Goal: Task Accomplishment & Management: Use online tool/utility

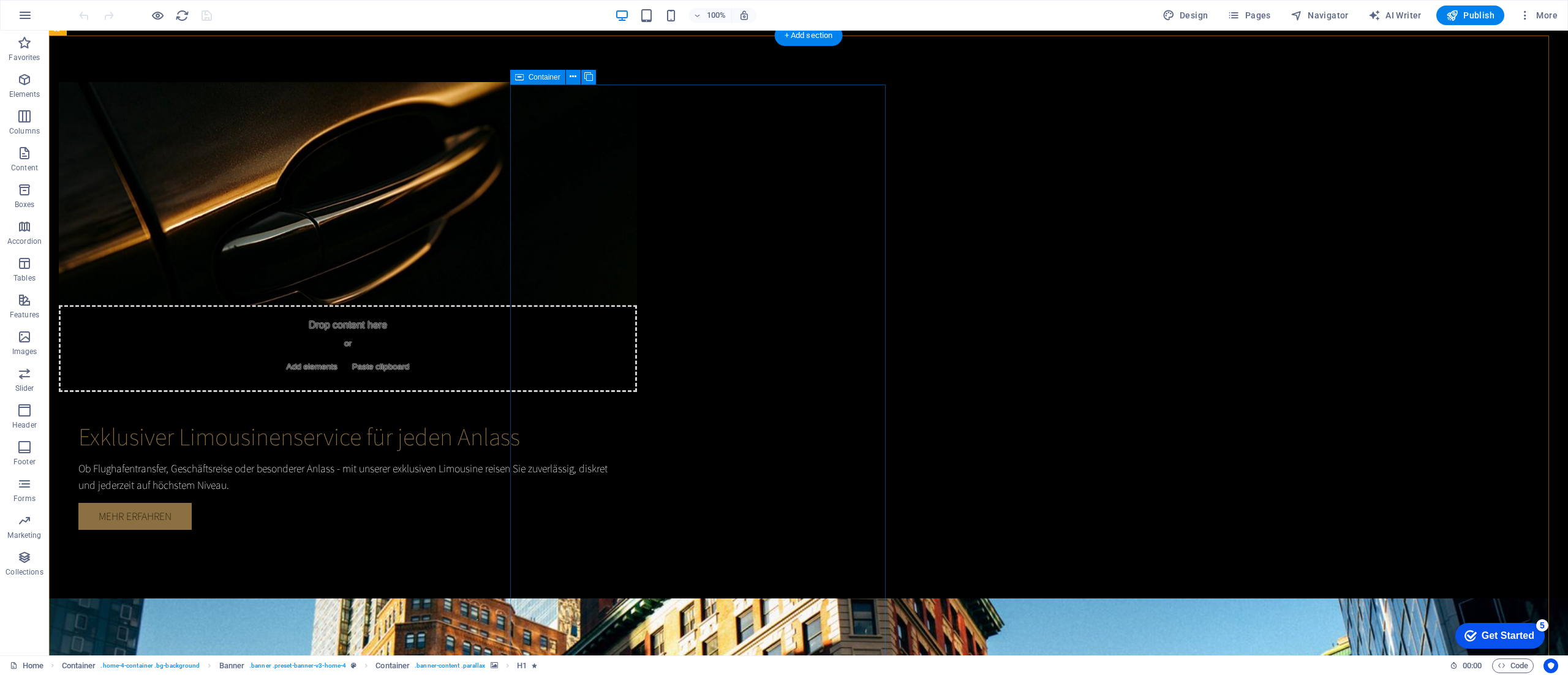
scroll to position [999, 0]
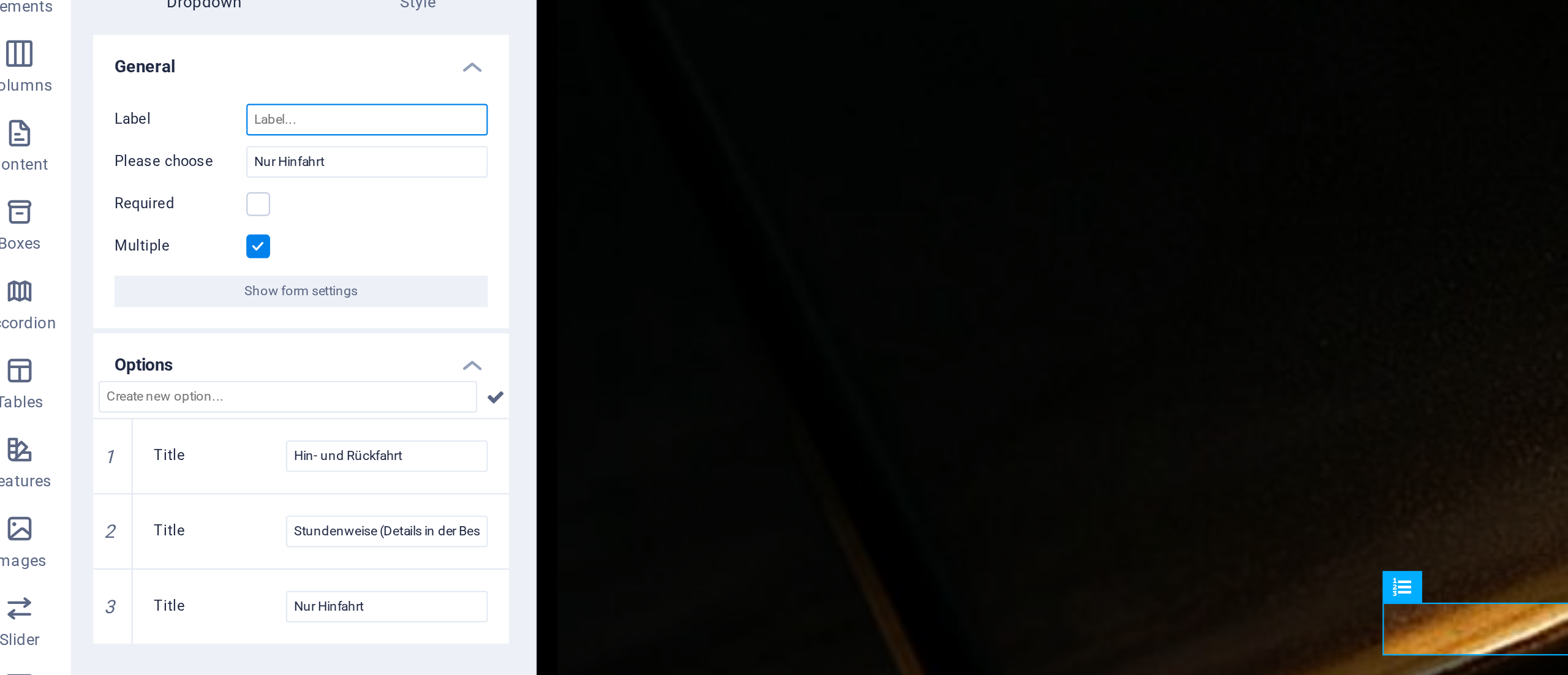
click at [154, 147] on input "Label" at bounding box center [186, 146] width 112 height 15
click at [165, 165] on input "Nur Hinfahrt" at bounding box center [186, 166] width 112 height 15
click at [173, 146] on input "Label" at bounding box center [186, 146] width 112 height 15
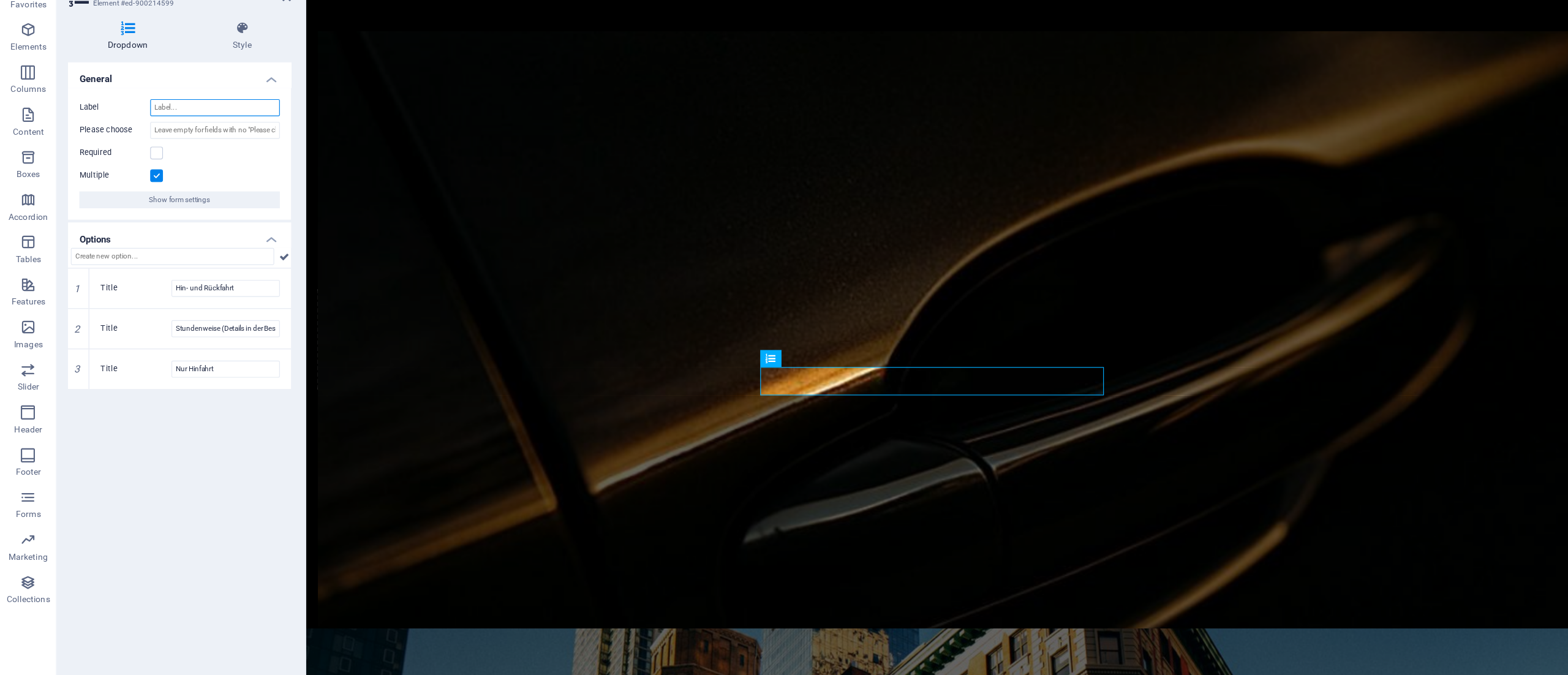
click at [158, 149] on input "Label" at bounding box center [186, 146] width 112 height 15
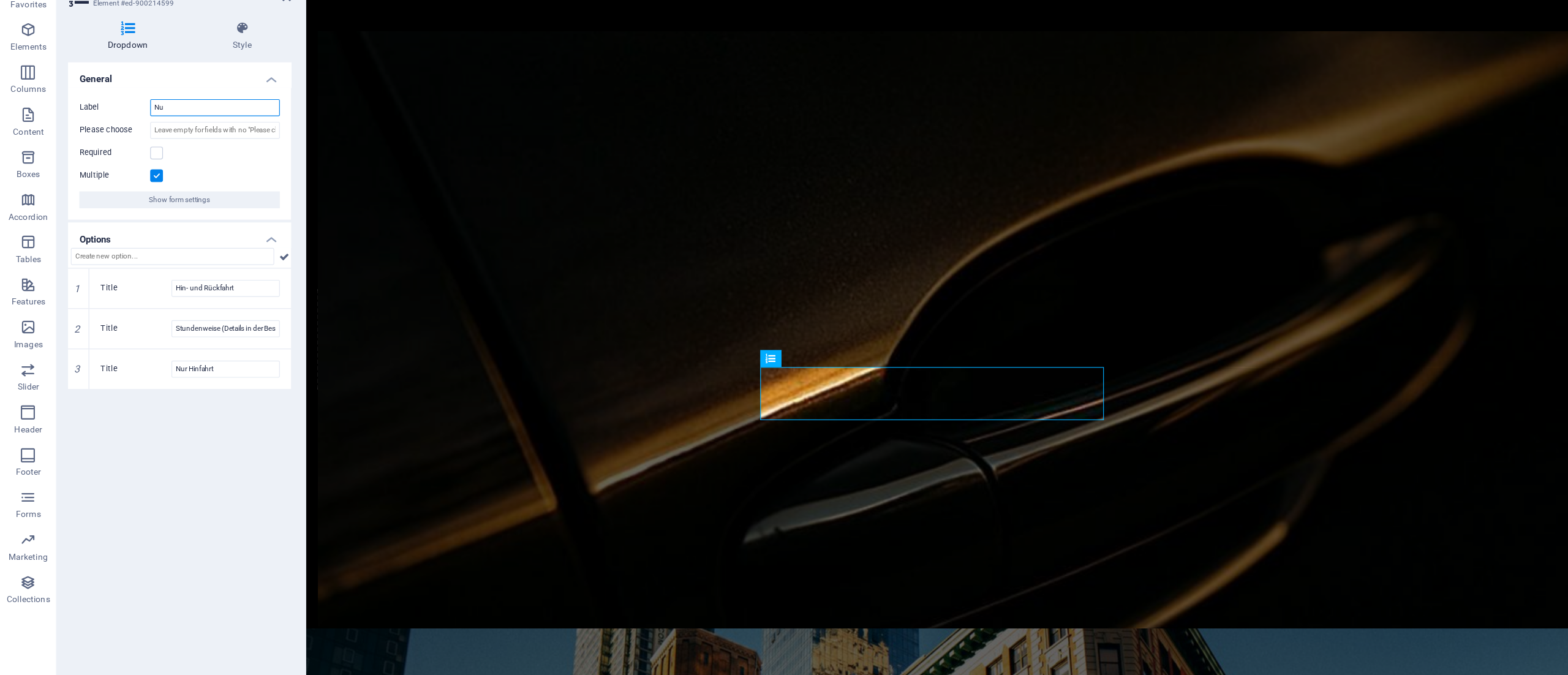
type input "N"
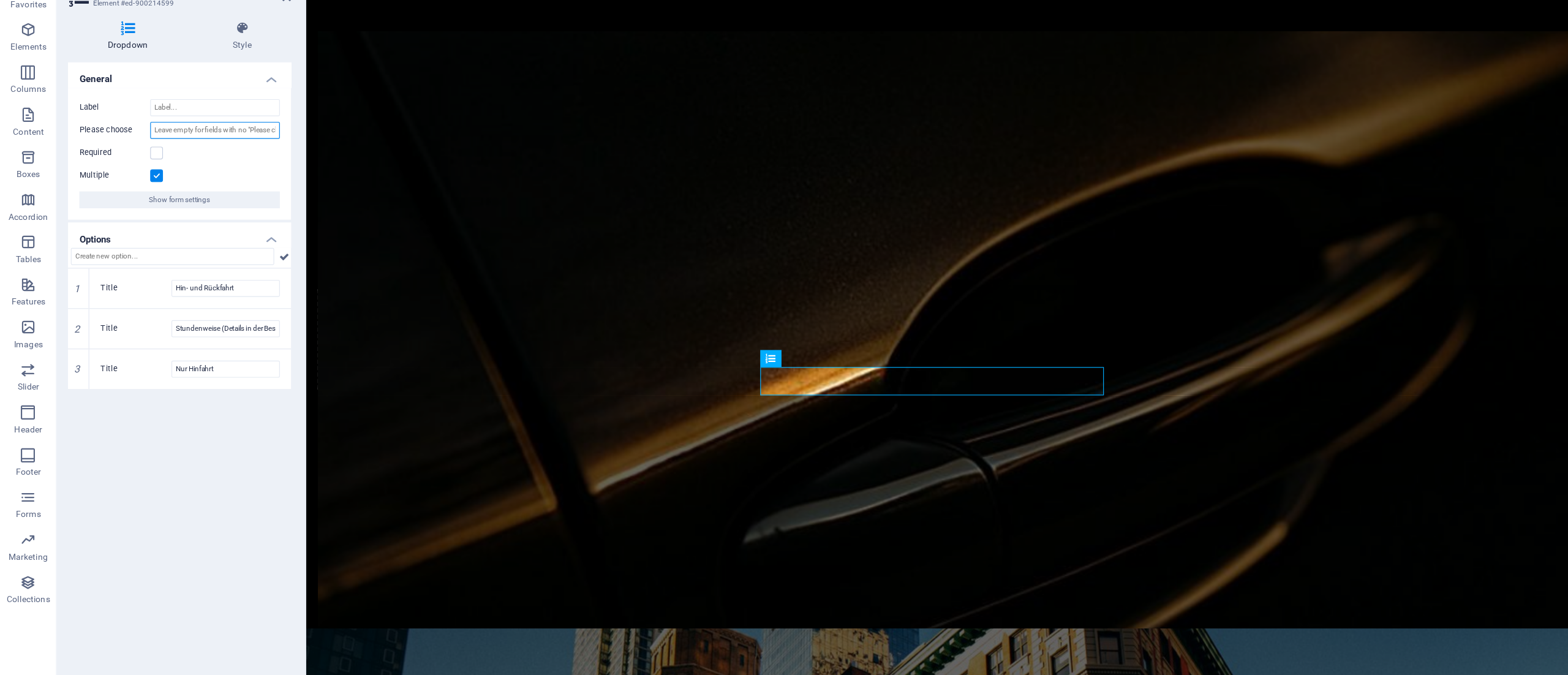
click at [161, 168] on input "Please choose" at bounding box center [186, 166] width 112 height 15
type input "Nur Hinfahrt"
click at [101, 367] on label "Title" at bounding box center [118, 373] width 61 height 15
click at [149, 367] on input "Nur Hinfahrt" at bounding box center [195, 373] width 93 height 15
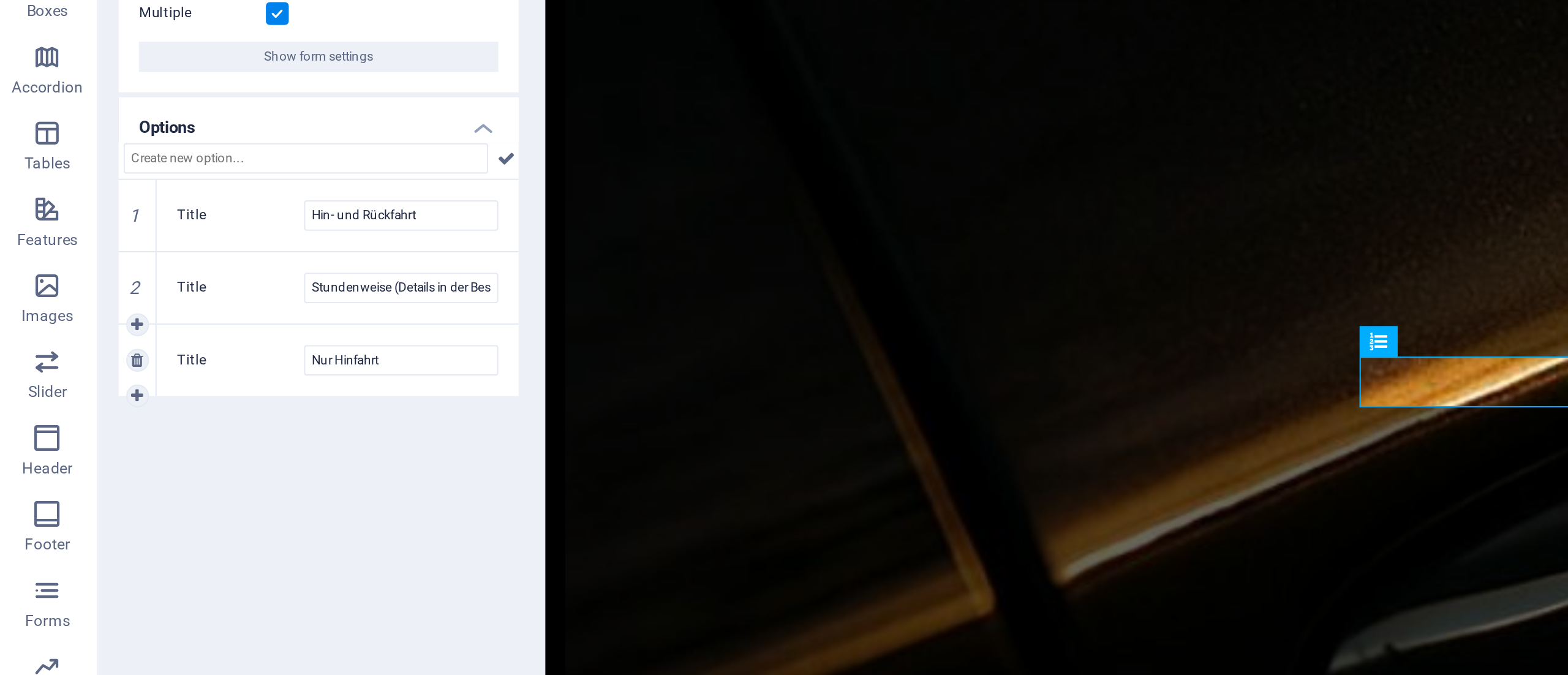
click at [90, 374] on label "Title" at bounding box center [118, 373] width 61 height 15
click at [149, 374] on input "Nur Hinfahrt" at bounding box center [195, 373] width 93 height 15
click at [65, 364] on div "3" at bounding box center [68, 373] width 18 height 34
click at [66, 347] on div "2" at bounding box center [68, 338] width 18 height 34
click at [72, 295] on div "1" at bounding box center [68, 303] width 18 height 34
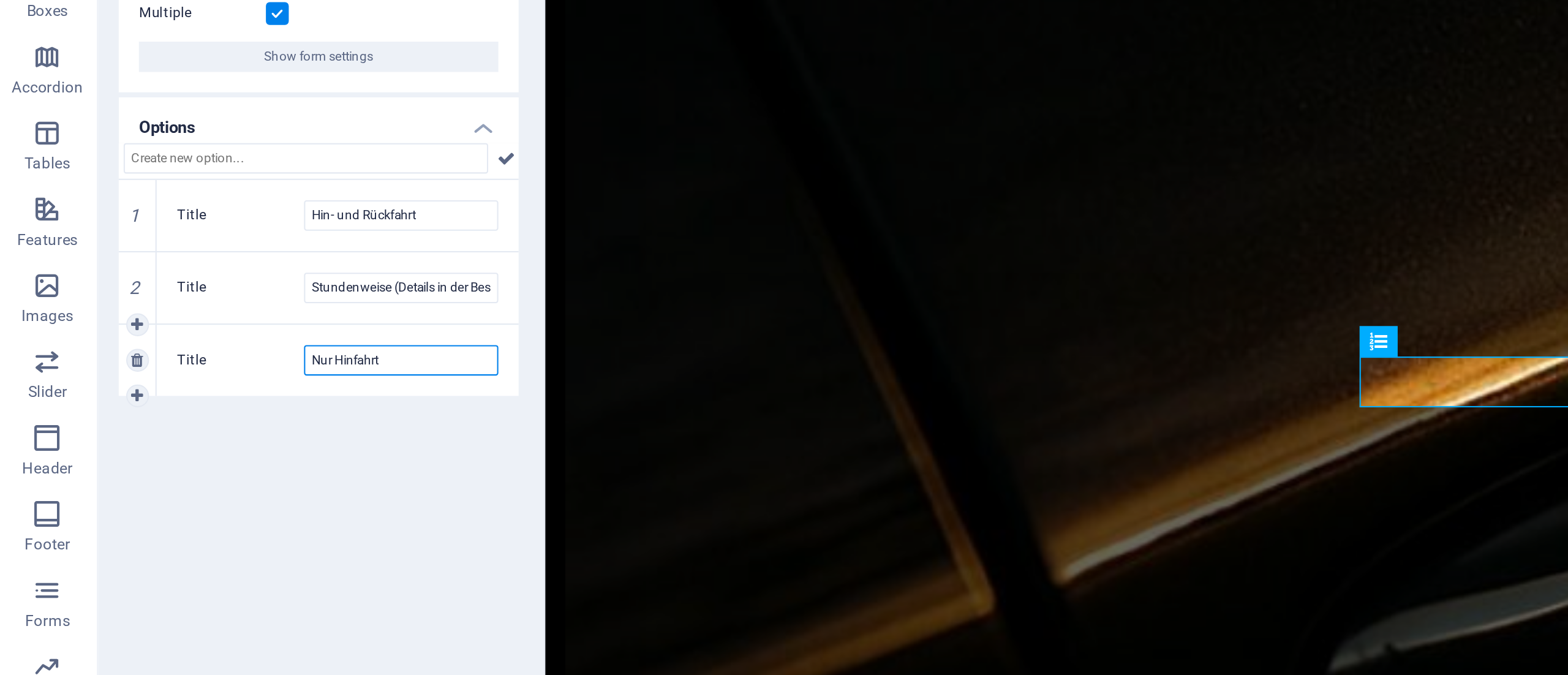
click at [181, 372] on input "Nur Hinfahrt" at bounding box center [195, 373] width 93 height 15
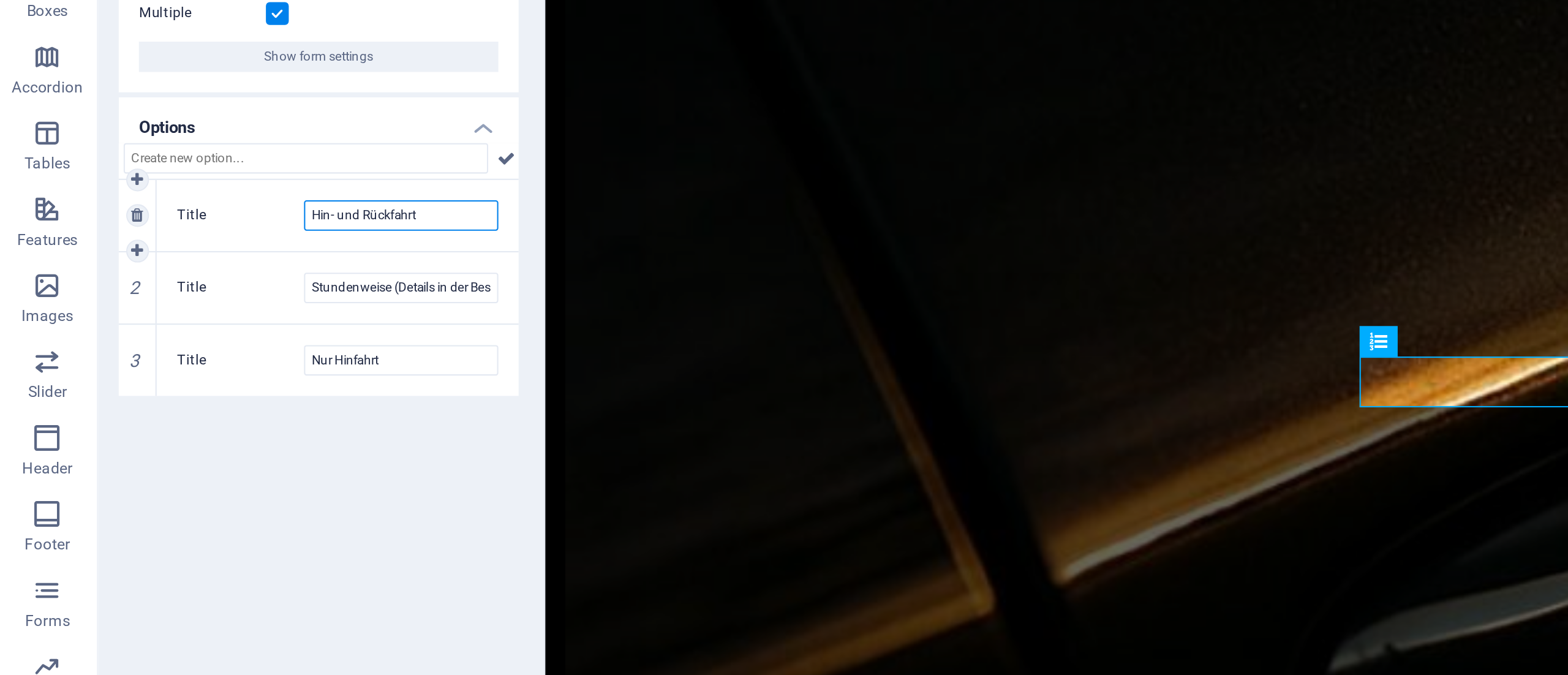
click at [175, 305] on input "Hin- und Rückfahrt" at bounding box center [195, 302] width 93 height 15
click at [185, 303] on input "Hin- und Rückfahrt" at bounding box center [195, 302] width 93 height 15
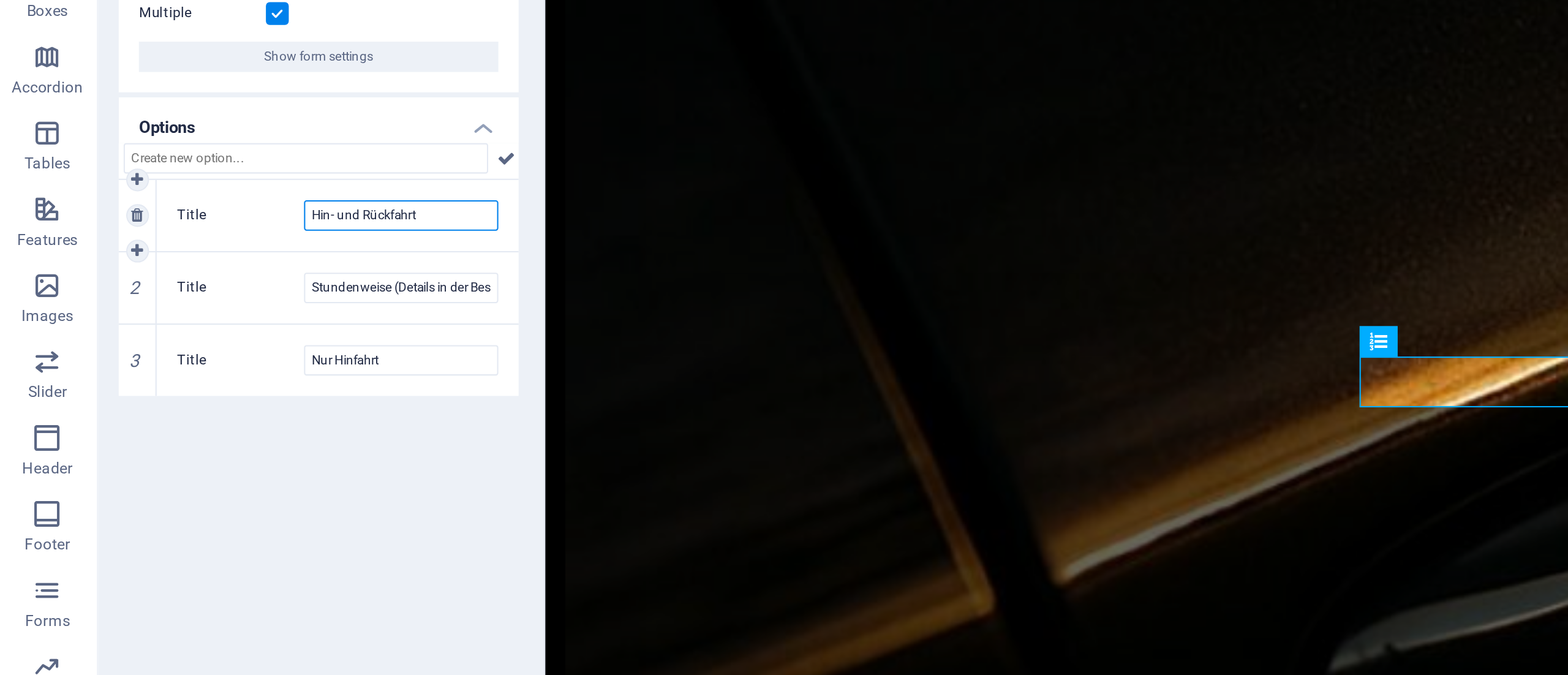
click at [185, 303] on input "Hin- und Rückfahrt" at bounding box center [195, 302] width 93 height 15
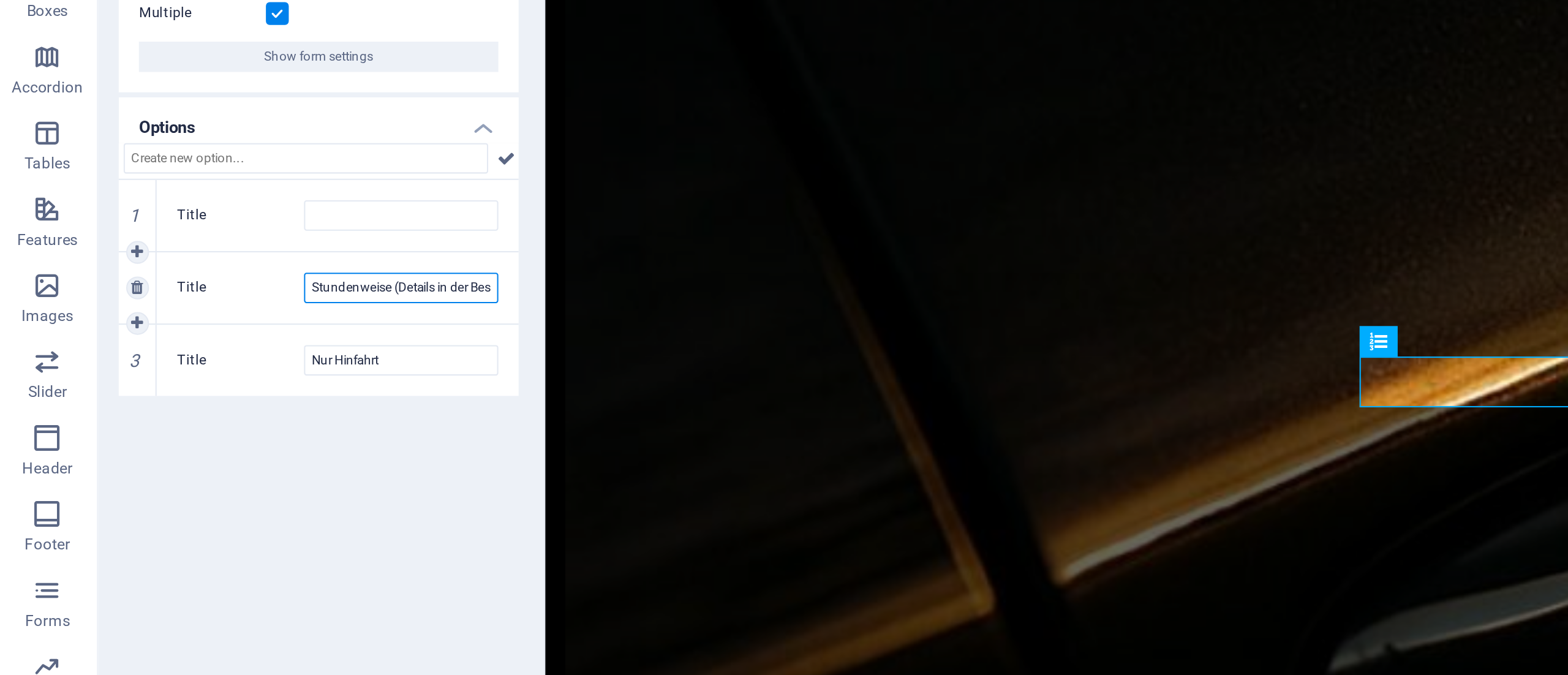
click at [188, 332] on input "Stundenweise (Details in der Beschreibung angeben)" at bounding box center [195, 338] width 93 height 15
paste input "Hin- und Rückfahrt"
click at [188, 332] on input "Hin- und Rückfahrt" at bounding box center [195, 338] width 93 height 15
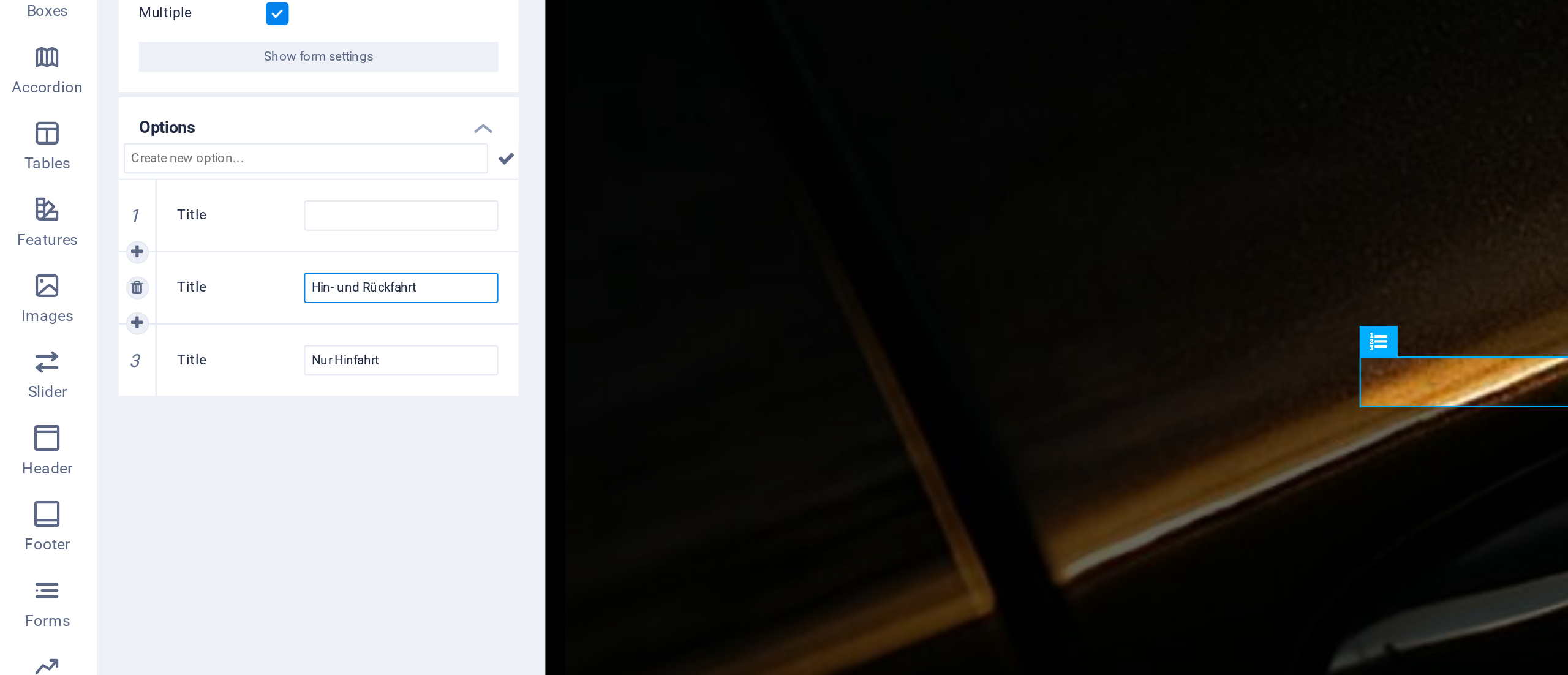
type input "Stundenweise (Details in der Beschreibung angeben)"
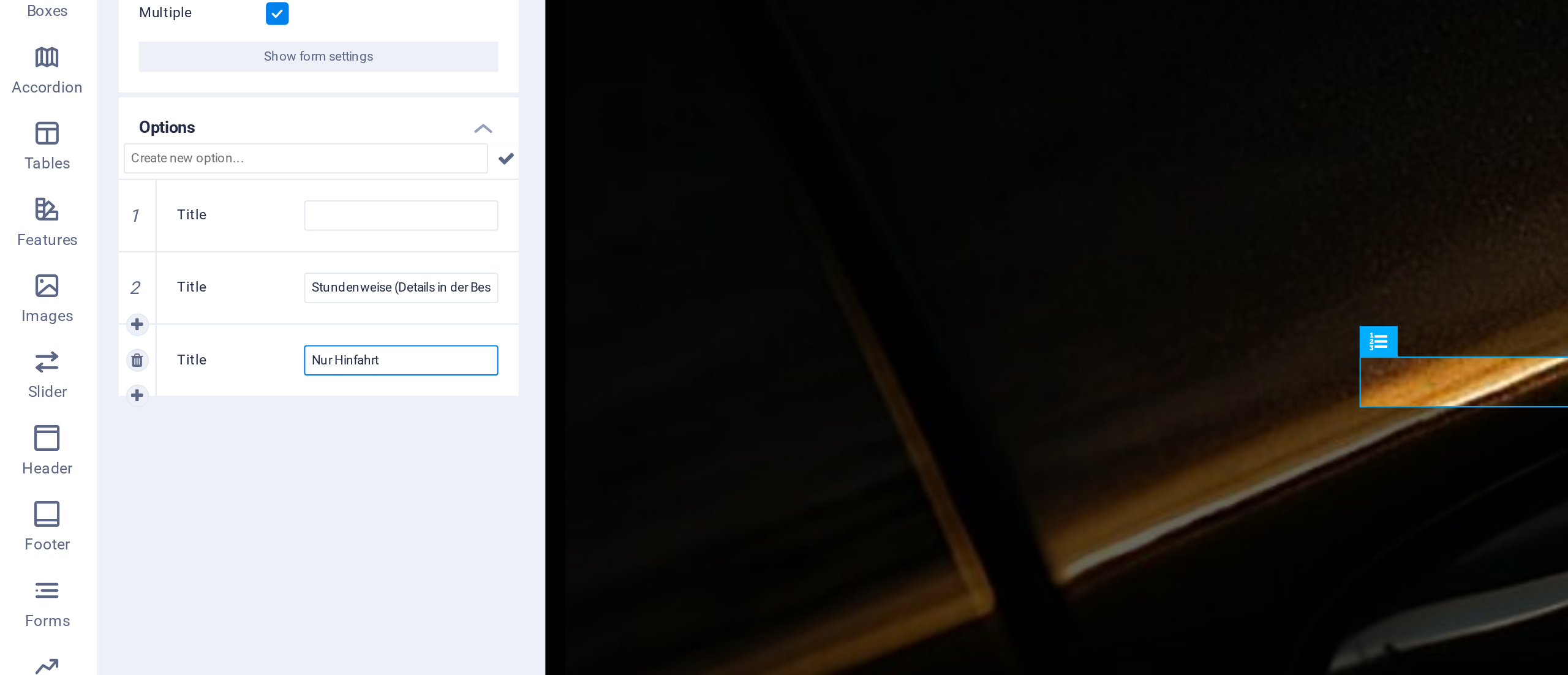
click at [188, 372] on input "Nur Hinfahrt" at bounding box center [195, 373] width 93 height 15
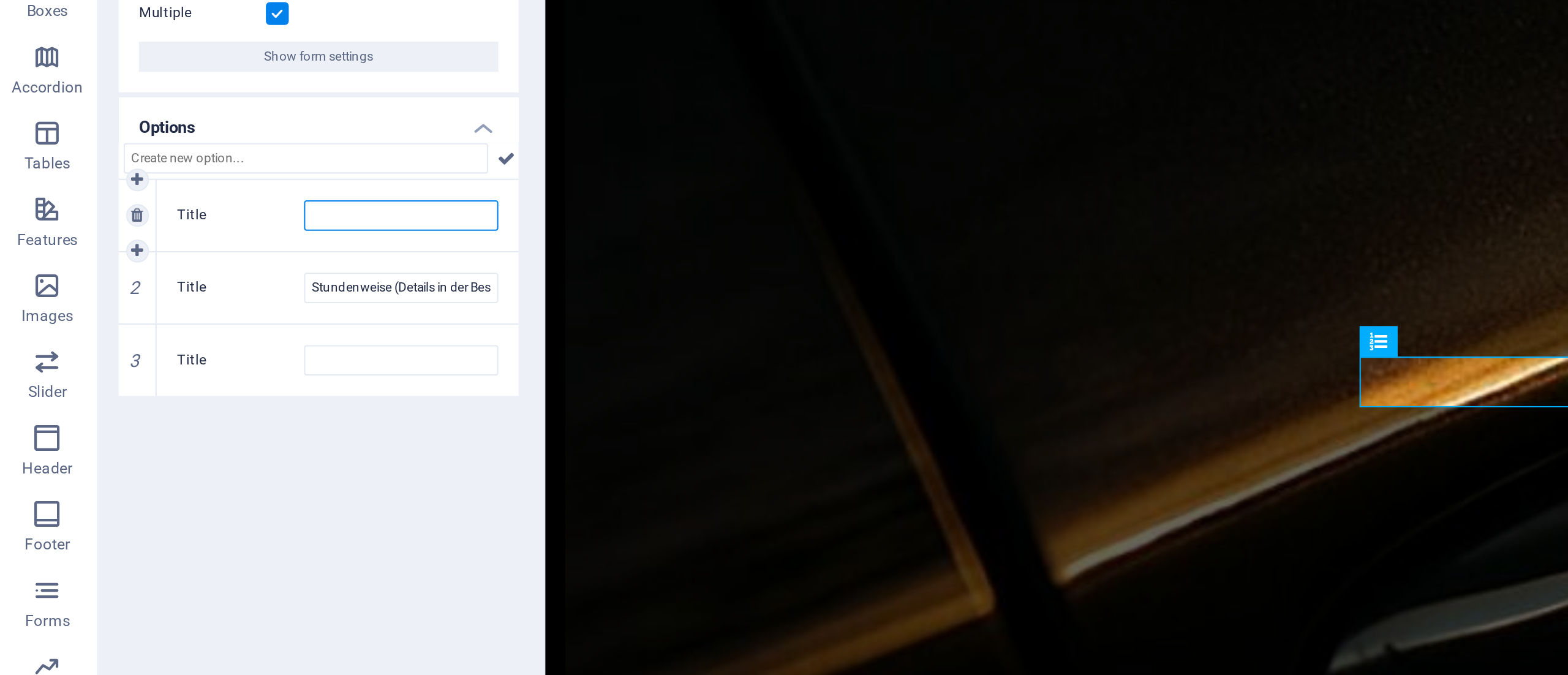
click at [171, 303] on input "Title" at bounding box center [195, 302] width 93 height 15
paste input "Nur Hinfahrt"
type input "Nur Hinfahrt"
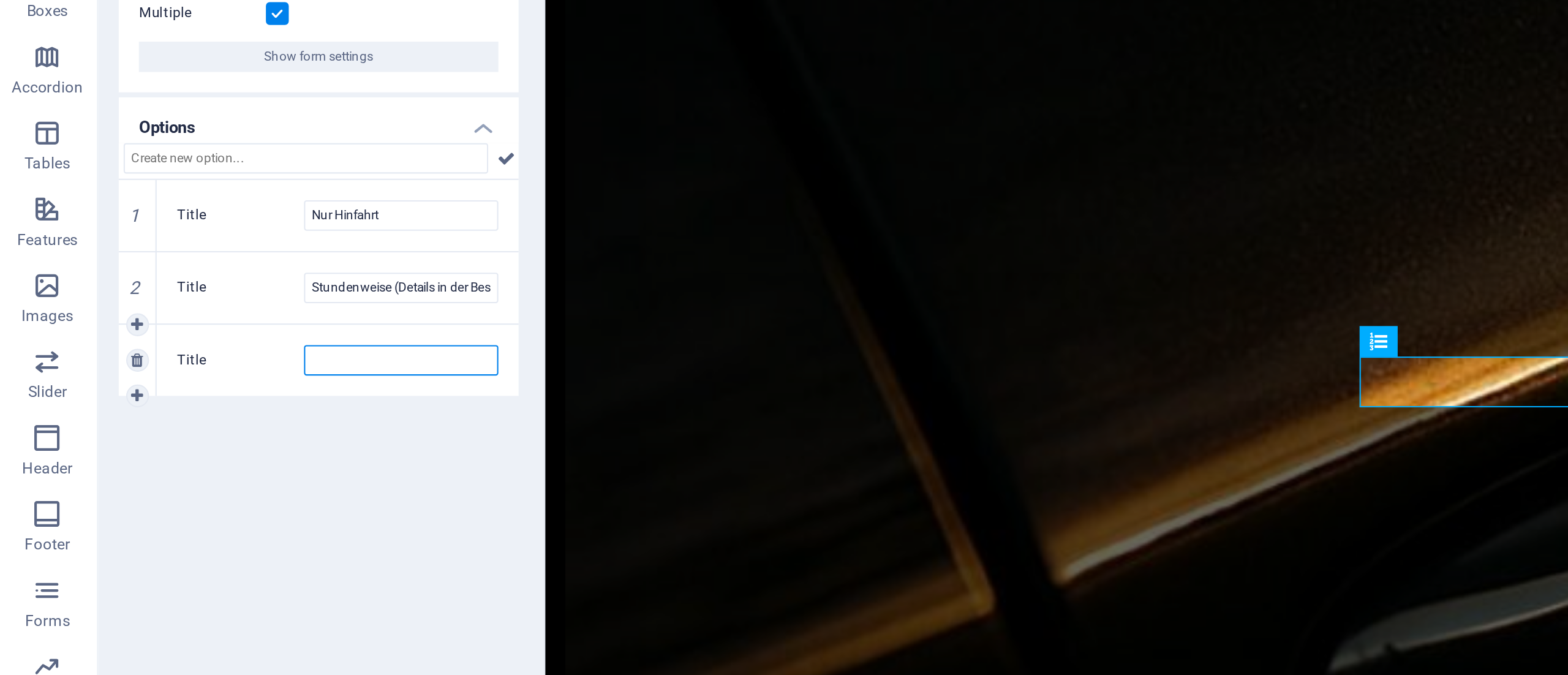
click at [179, 376] on input "Title" at bounding box center [195, 373] width 93 height 15
type input "Hin- und Rückfah"
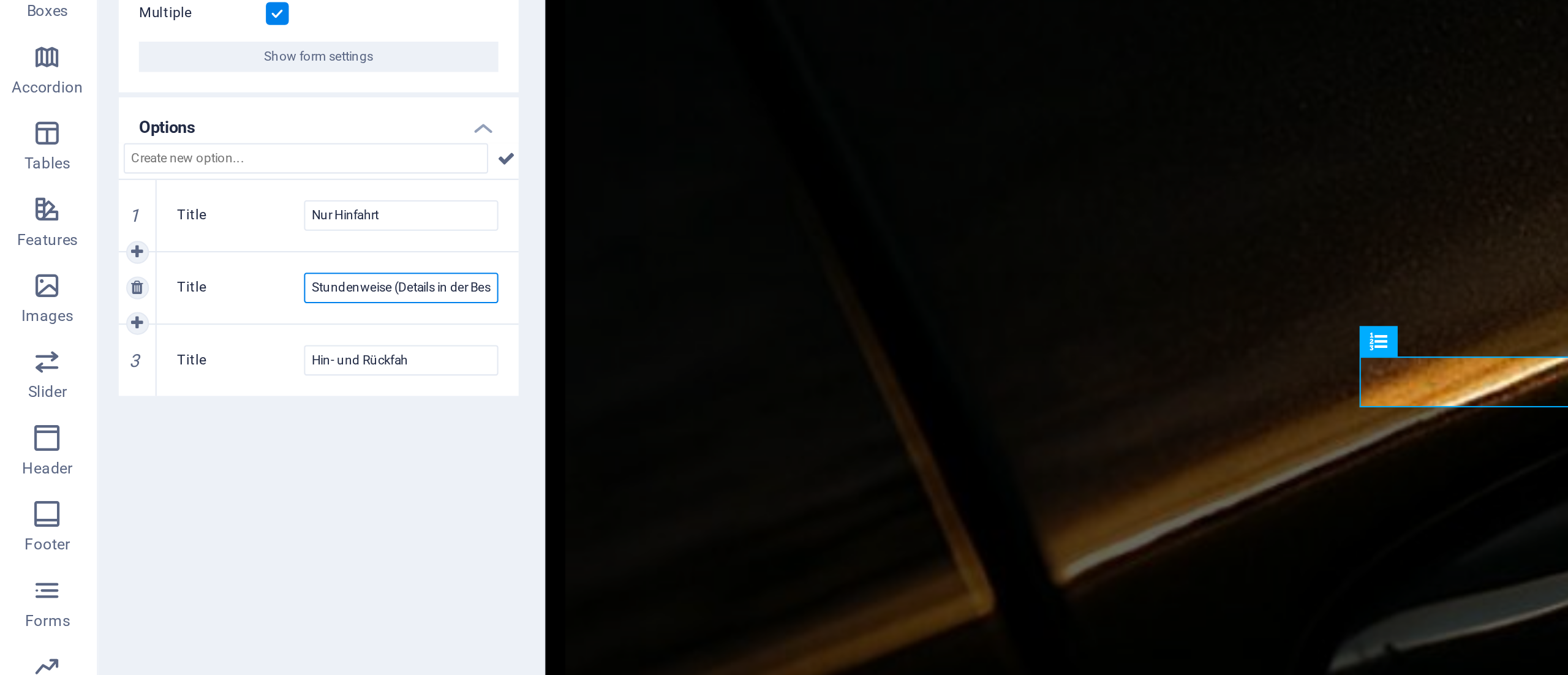
click at [214, 336] on input "Stundenweise (Details in der Beschreibung angeben)" at bounding box center [195, 338] width 93 height 15
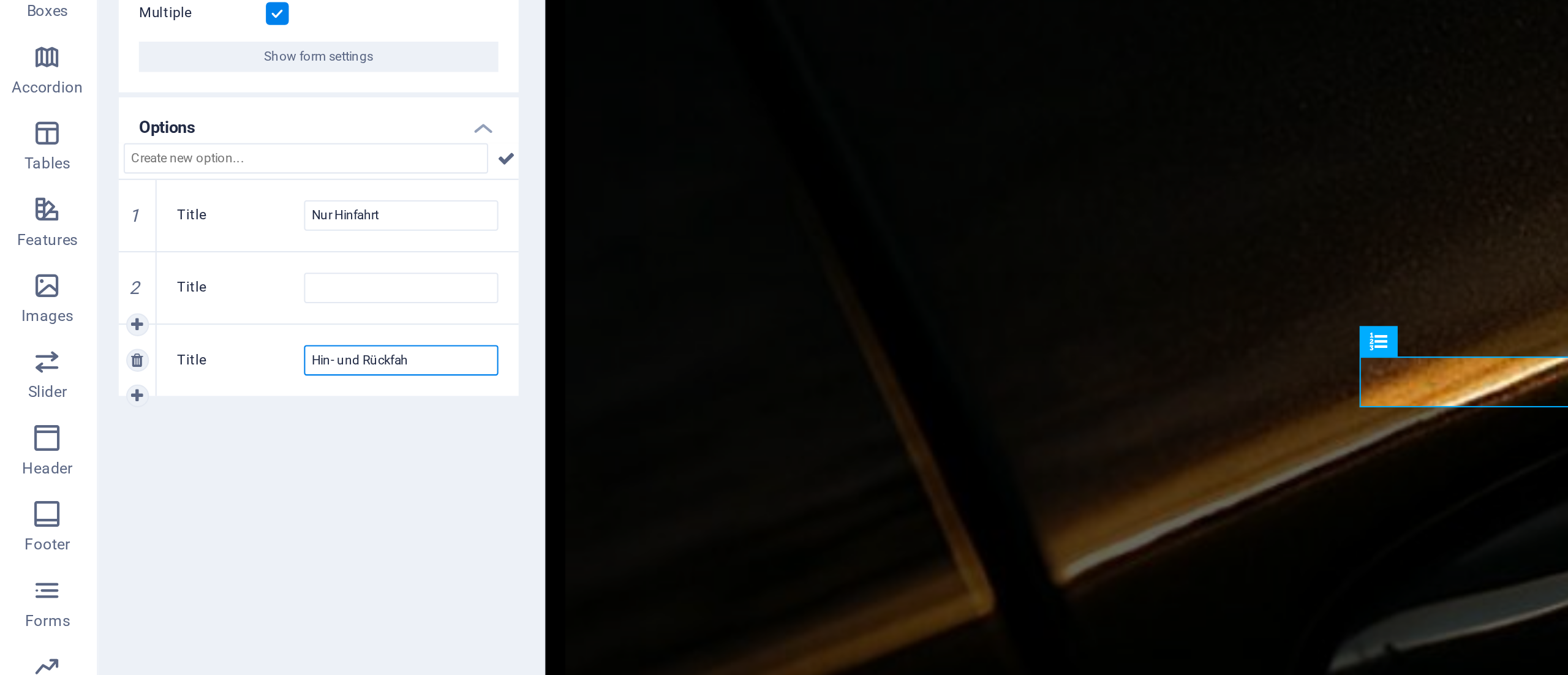
click at [201, 375] on input "Hin- und Rückfah" at bounding box center [195, 373] width 93 height 15
paste input "Stundenweise (Details in der Beschreibung angeben)"
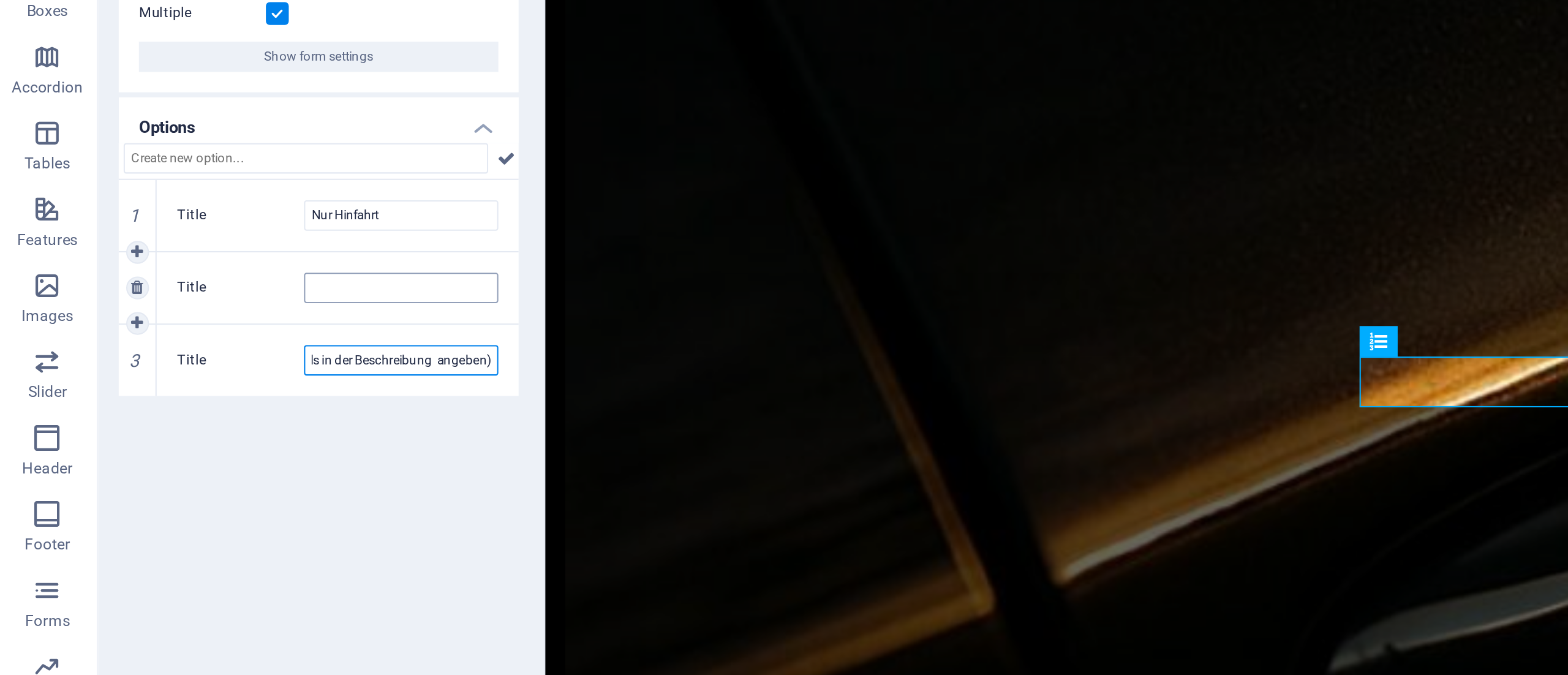
type input "Stundenweise (Details in der Beschreibung angeben)"
click at [193, 341] on input "Title" at bounding box center [195, 338] width 93 height 15
type input "h"
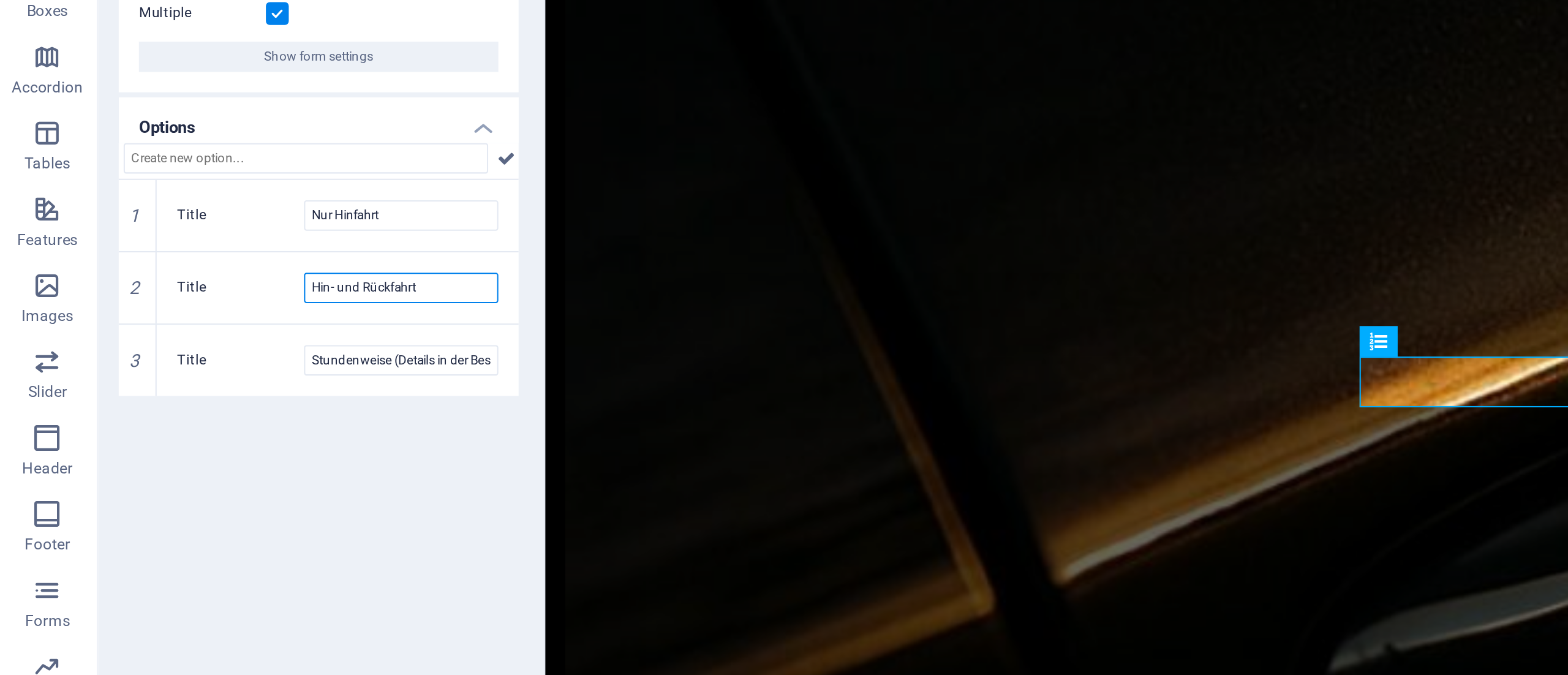
type input "Hin- und Rückfahrt"
click at [177, 429] on div "General Label Please choose Nur Hinfahrt Required Multiple Show form settings O…" at bounding box center [155, 377] width 193 height 537
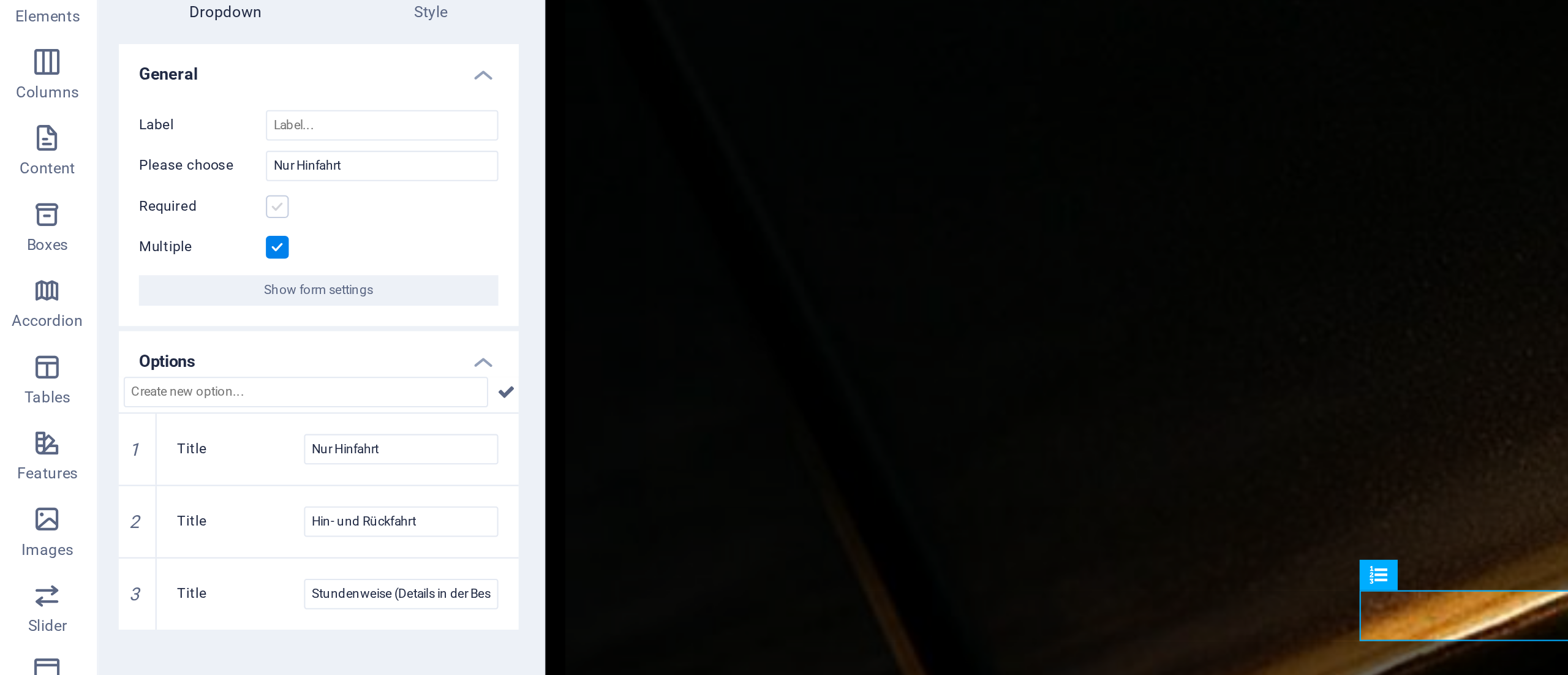
click at [136, 186] on label at bounding box center [136, 186] width 11 height 11
click at [0, 0] on input "Required" at bounding box center [0, 0] width 0 height 0
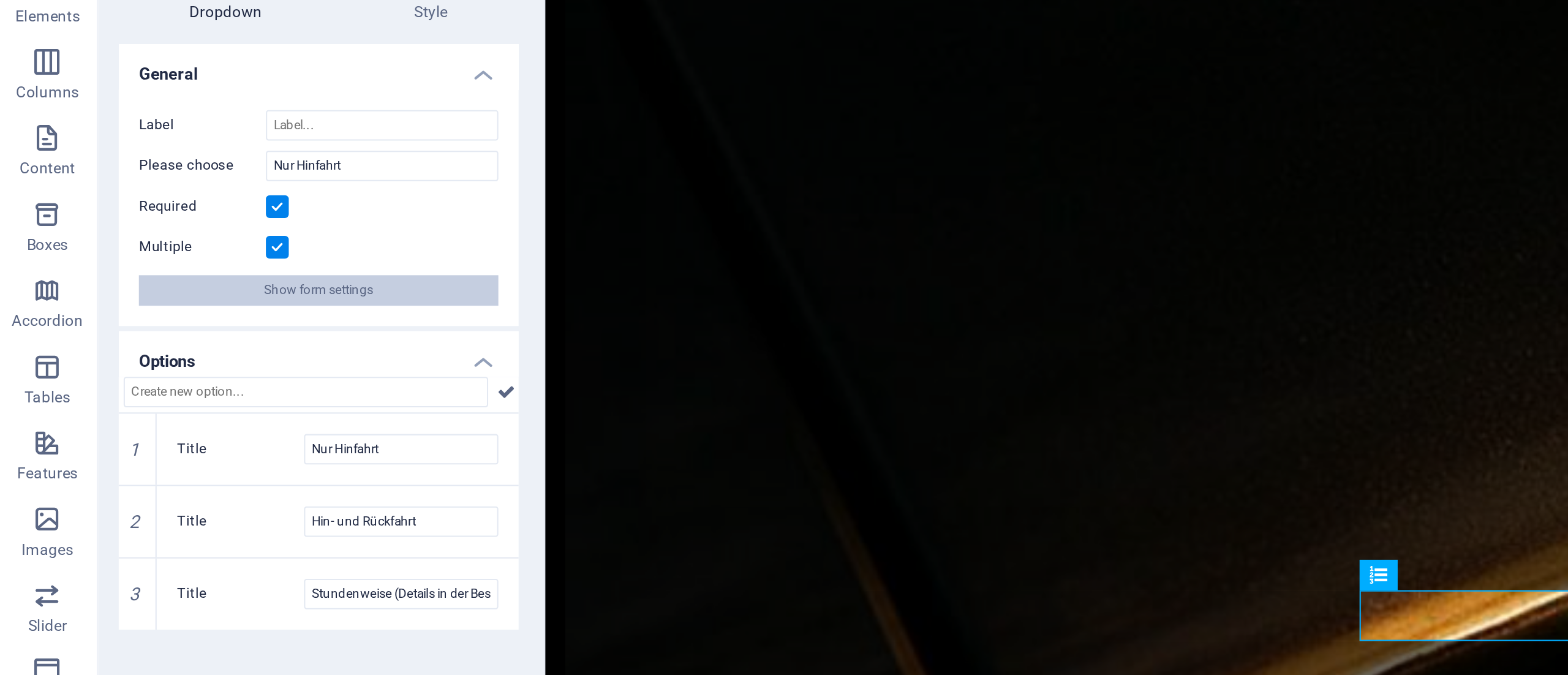
click at [170, 225] on span "Show form settings" at bounding box center [155, 226] width 53 height 15
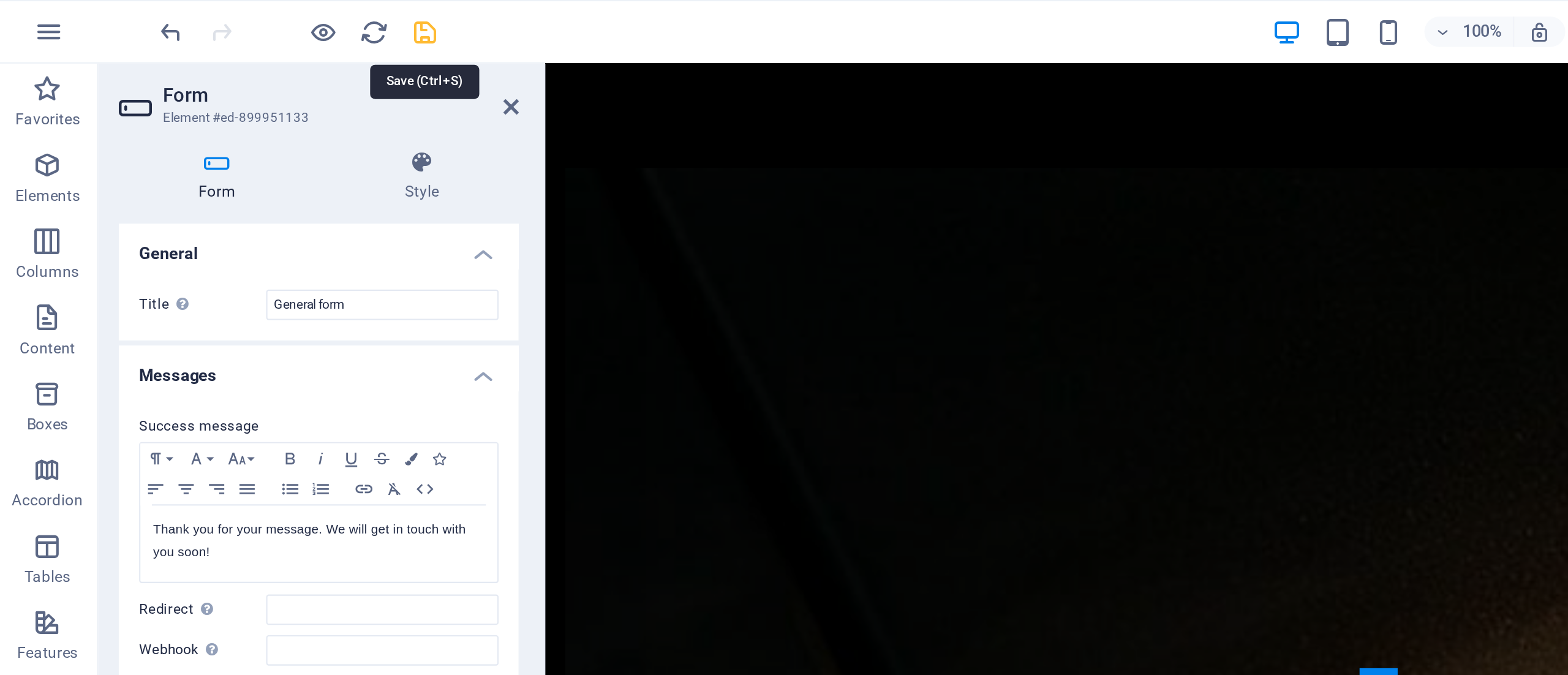
click at [205, 8] on icon "save" at bounding box center [207, 15] width 14 height 14
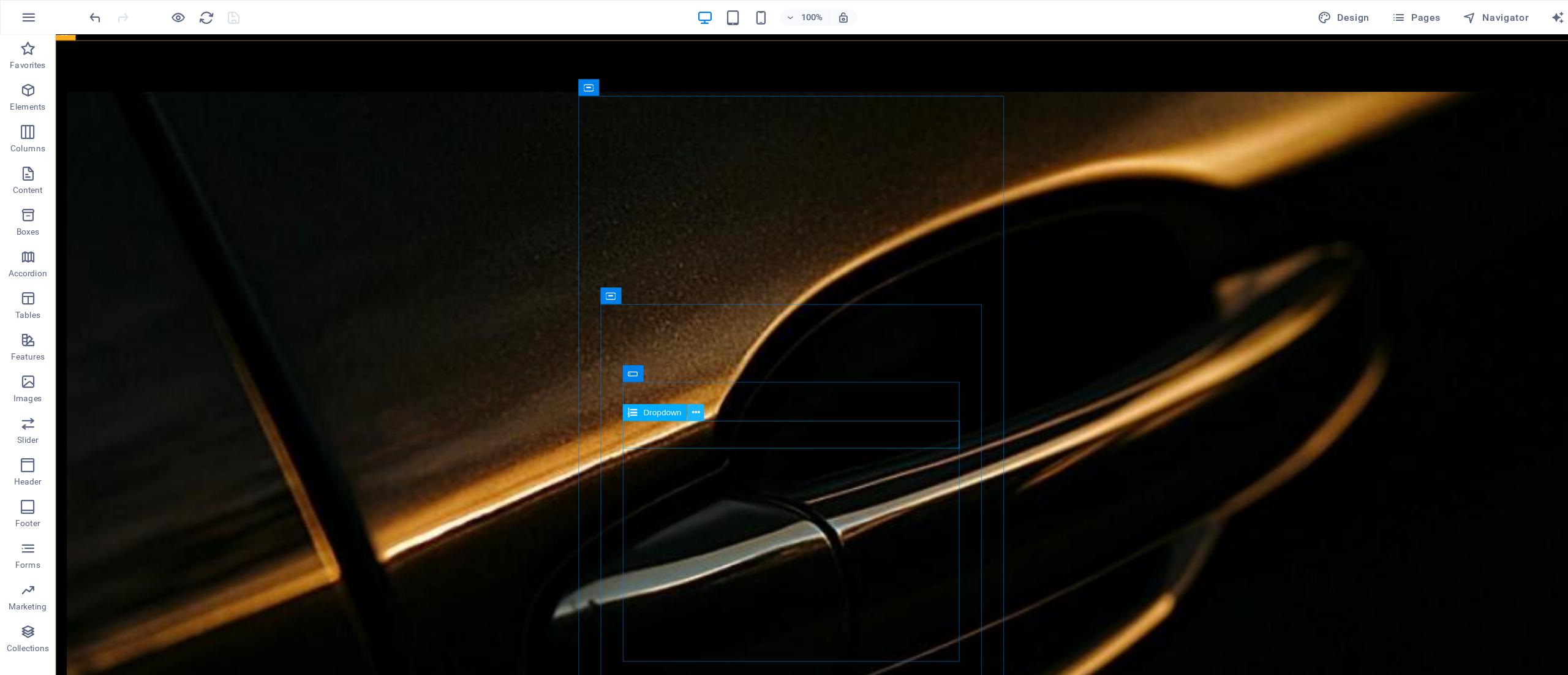
click at [611, 363] on icon at bounding box center [614, 364] width 7 height 13
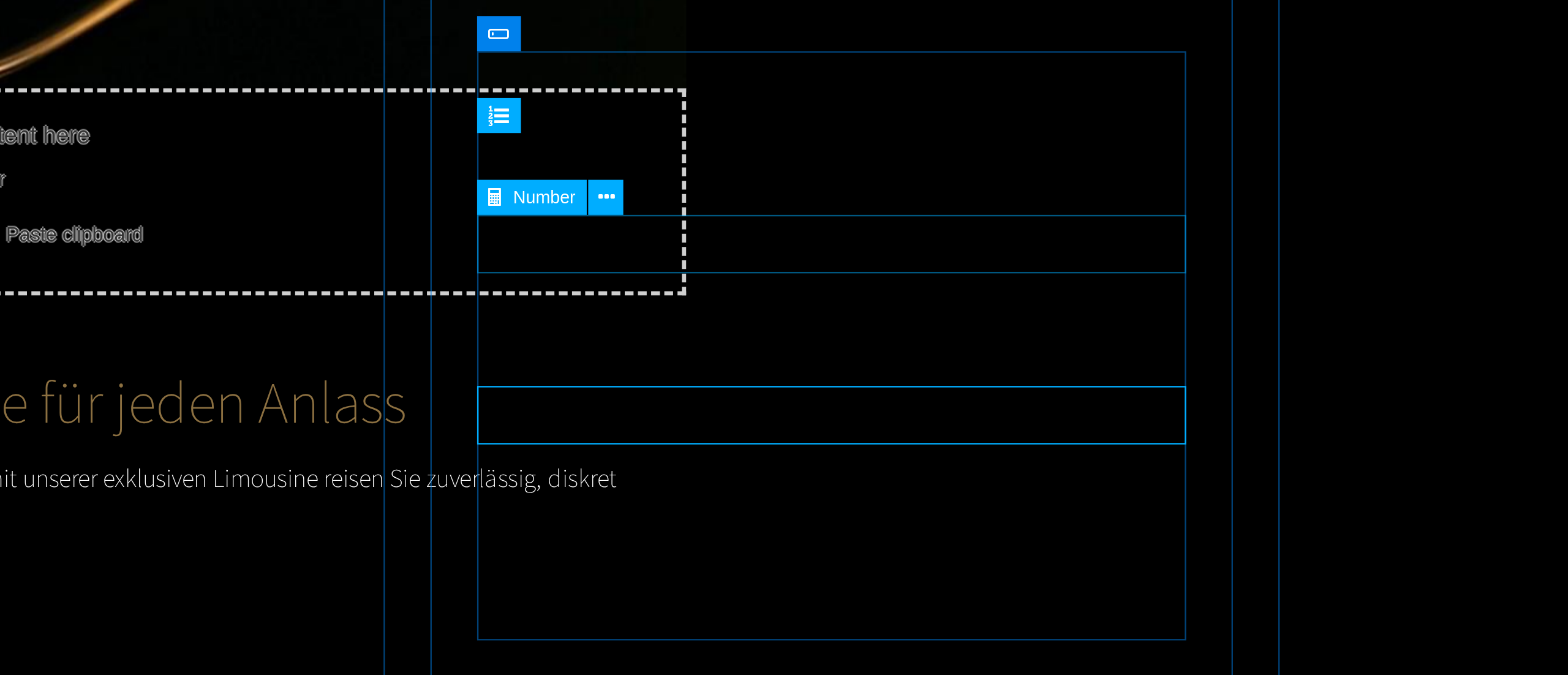
scroll to position [877, 0]
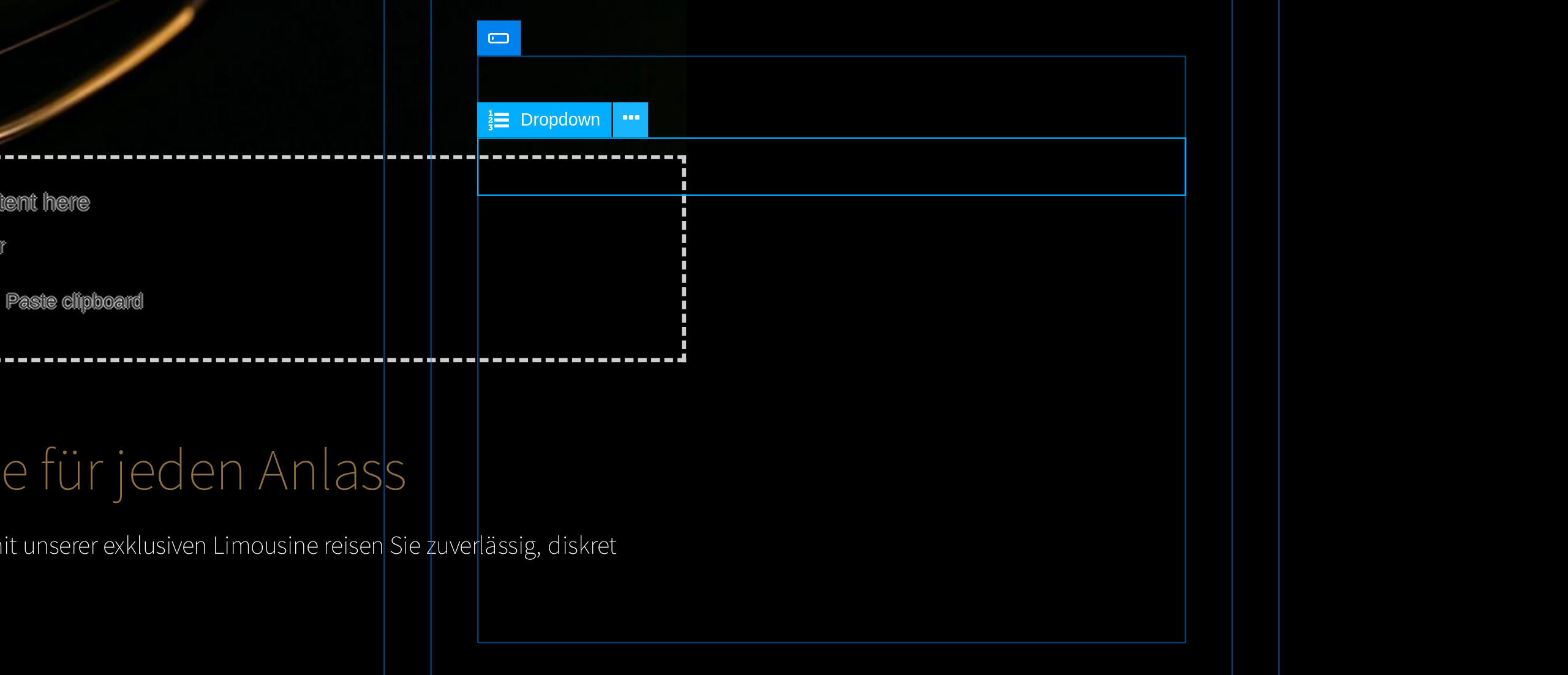
click at [612, 381] on icon at bounding box center [614, 380] width 7 height 13
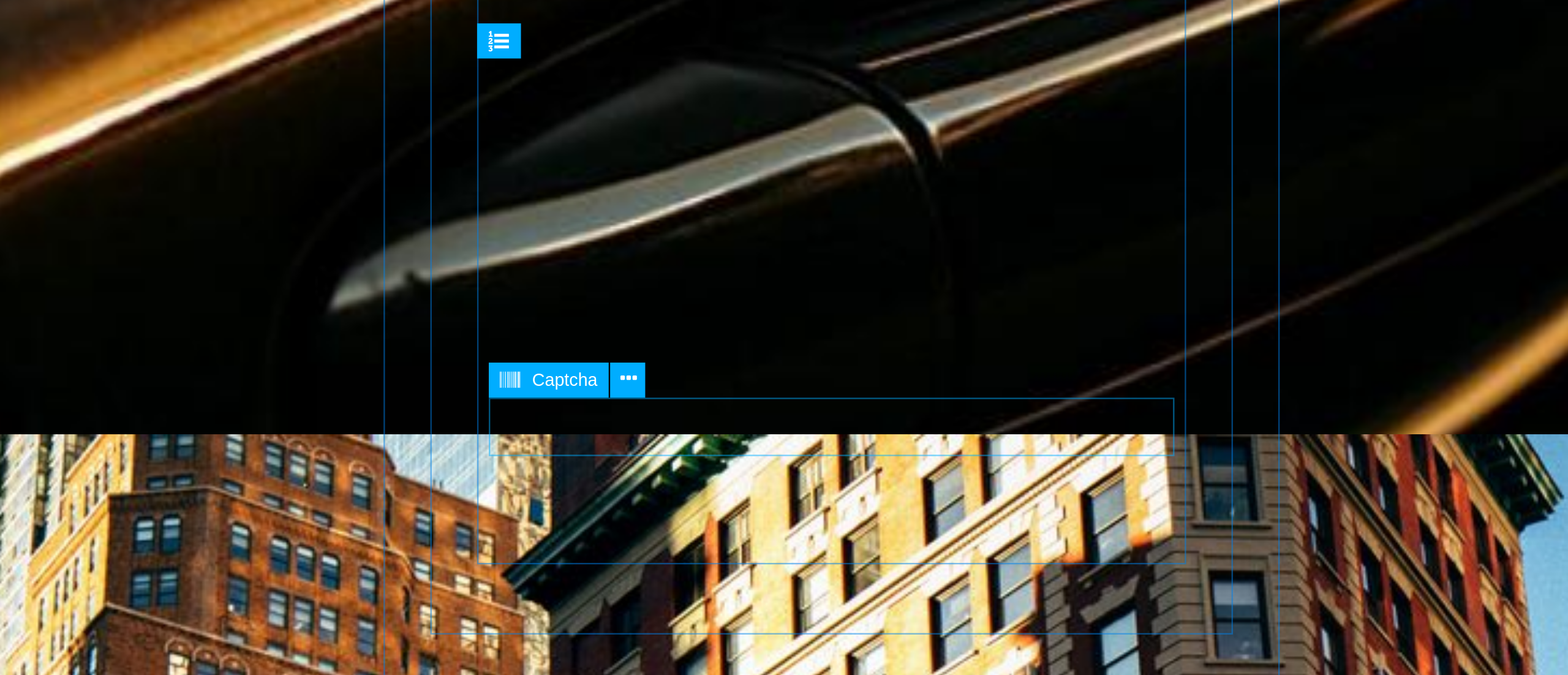
scroll to position [1022, 0]
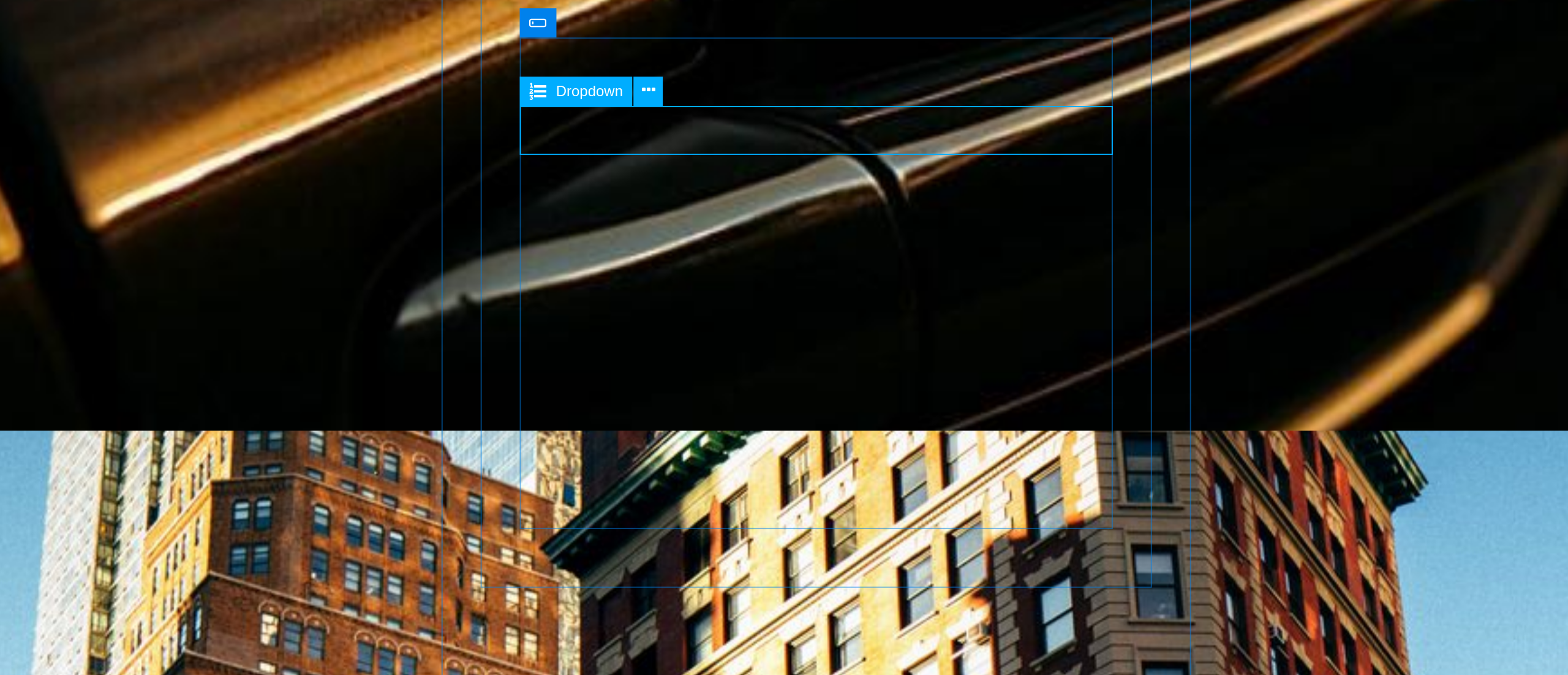
click at [572, 338] on span "Dropdown" at bounding box center [585, 341] width 34 height 8
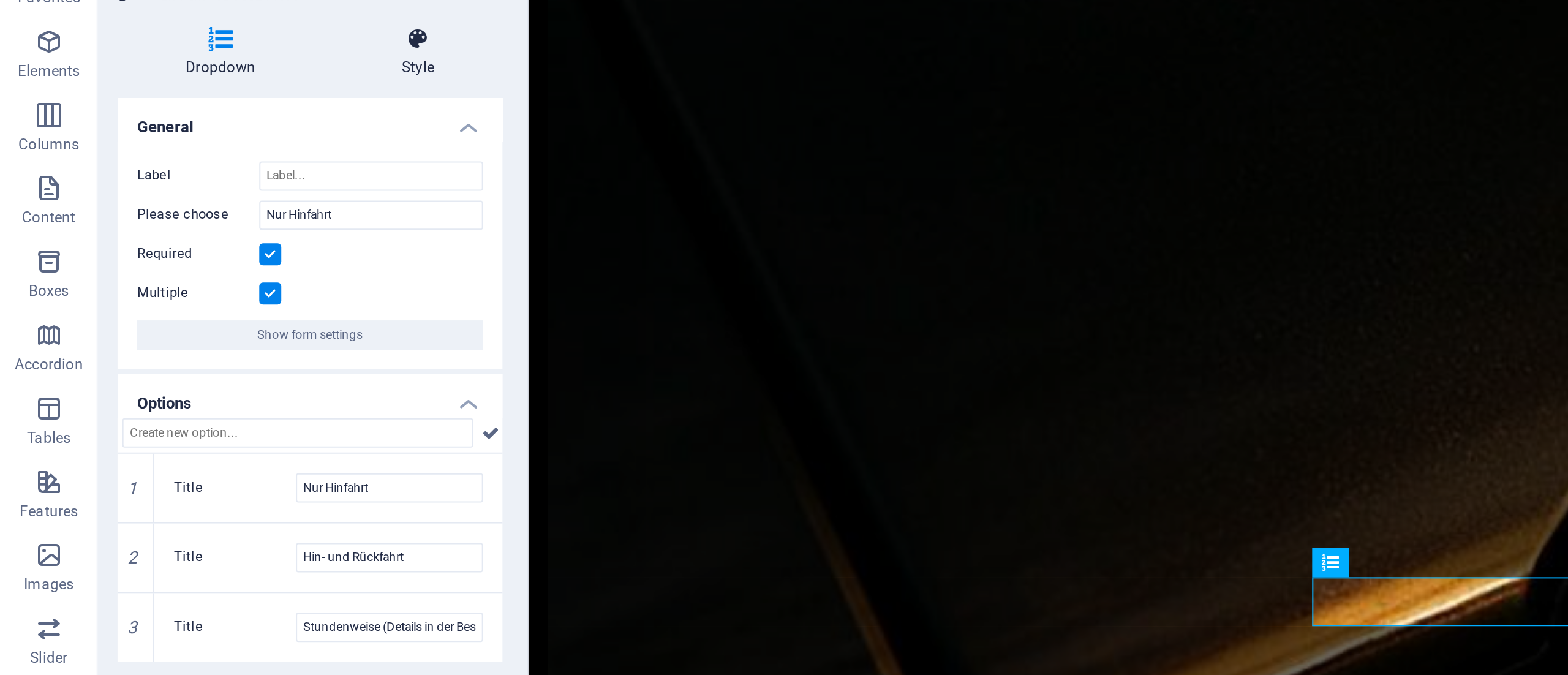
click at [213, 90] on h4 "Style" at bounding box center [209, 85] width 84 height 26
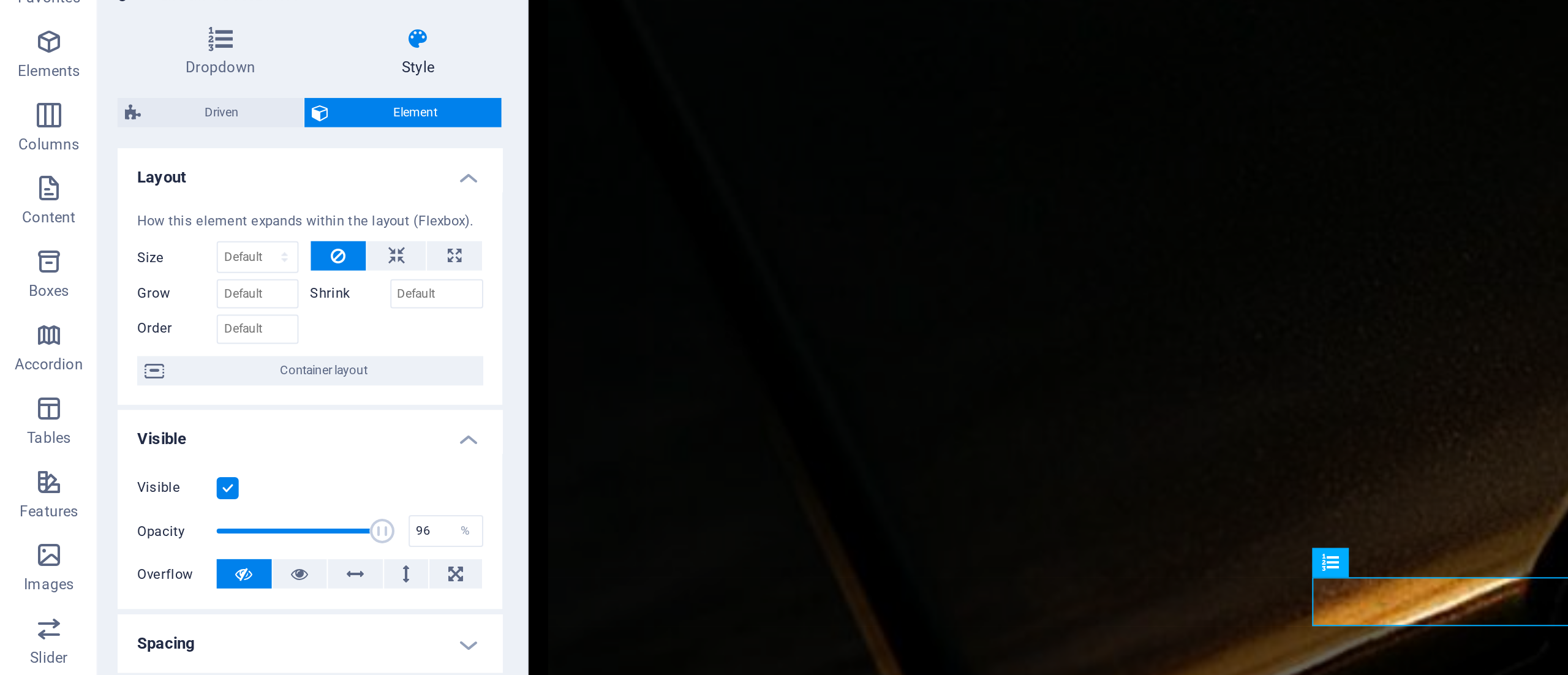
scroll to position [5, 0]
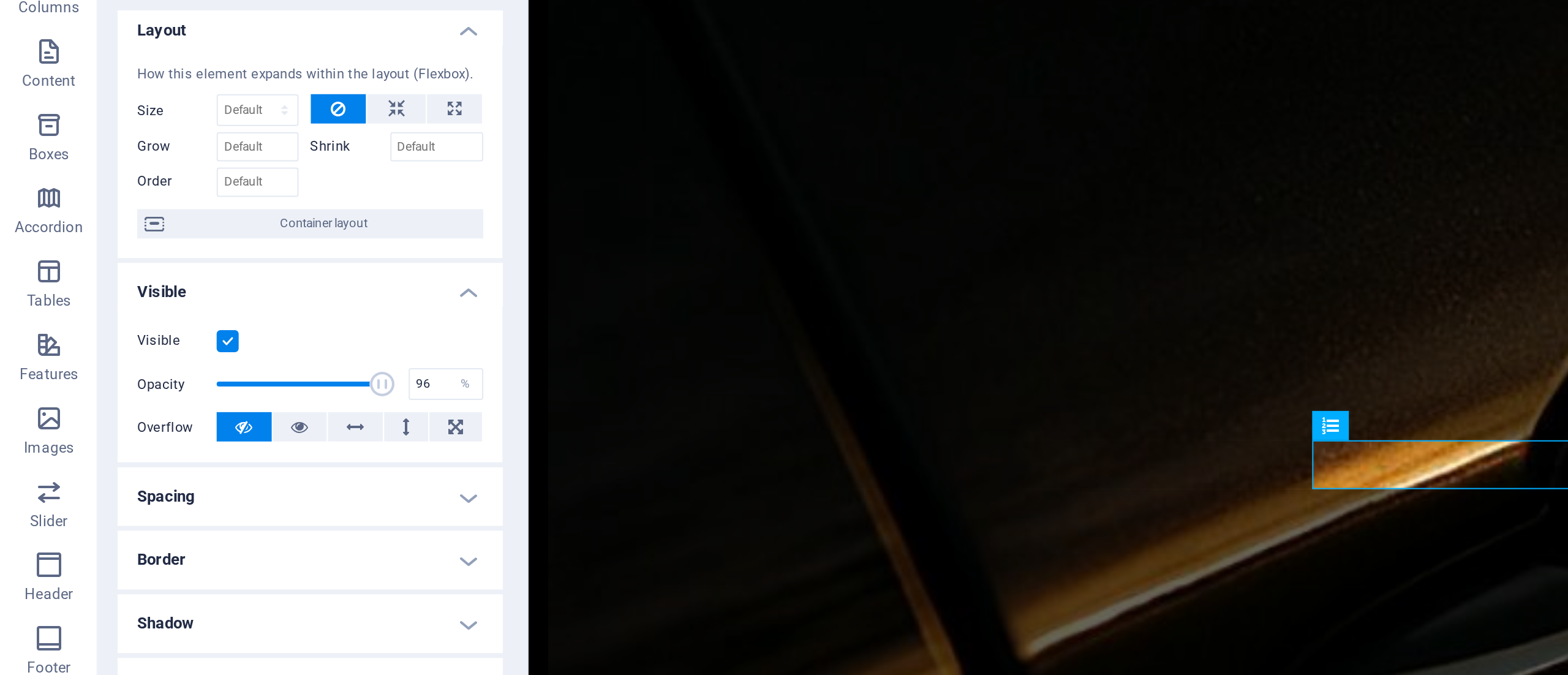
click at [187, 322] on span at bounding box center [191, 320] width 12 height 12
type input "100"
drag, startPoint x: 186, startPoint y: 322, endPoint x: 207, endPoint y: 323, distance: 21.0
click at [207, 323] on div "Opacity 100 %" at bounding box center [155, 320] width 173 height 18
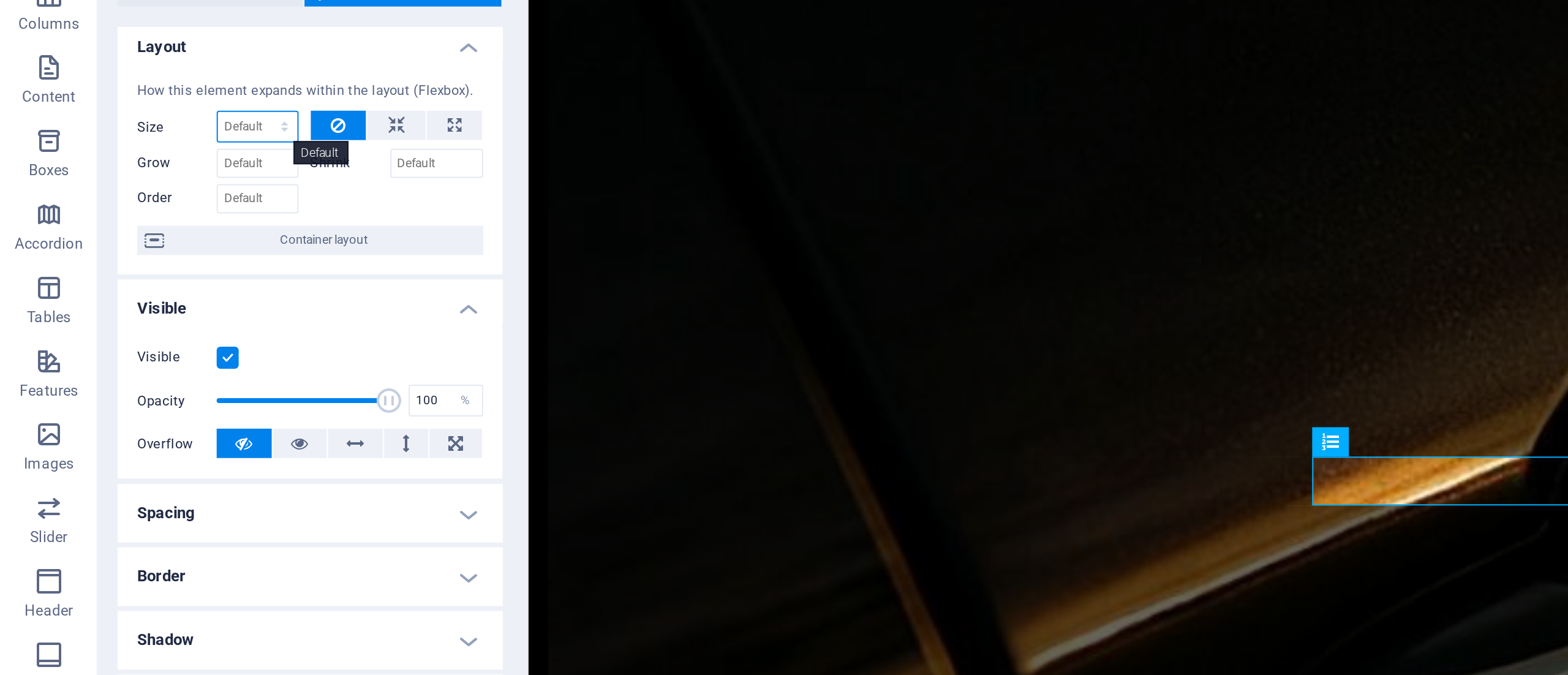
click at [133, 187] on select "Default auto px % 1/1 1/2 1/3 1/4 1/5 1/6 1/7 1/8 1/9 1/10" at bounding box center [129, 182] width 40 height 15
select select "1/1"
click at [130, 175] on select "Default auto px % 1/1 1/2 1/3 1/4 1/5 1/6 1/7 1/8 1/9 1/10" at bounding box center [129, 182] width 40 height 15
type input "100"
click at [132, 184] on select "Default auto px % 1/1 1/2 1/3 1/4 1/5 1/6 1/7 1/8 1/9 1/10" at bounding box center [140, 182] width 17 height 15
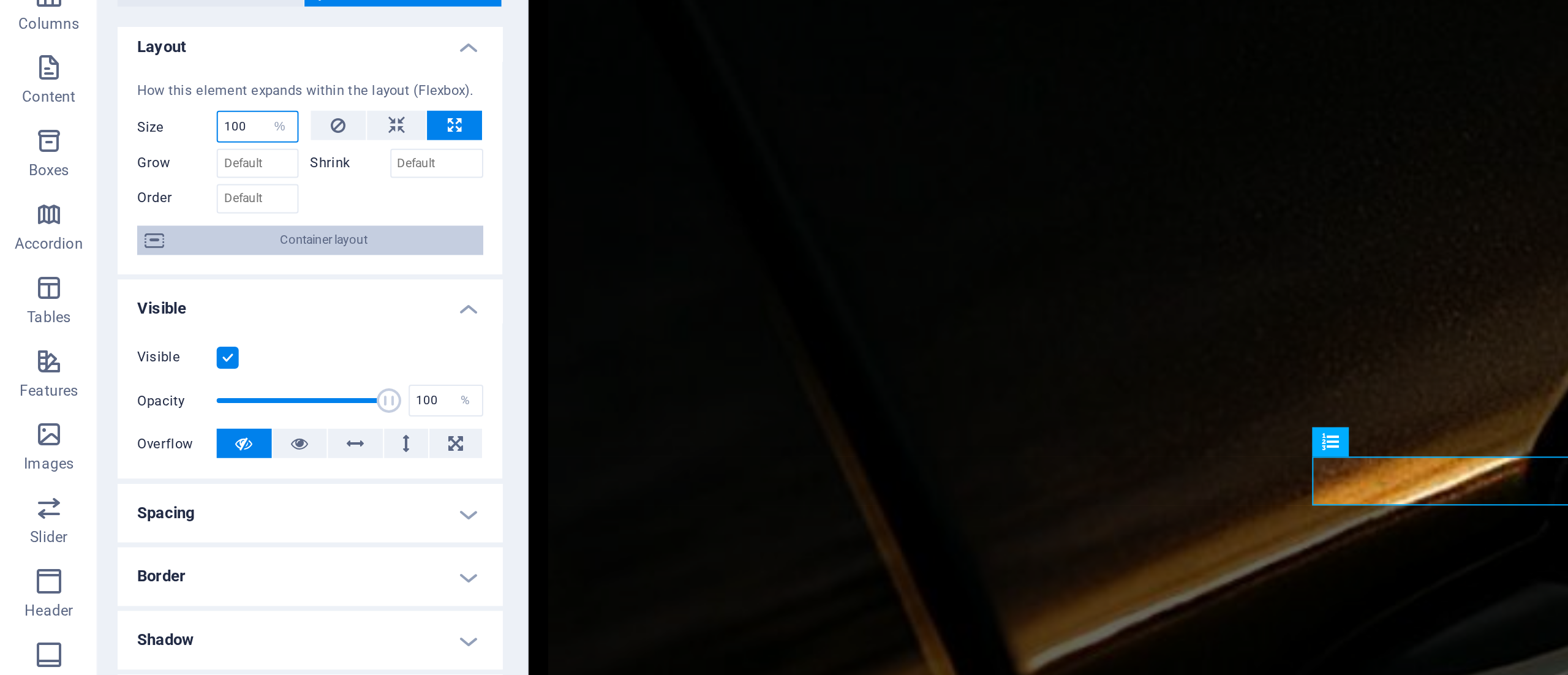
select select "px"
click at [132, 175] on select "Default auto px % 1/1 1/2 1/3 1/4 1/5 1/6 1/7 1/8 1/9 1/10" at bounding box center [140, 182] width 17 height 15
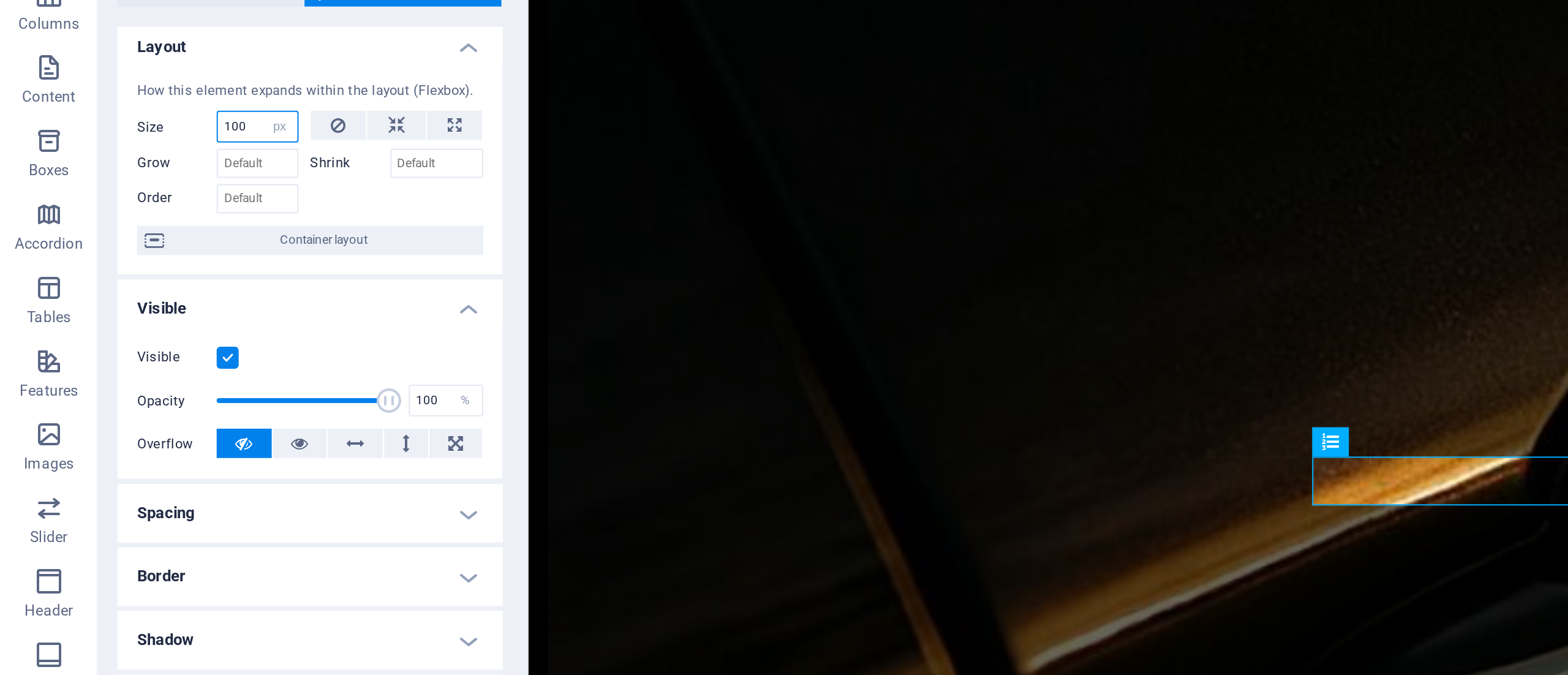
click at [124, 185] on input "100" at bounding box center [129, 182] width 40 height 15
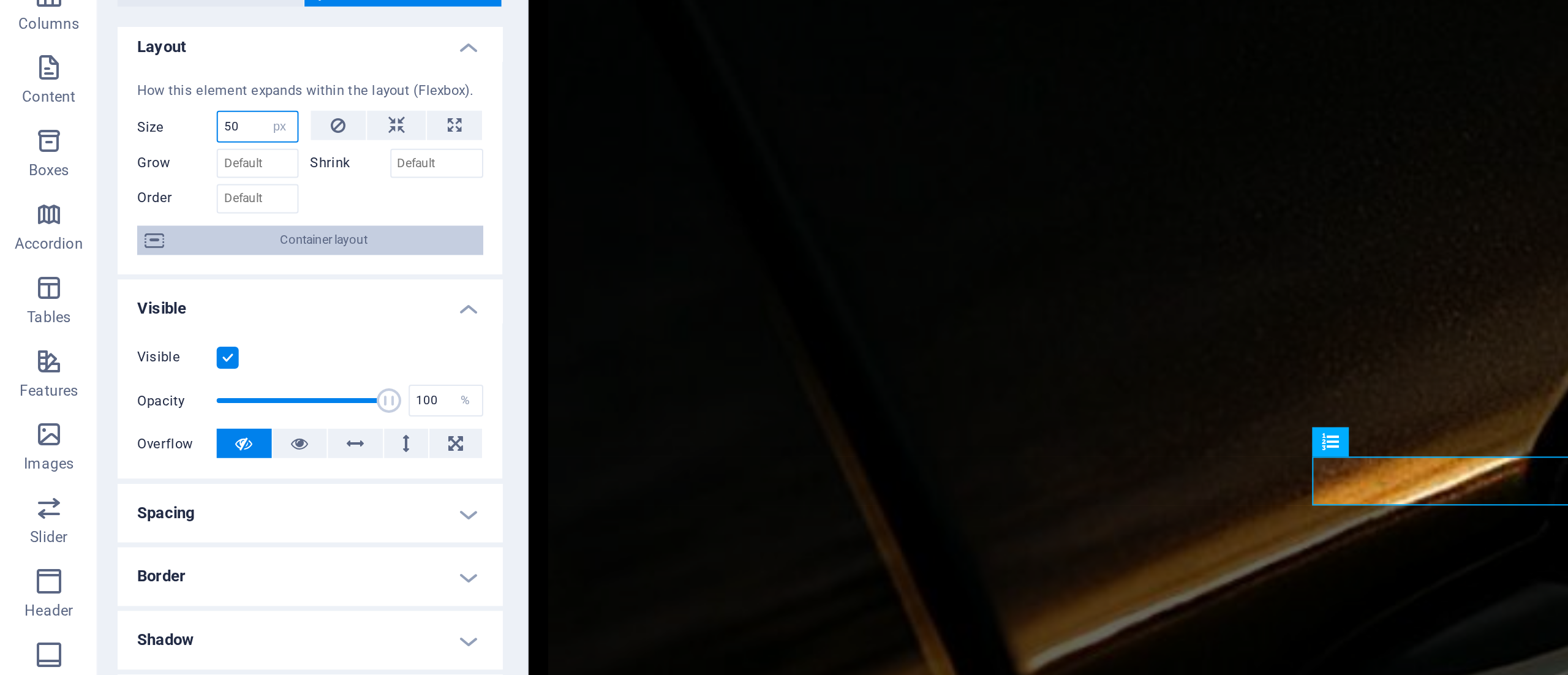
type input "50"
click at [162, 238] on span "Container layout" at bounding box center [162, 239] width 152 height 15
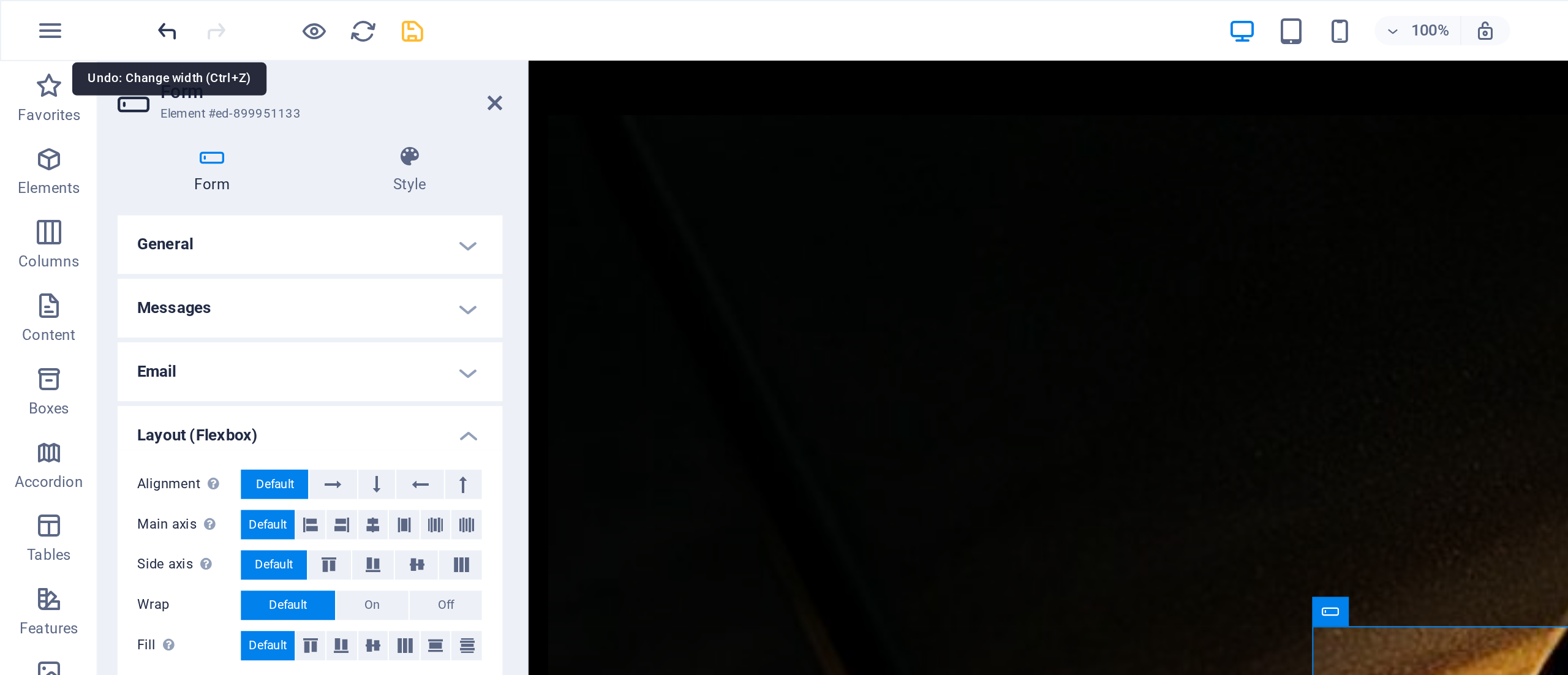
click at [81, 15] on icon "undo" at bounding box center [84, 15] width 14 height 14
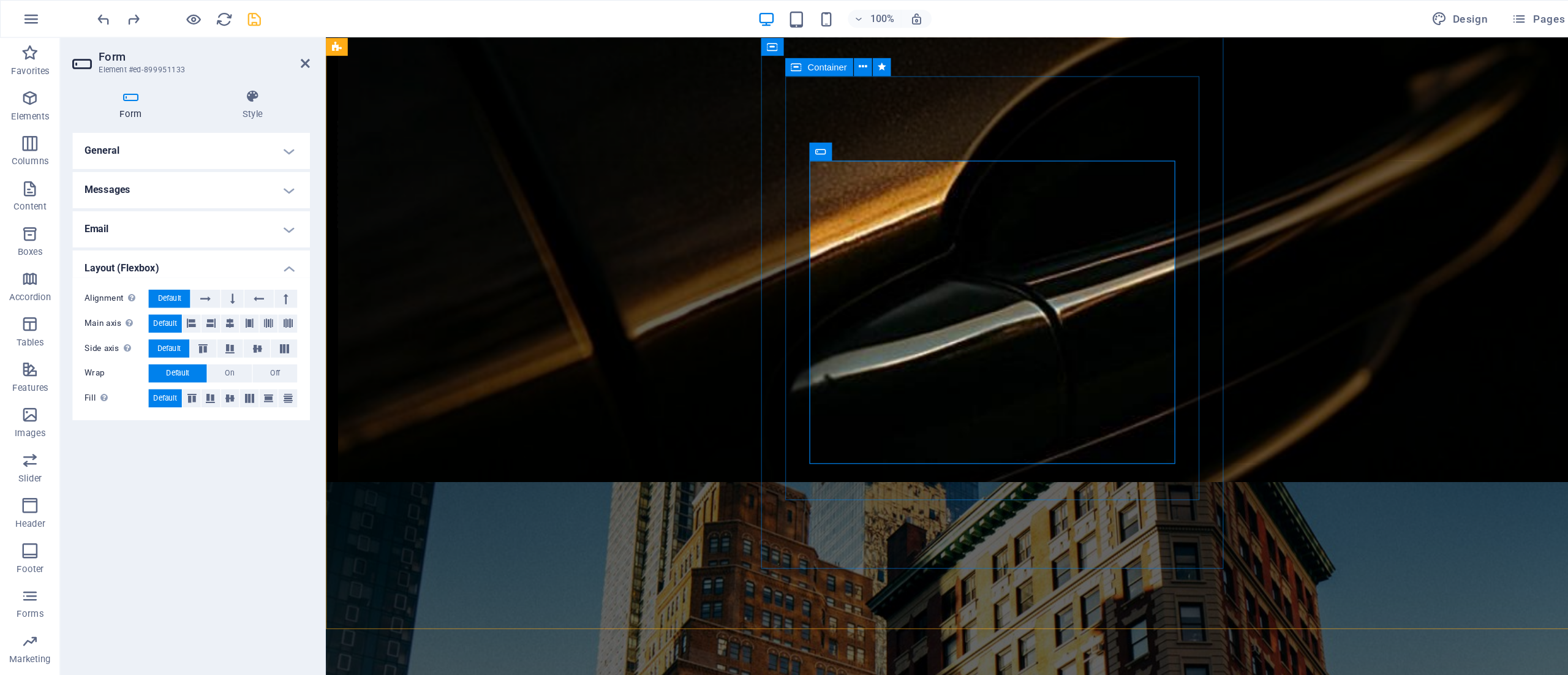
scroll to position [1205, 0]
select select "px"
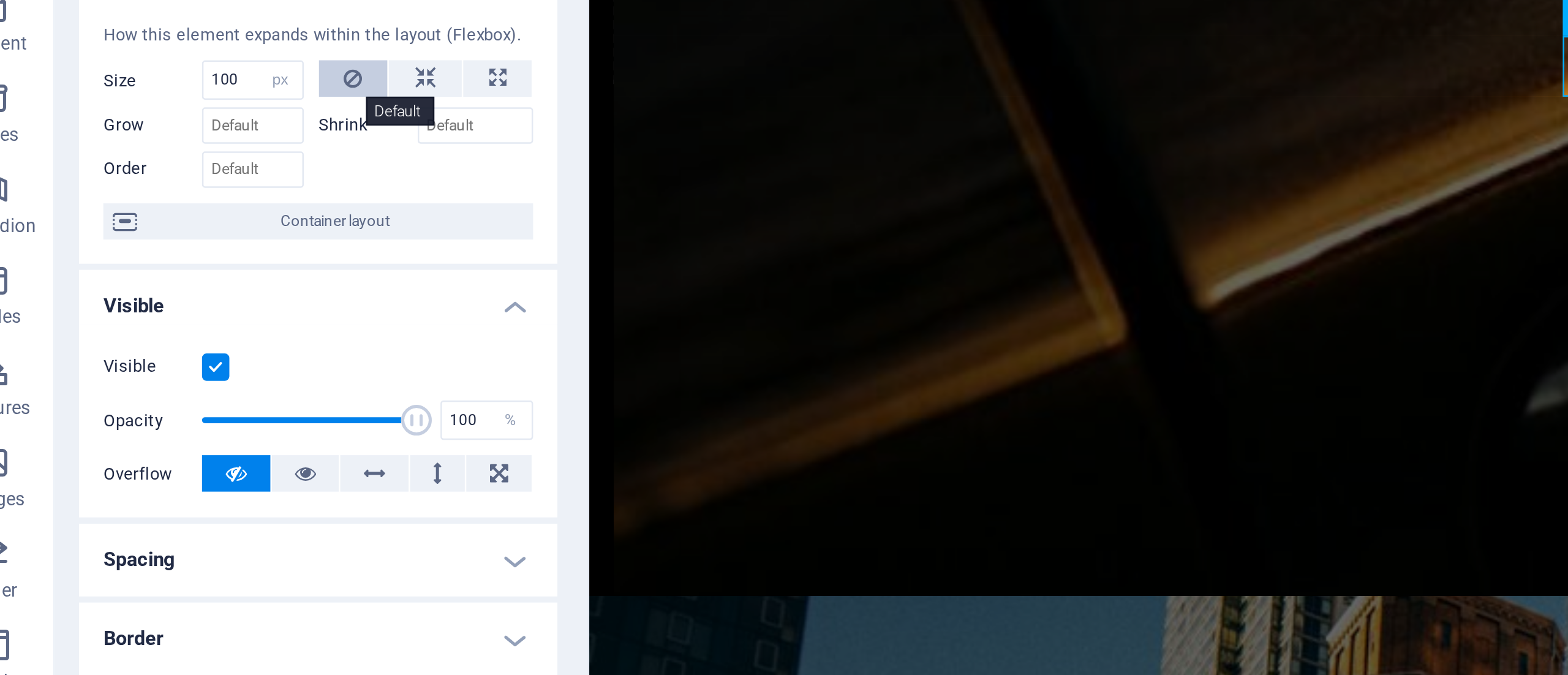
click at [167, 179] on icon at bounding box center [169, 181] width 8 height 15
select select "DISABLED_OPTION_VALUE"
click at [136, 203] on input "Grow" at bounding box center [129, 201] width 41 height 15
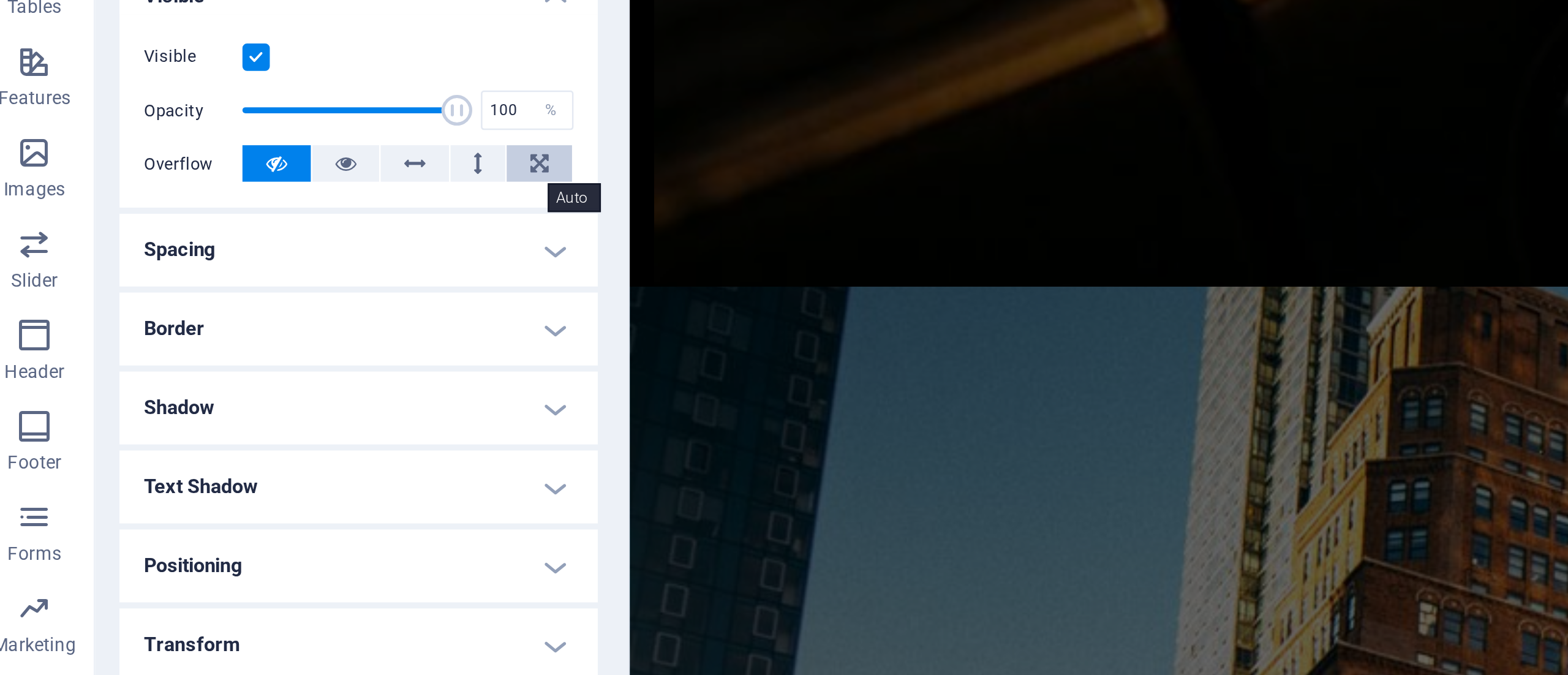
click at [227, 341] on icon at bounding box center [229, 341] width 8 height 15
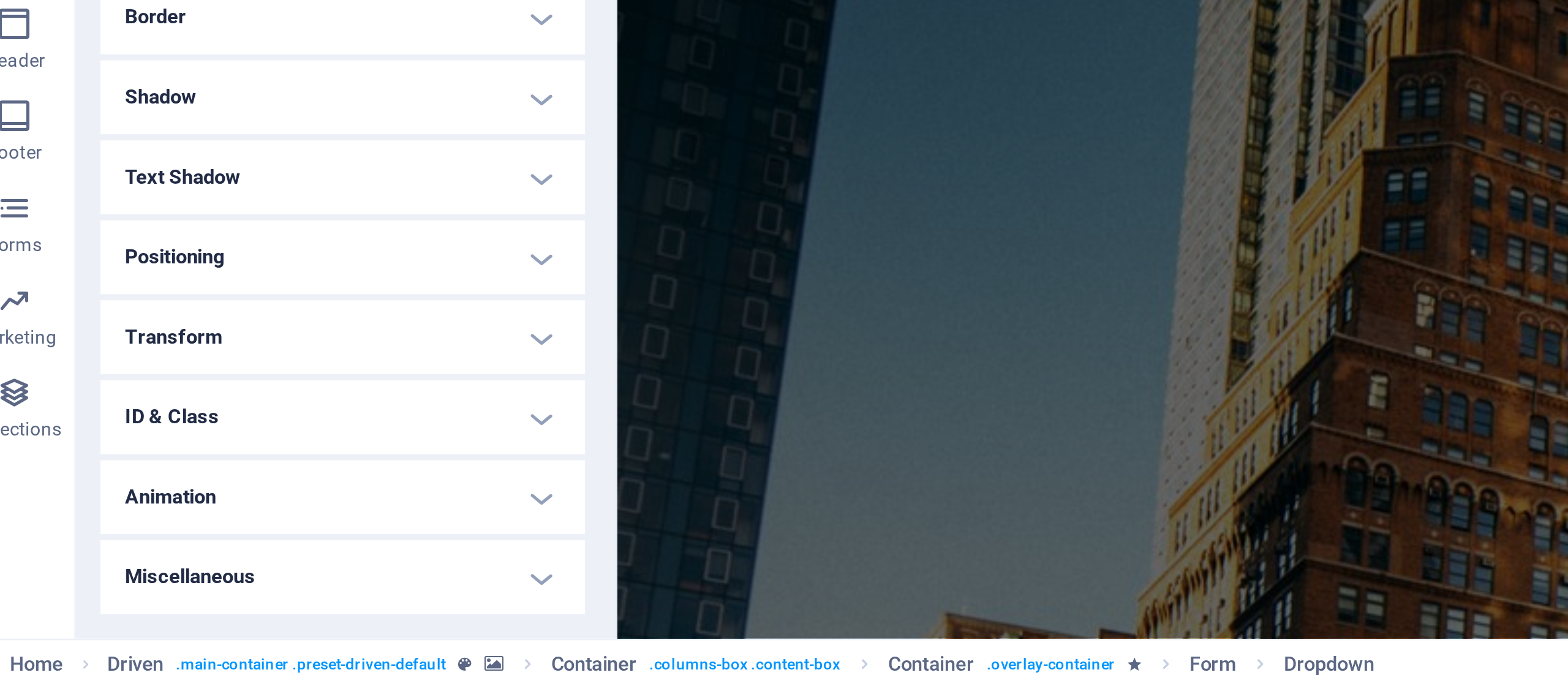
scroll to position [0, 0]
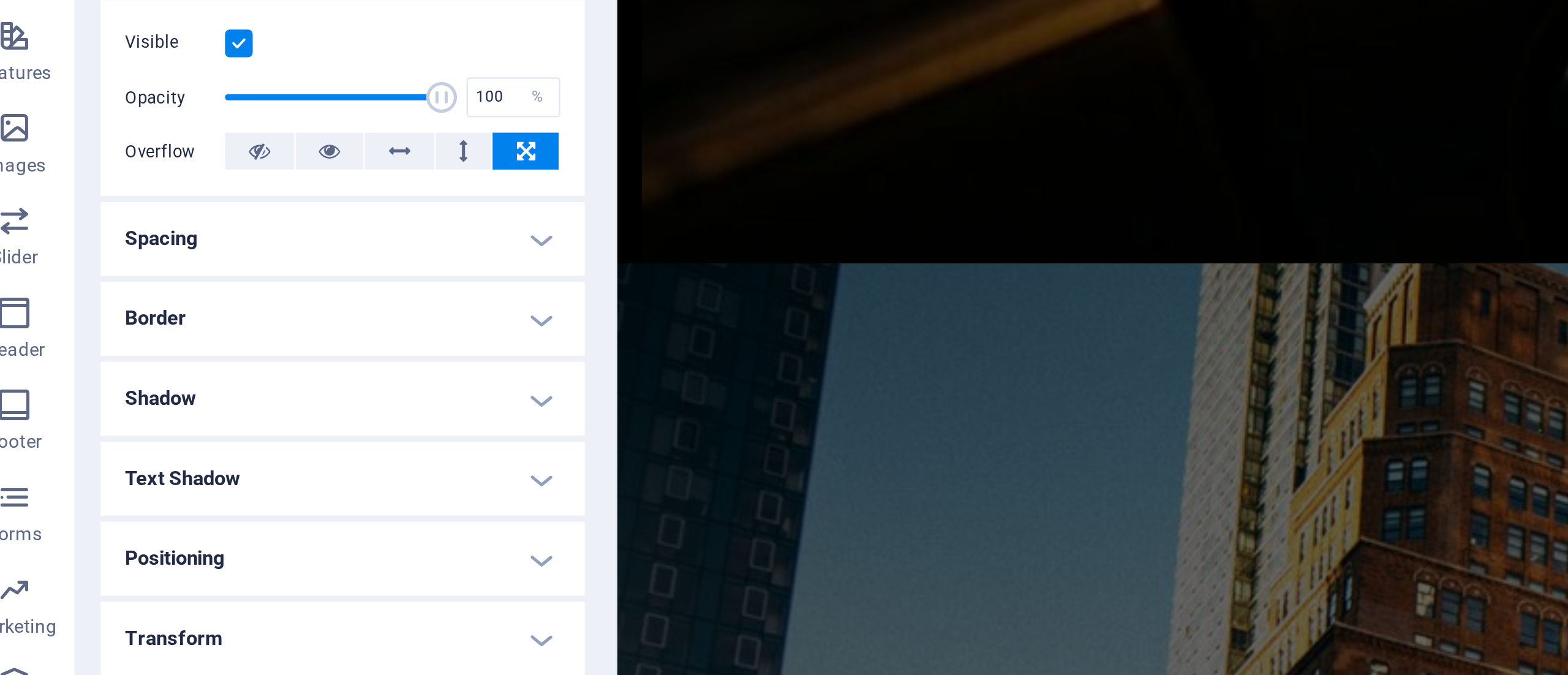
click at [230, 381] on h4 "Spacing" at bounding box center [155, 380] width 193 height 29
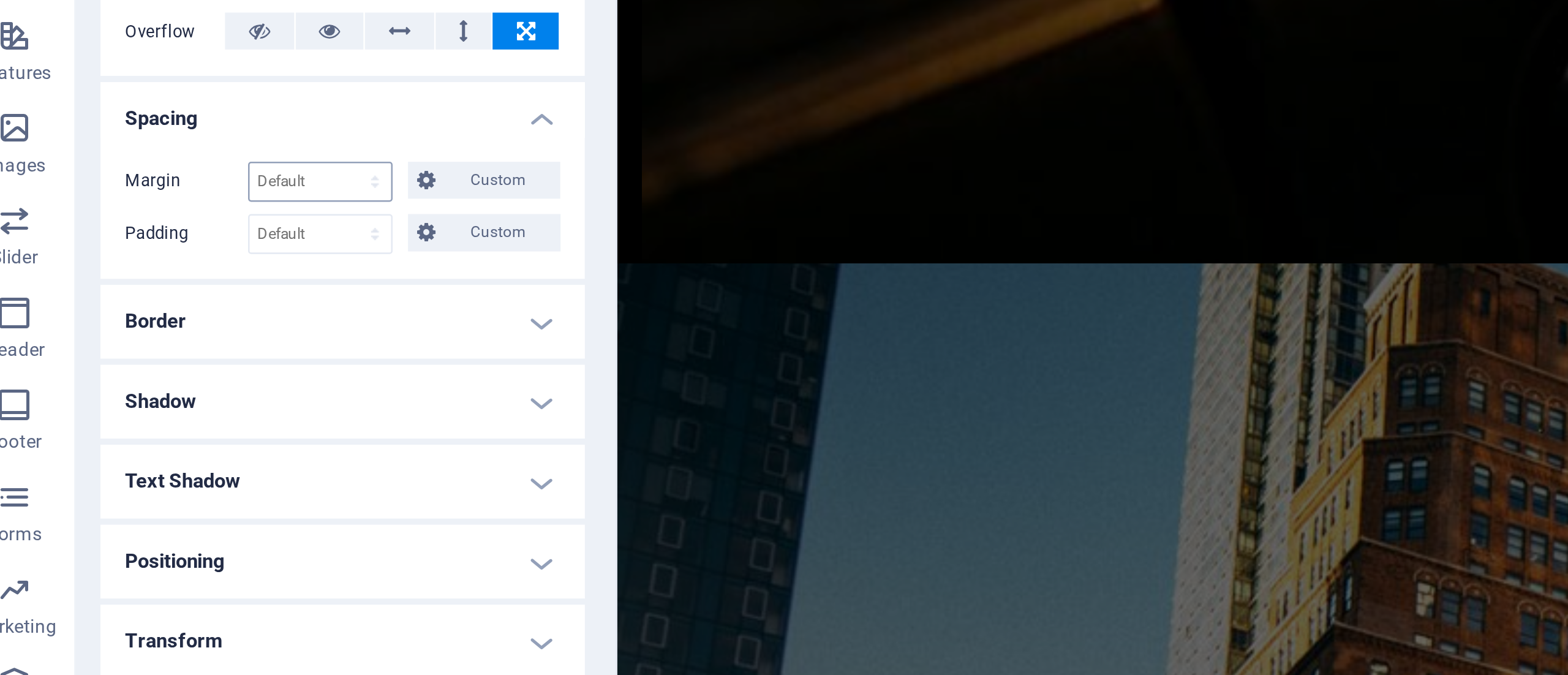
scroll to position [54, 0]
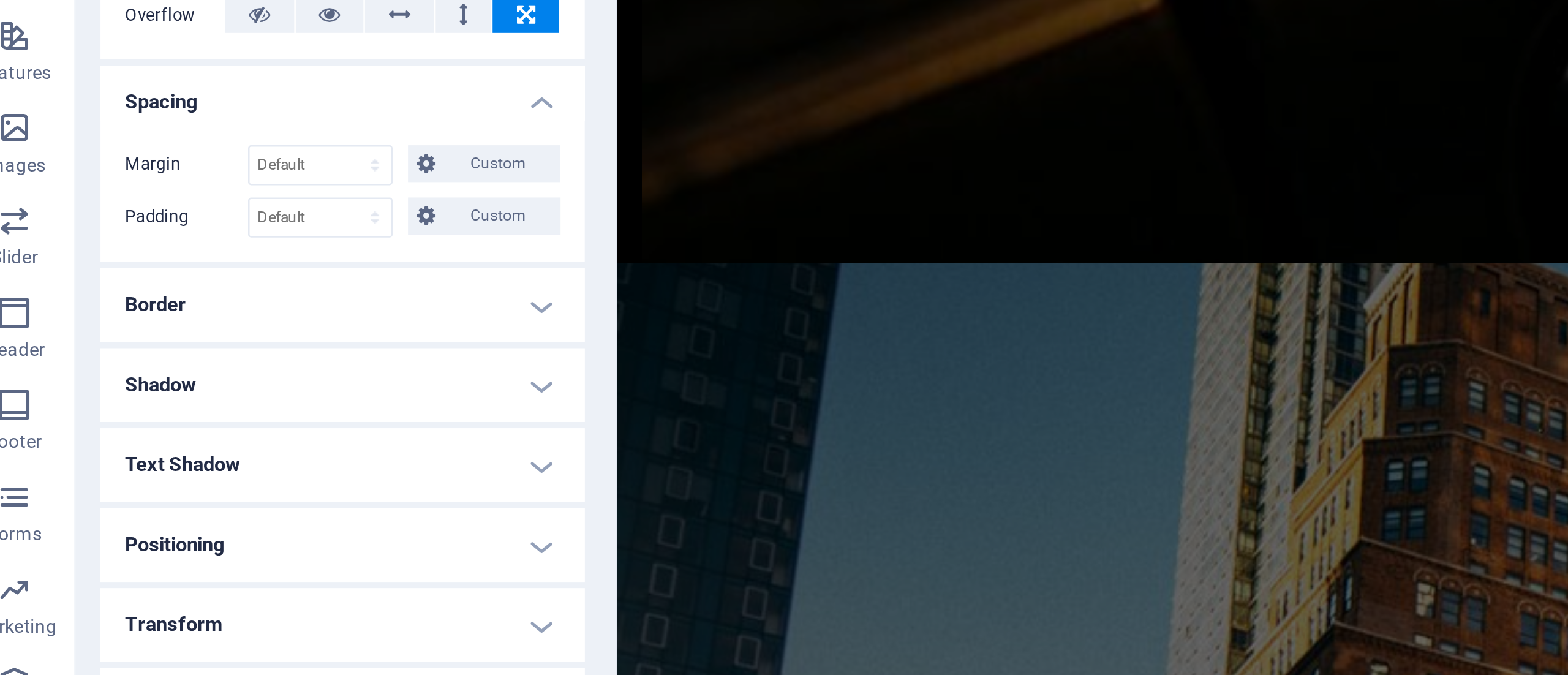
click at [229, 410] on h4 "Border" at bounding box center [155, 407] width 193 height 29
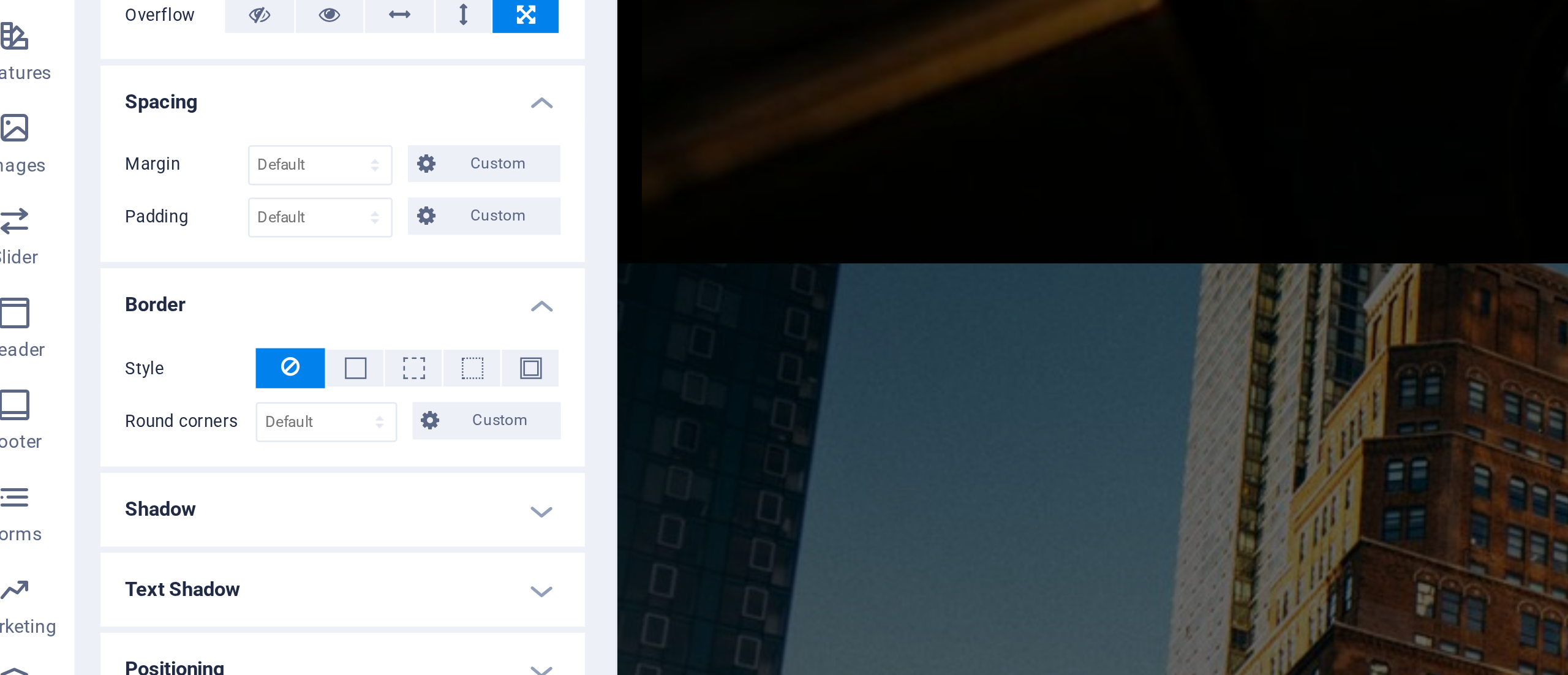
scroll to position [103, 0]
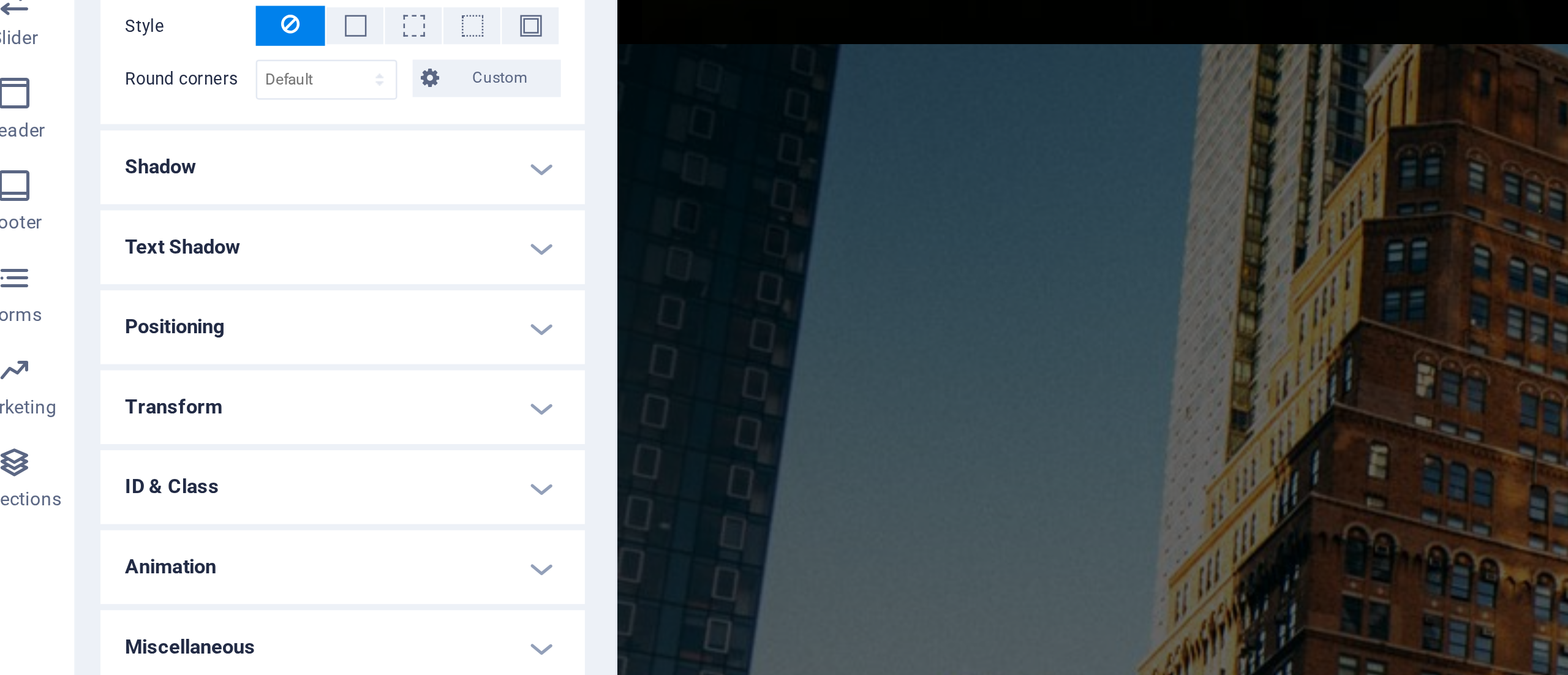
click at [228, 441] on h4 "Shadow" at bounding box center [155, 439] width 193 height 29
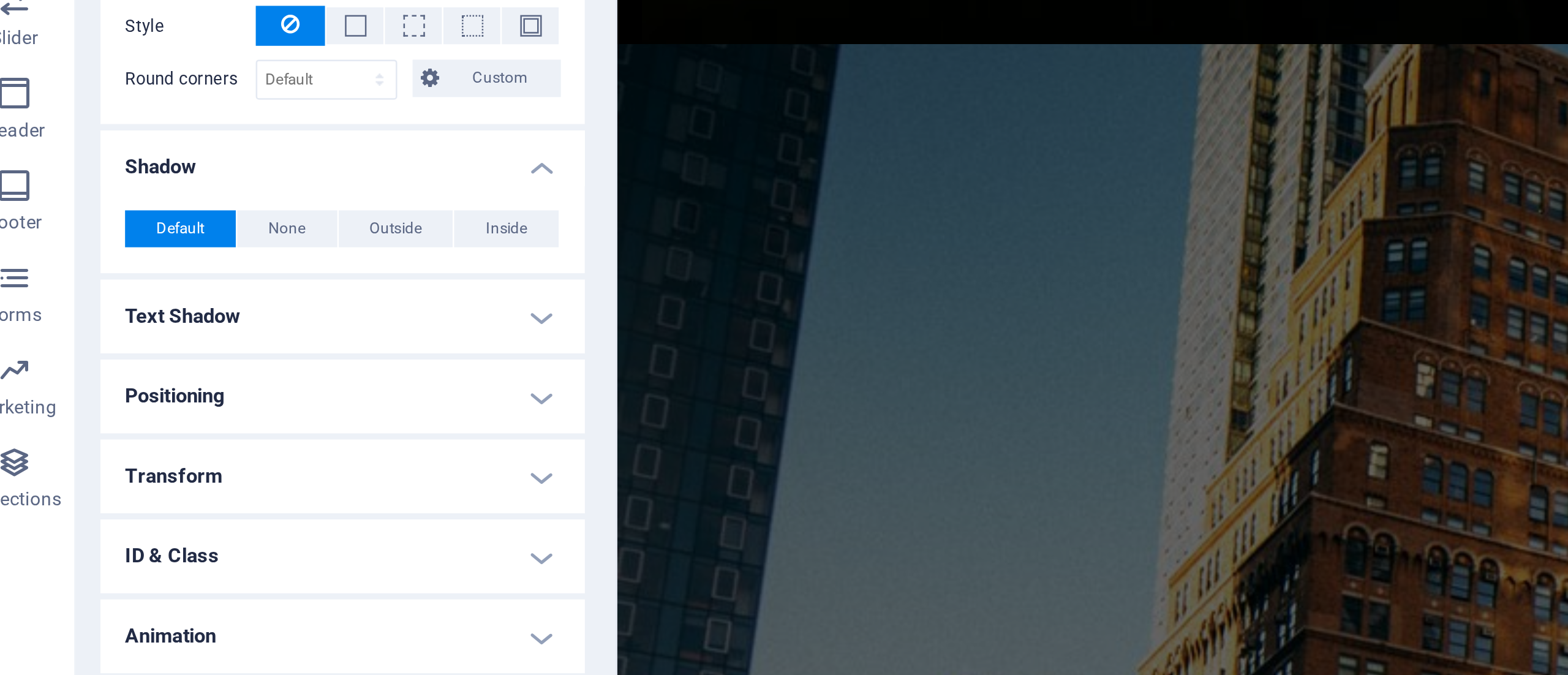
click at [234, 499] on h4 "Text Shadow" at bounding box center [155, 499] width 193 height 29
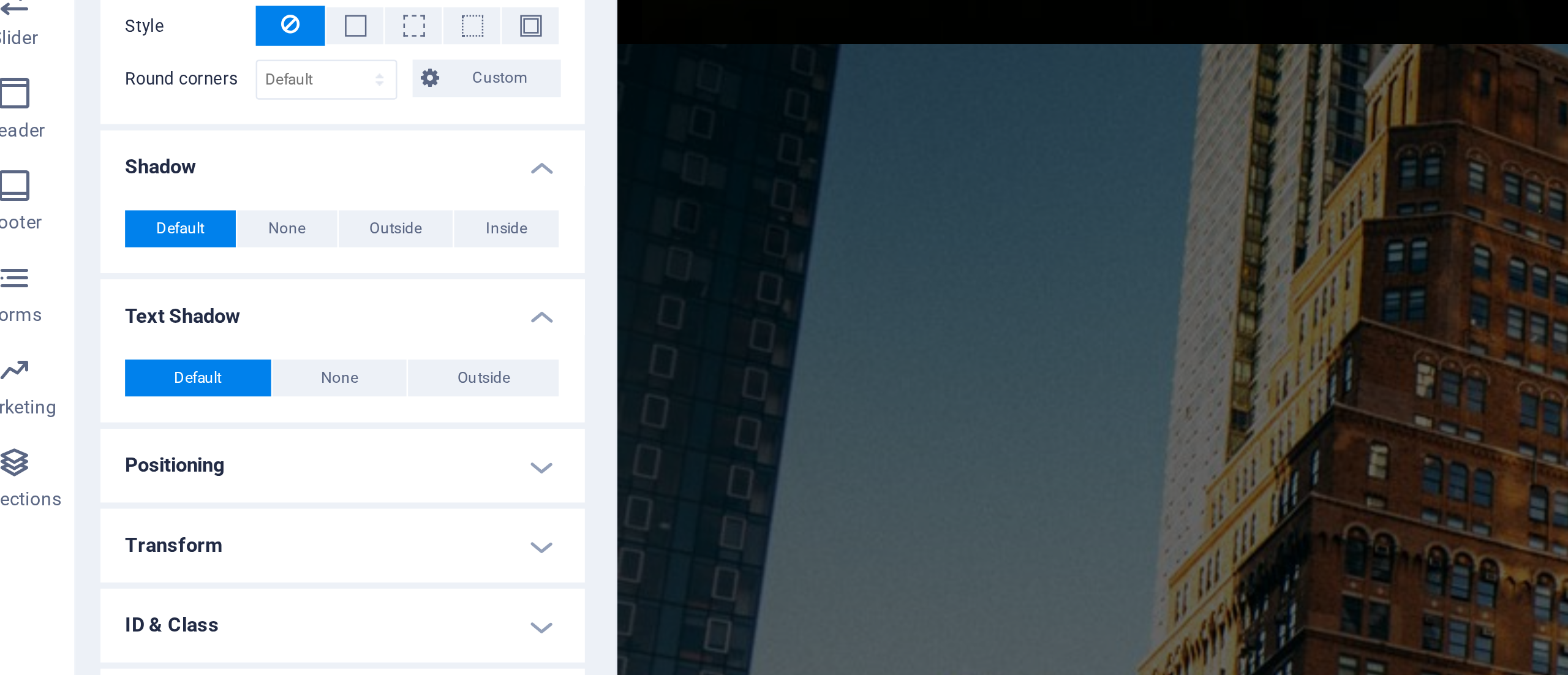
click at [164, 562] on h4 "Positioning" at bounding box center [155, 558] width 193 height 29
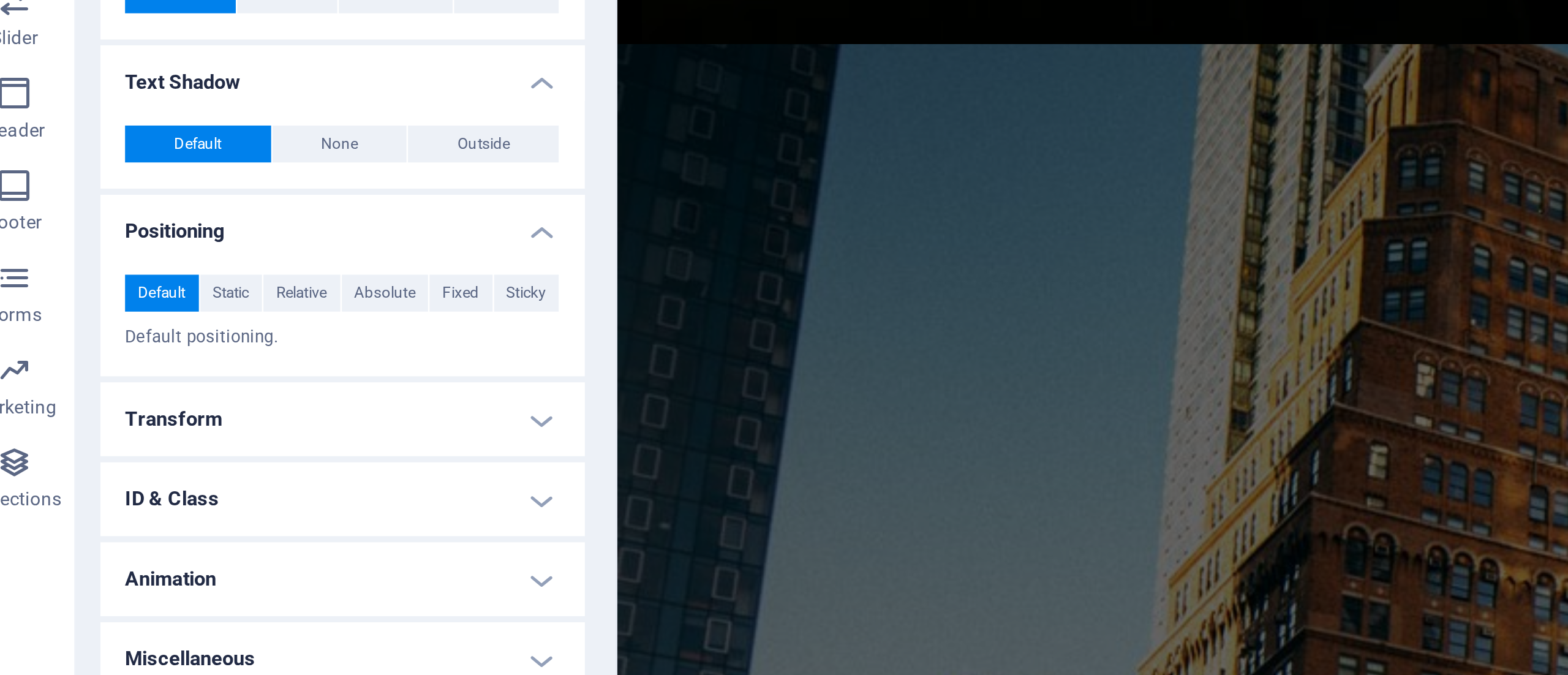
scroll to position [199, 0]
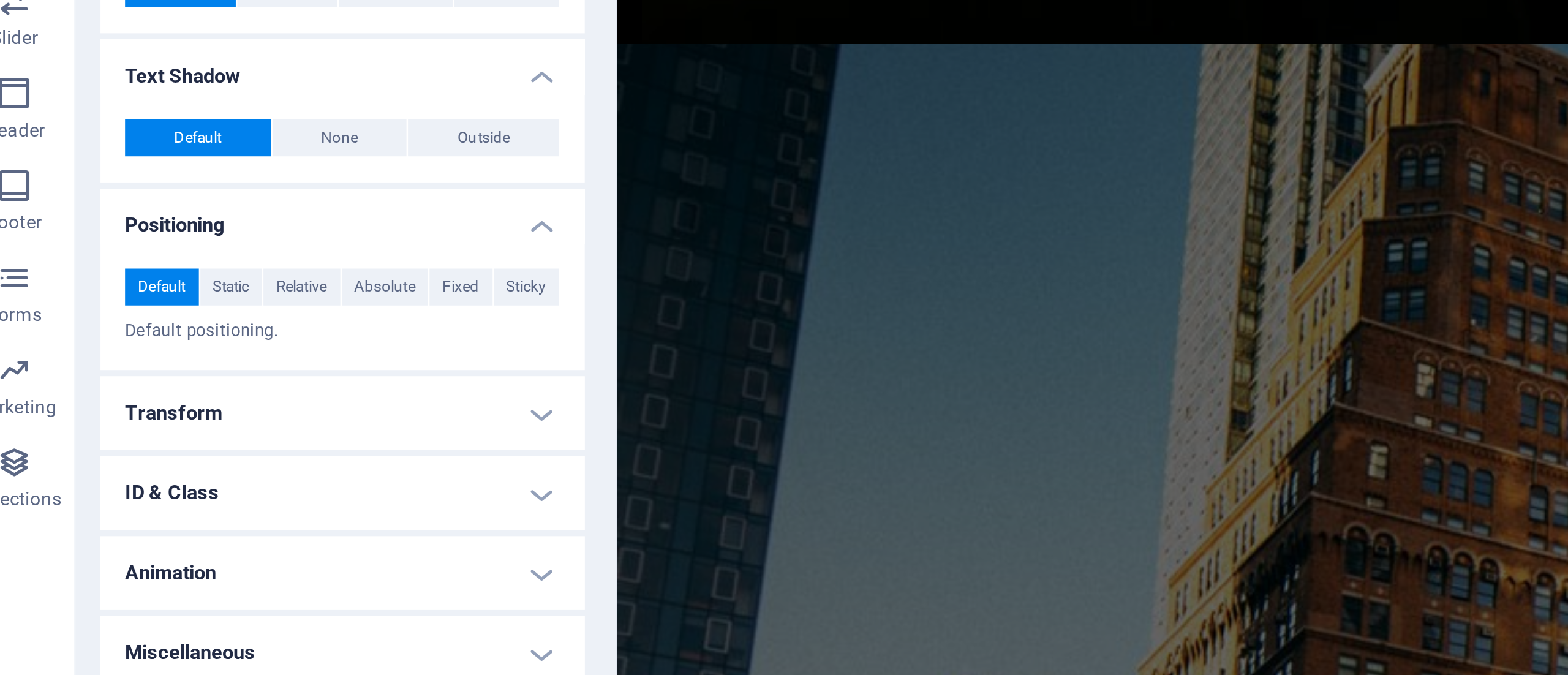
click at [194, 538] on h4 "Transform" at bounding box center [155, 537] width 193 height 29
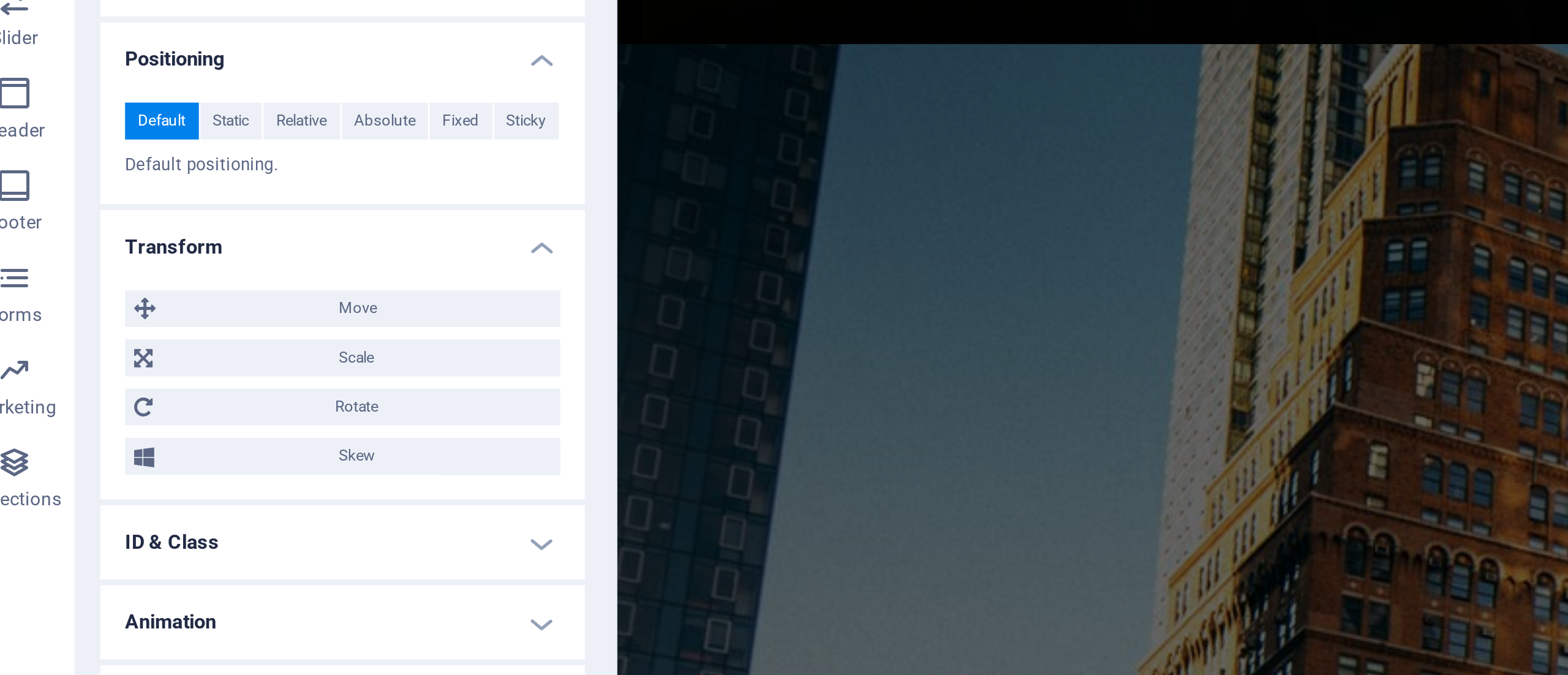
scroll to position [287, 0]
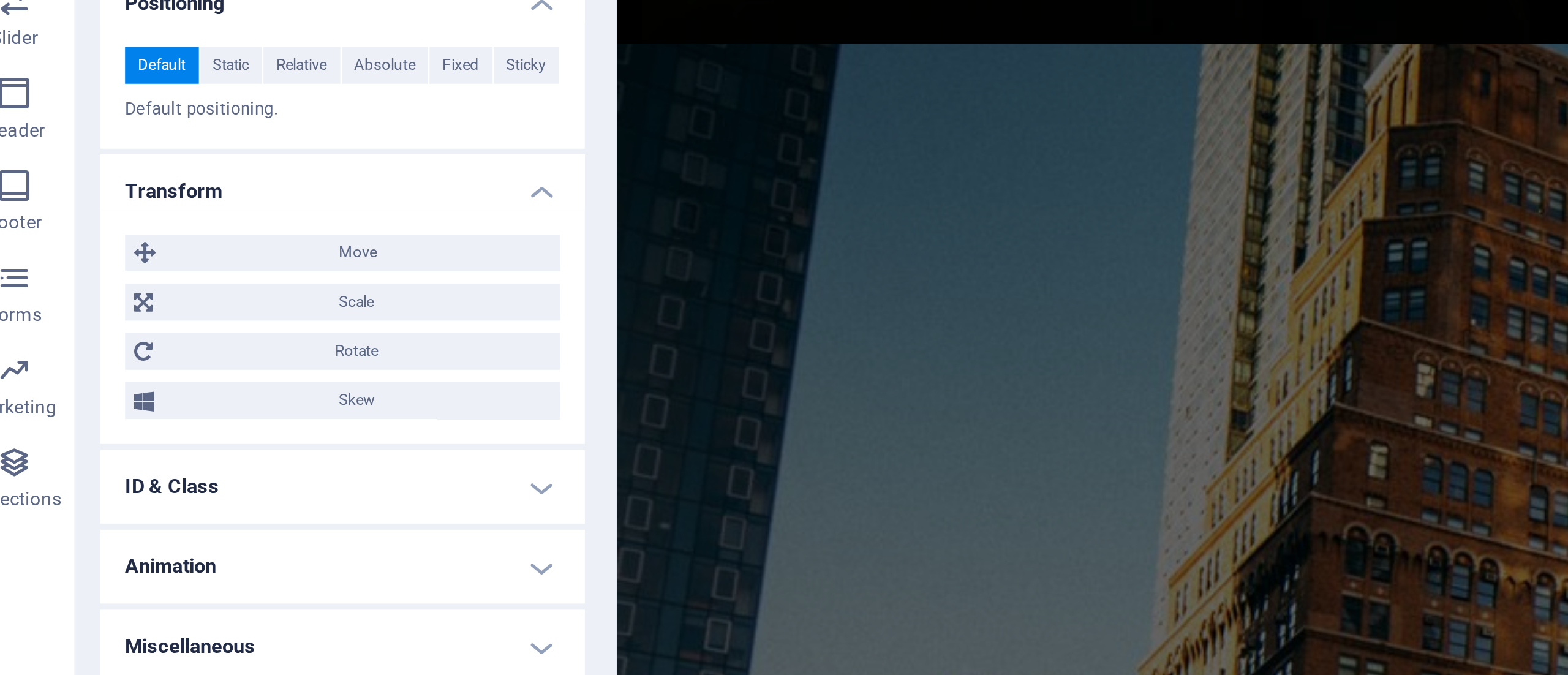
click at [200, 565] on h4 "ID & Class" at bounding box center [155, 567] width 193 height 29
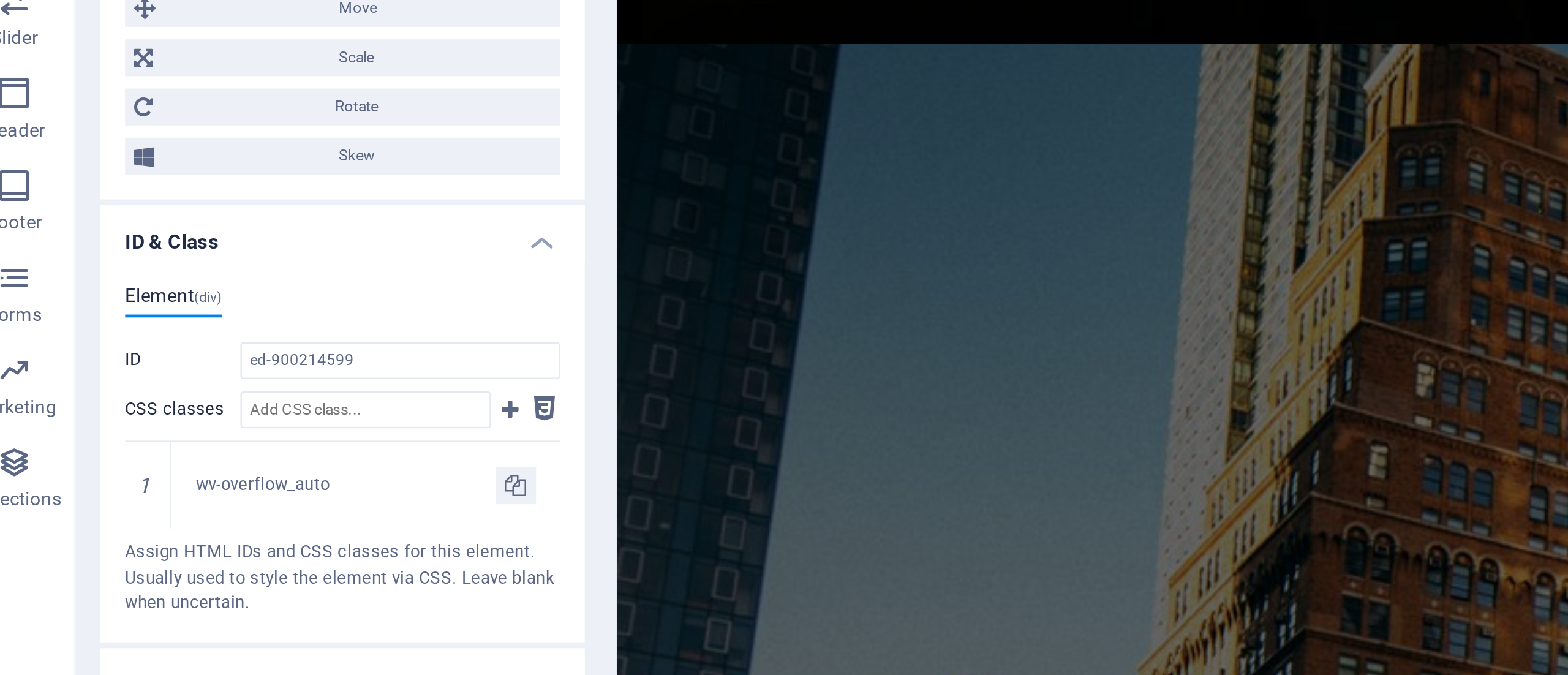
scroll to position [432, 0]
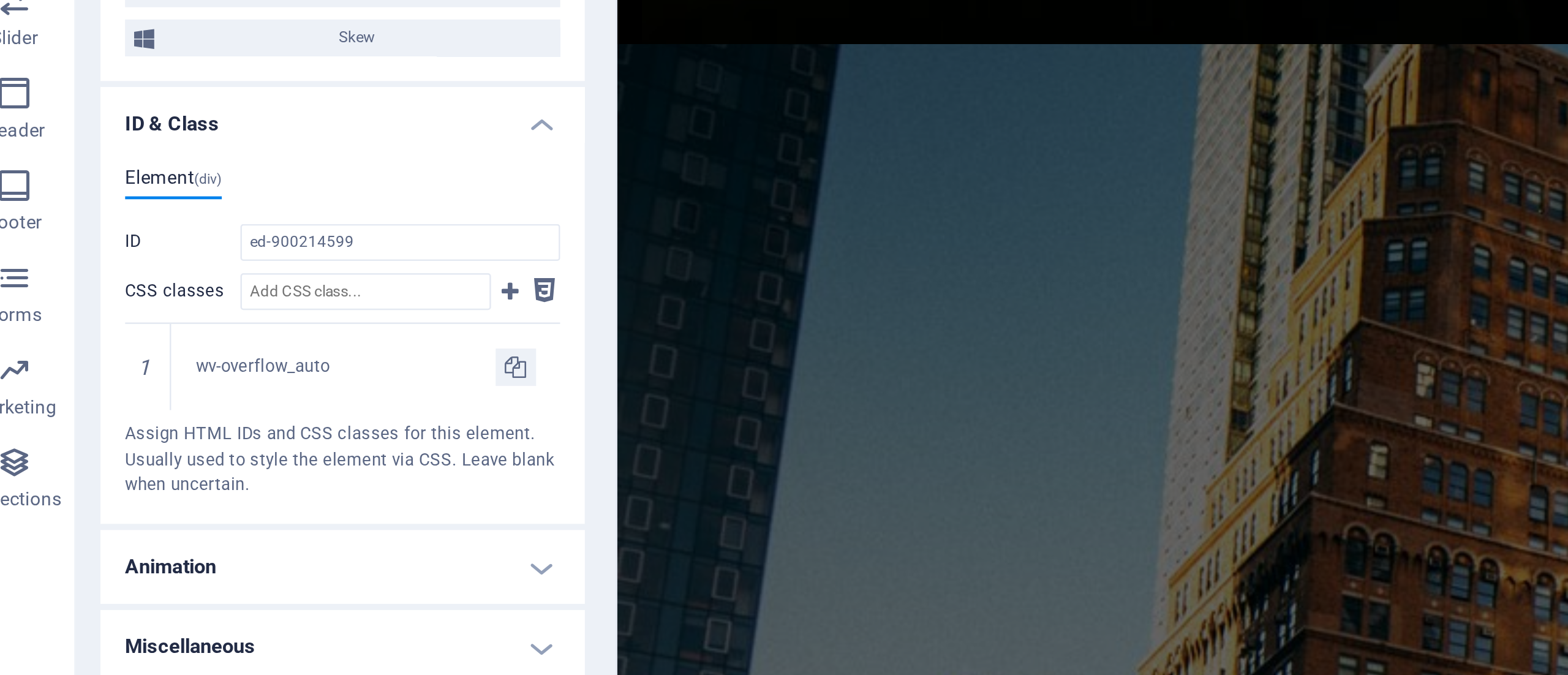
click at [155, 598] on h4 "Animation" at bounding box center [155, 598] width 193 height 29
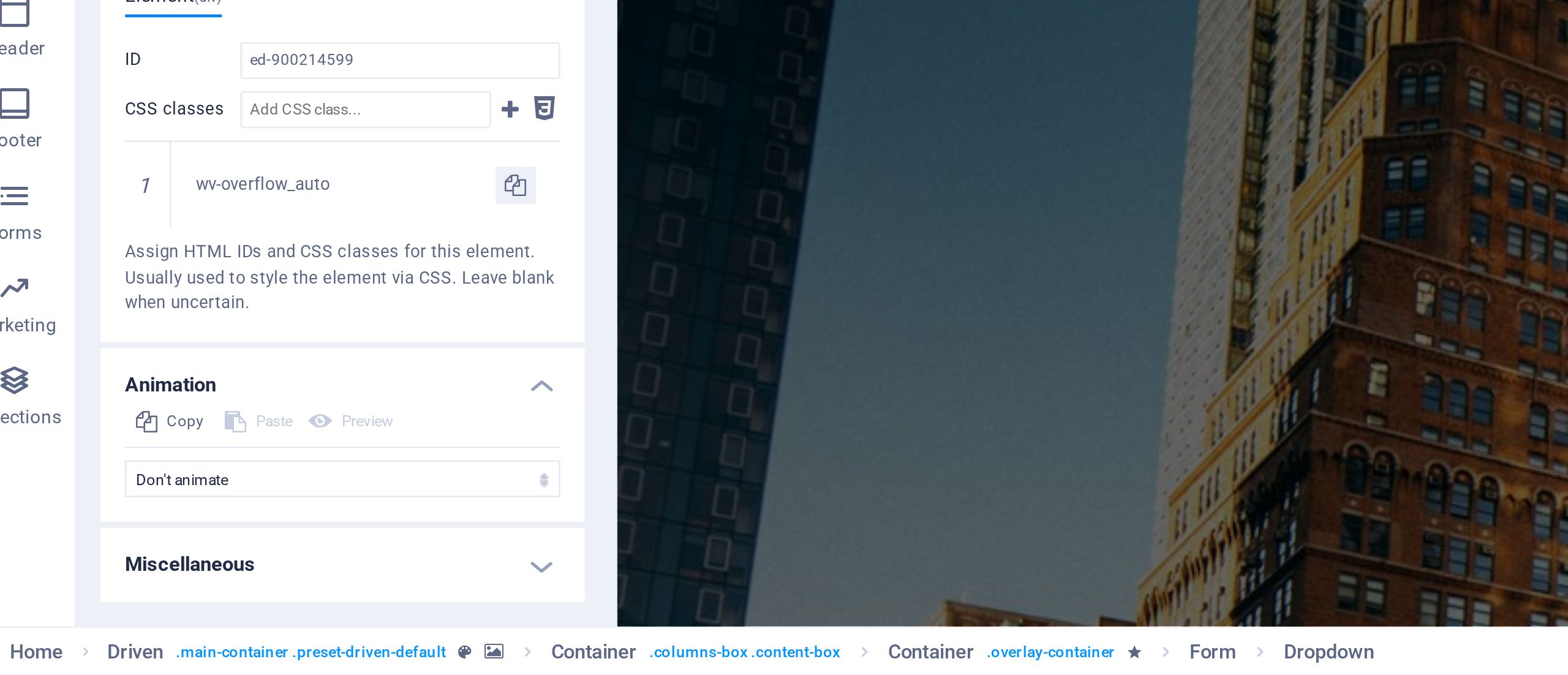
click at [155, 630] on h4 "Miscellaneous" at bounding box center [155, 631] width 193 height 29
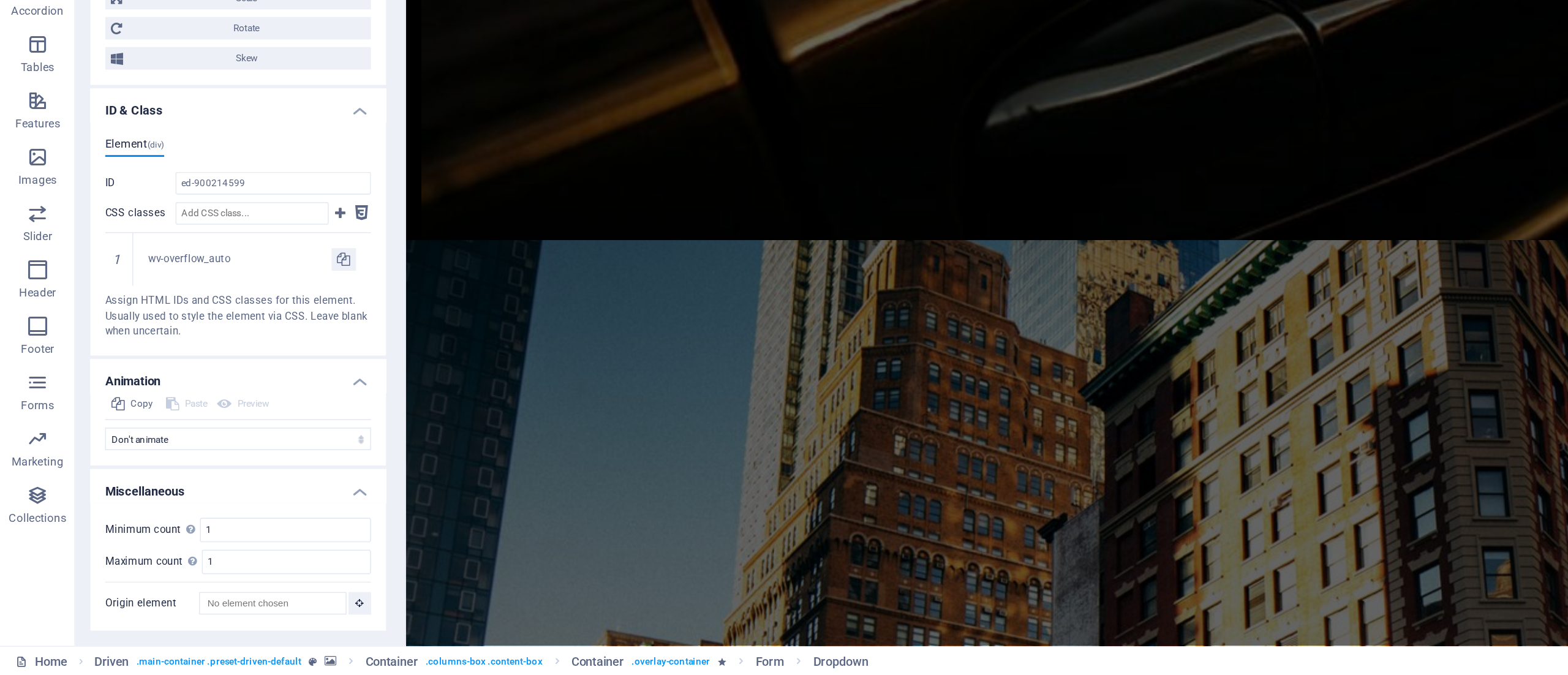
scroll to position [0, 0]
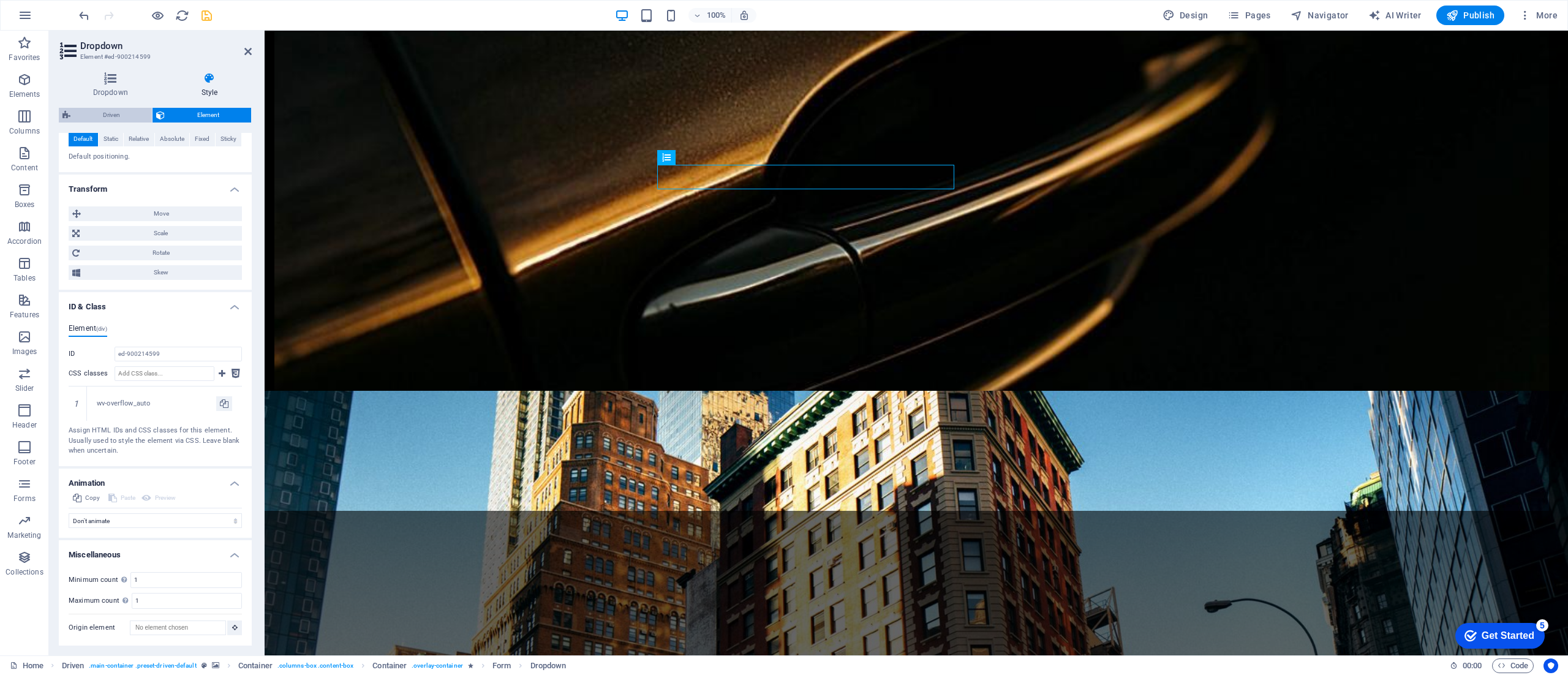
click at [119, 109] on span "Driven" at bounding box center [111, 115] width 74 height 15
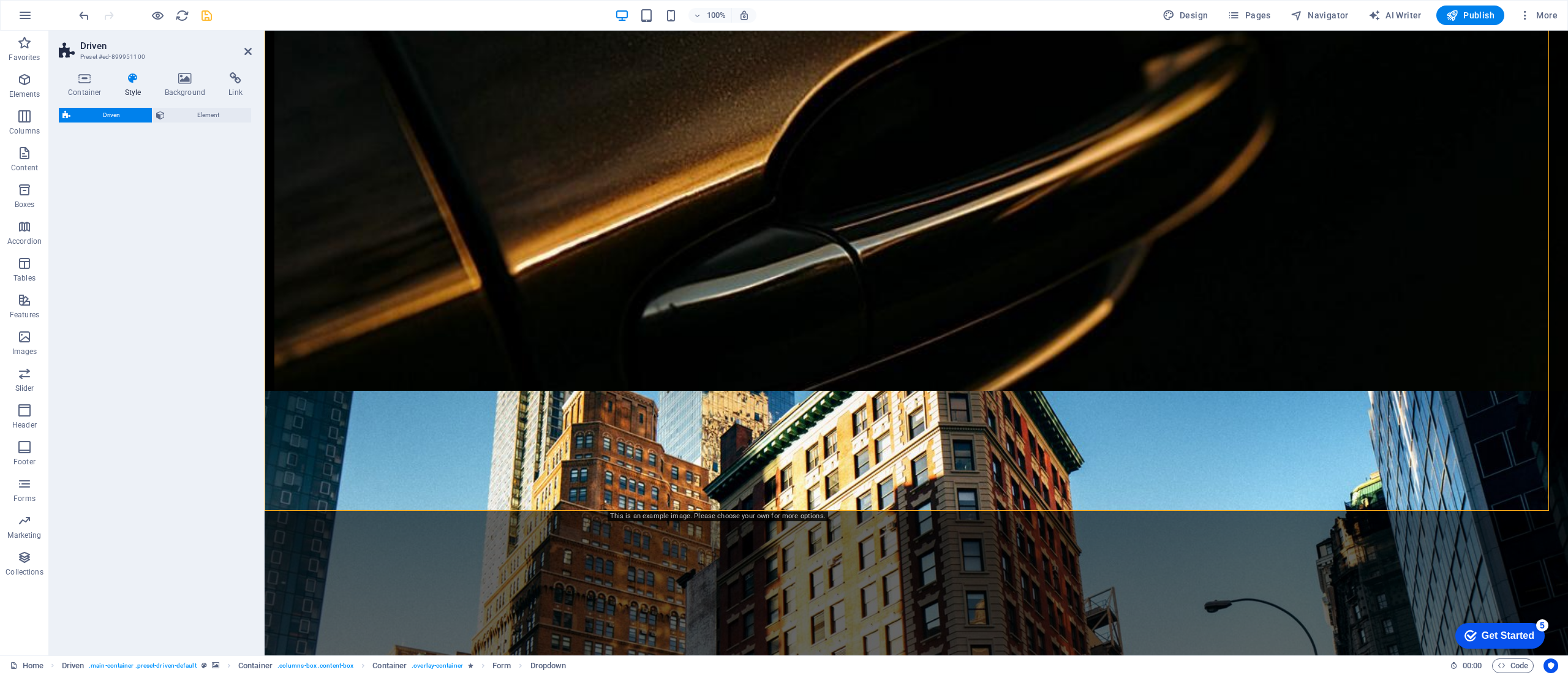
select select "%"
select select "rem"
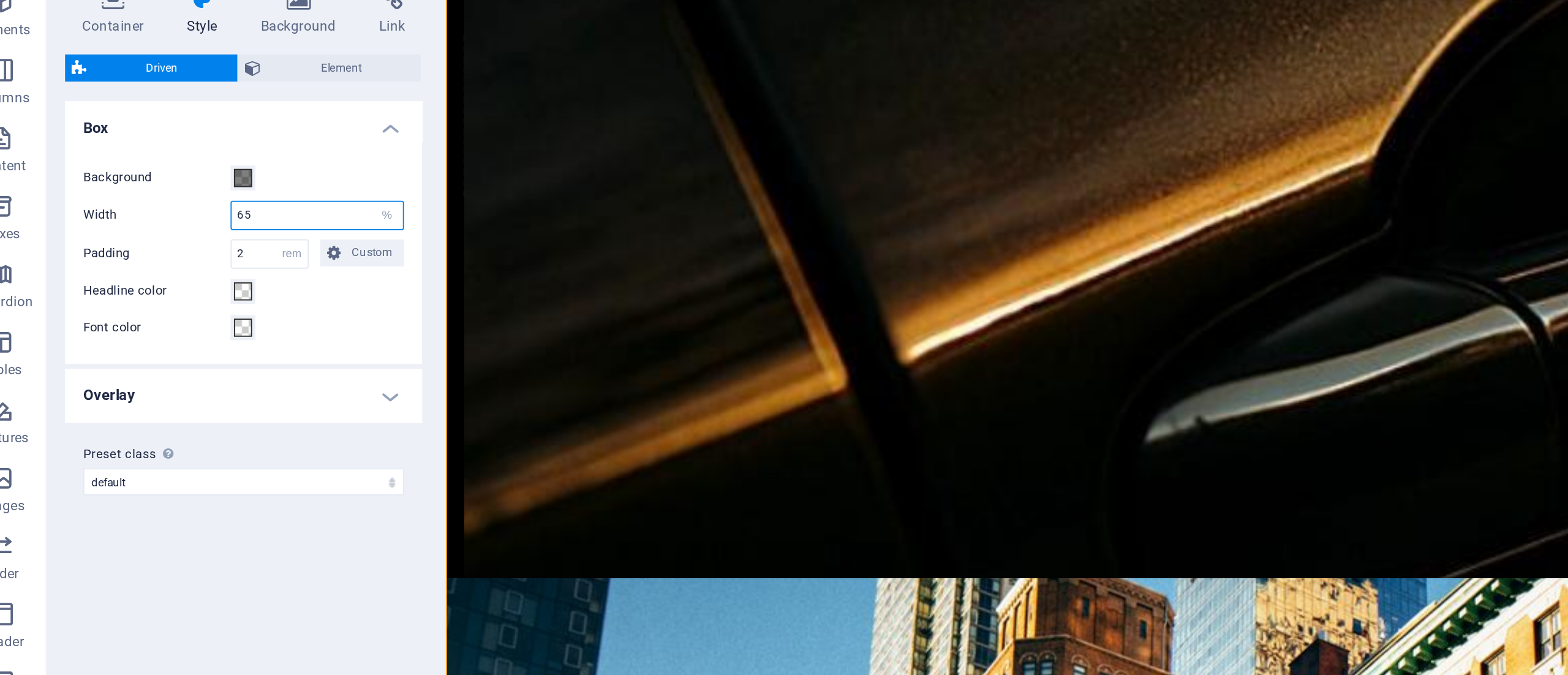
click at [179, 194] on input "65" at bounding box center [194, 194] width 93 height 15
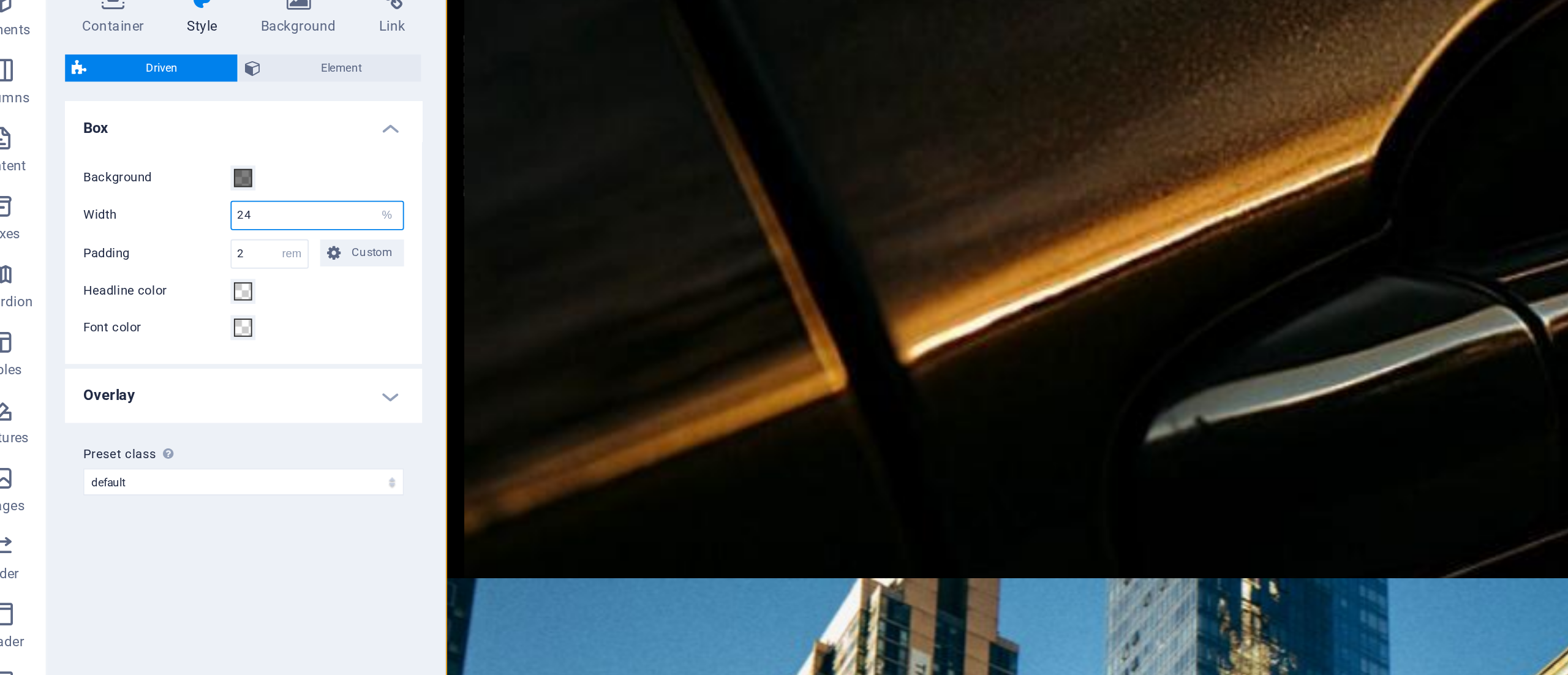
click at [179, 194] on input "24" at bounding box center [194, 194] width 93 height 15
type input "65"
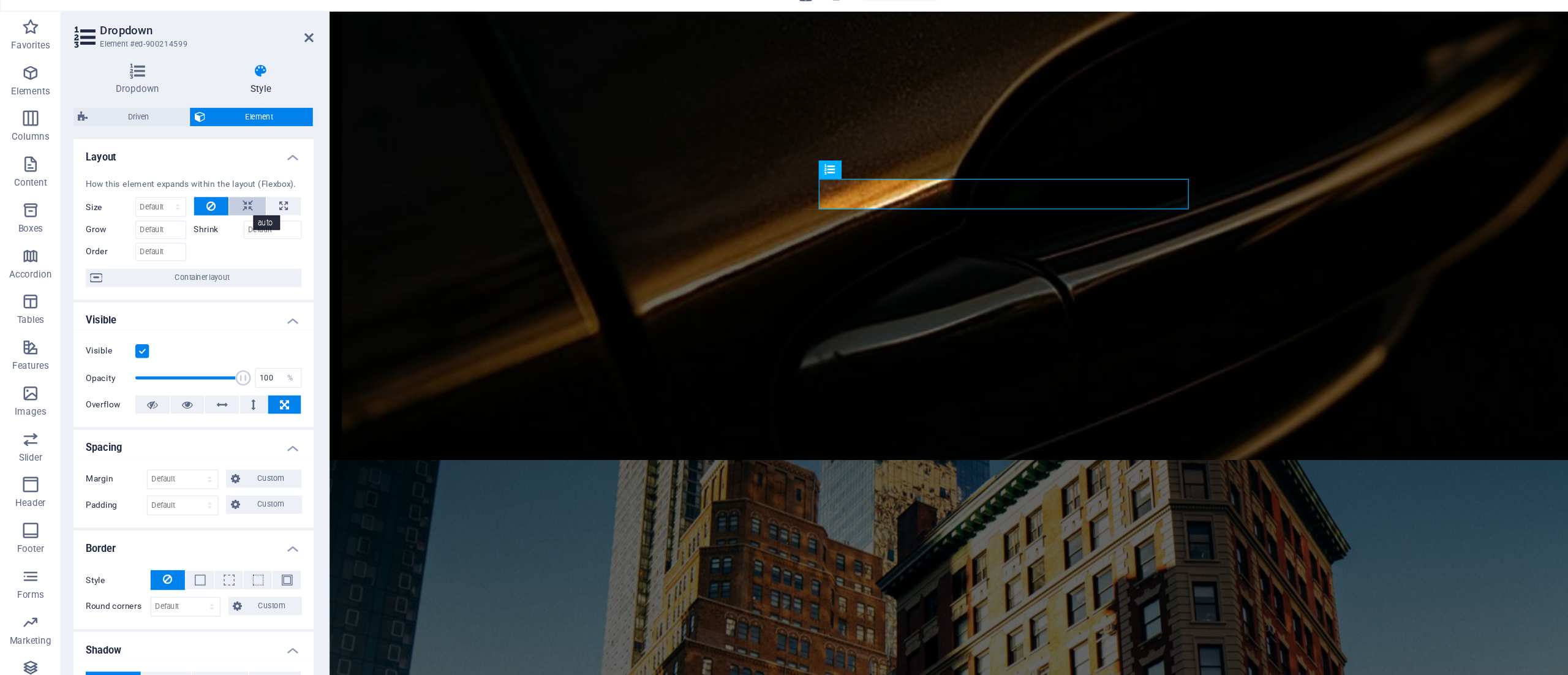
click at [194, 187] on icon at bounding box center [198, 186] width 8 height 15
click at [218, 182] on button at bounding box center [227, 186] width 28 height 15
type input "100"
select select "%"
click at [126, 190] on input "100" at bounding box center [129, 187] width 40 height 15
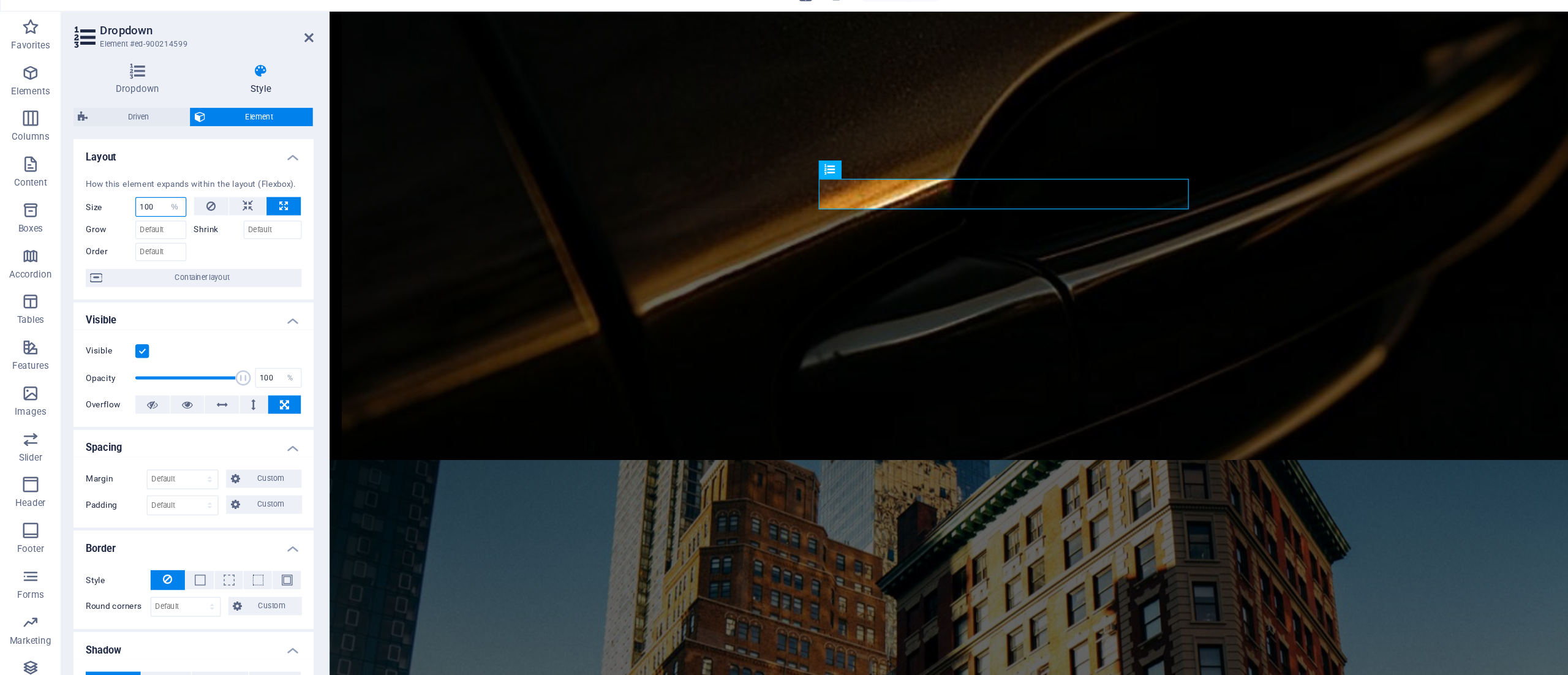
click at [126, 190] on input "100" at bounding box center [129, 187] width 40 height 15
click at [191, 229] on div at bounding box center [199, 221] width 87 height 18
click at [122, 185] on input "150" at bounding box center [129, 187] width 40 height 15
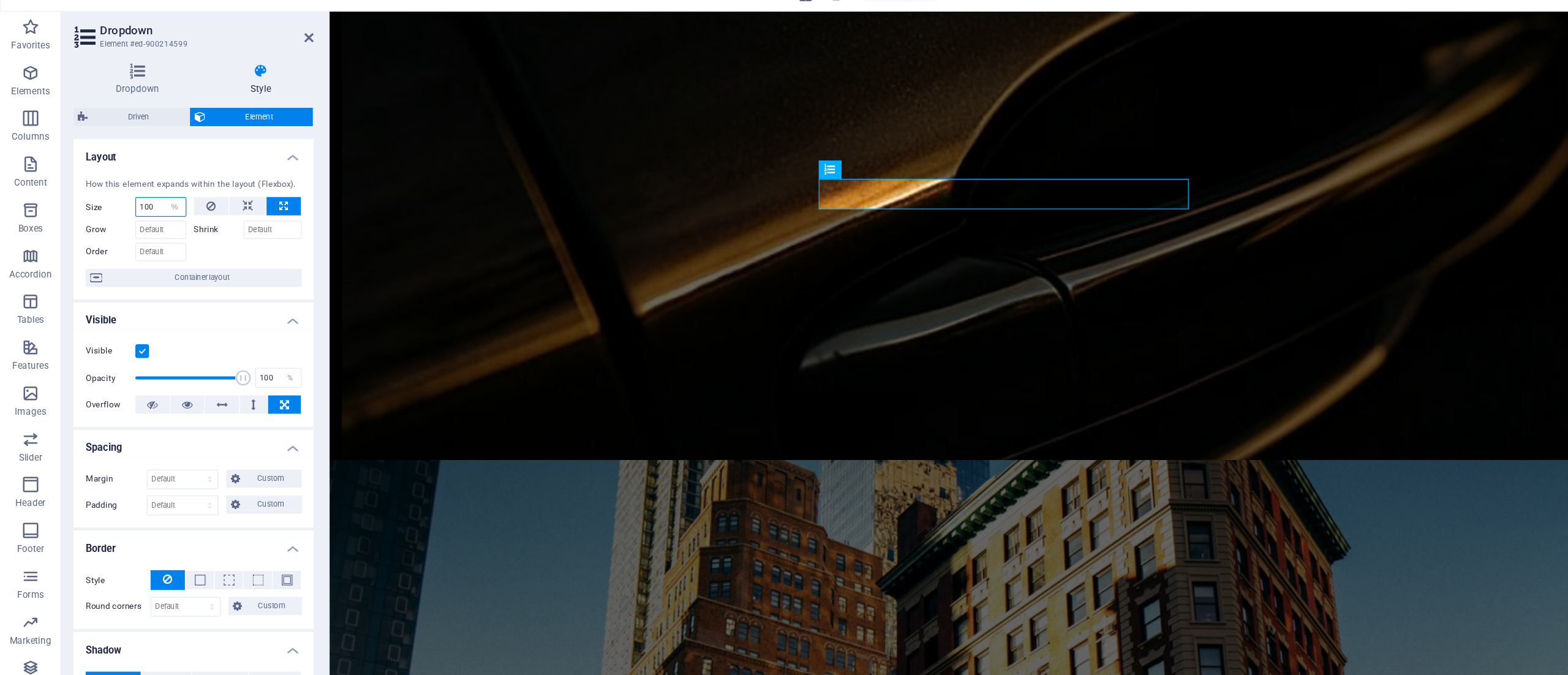
type input "100"
click at [198, 225] on div at bounding box center [199, 221] width 87 height 18
click at [198, 191] on icon at bounding box center [198, 186] width 8 height 15
select select "DISABLED_OPTION_VALUE"
click at [175, 186] on button at bounding box center [169, 186] width 28 height 15
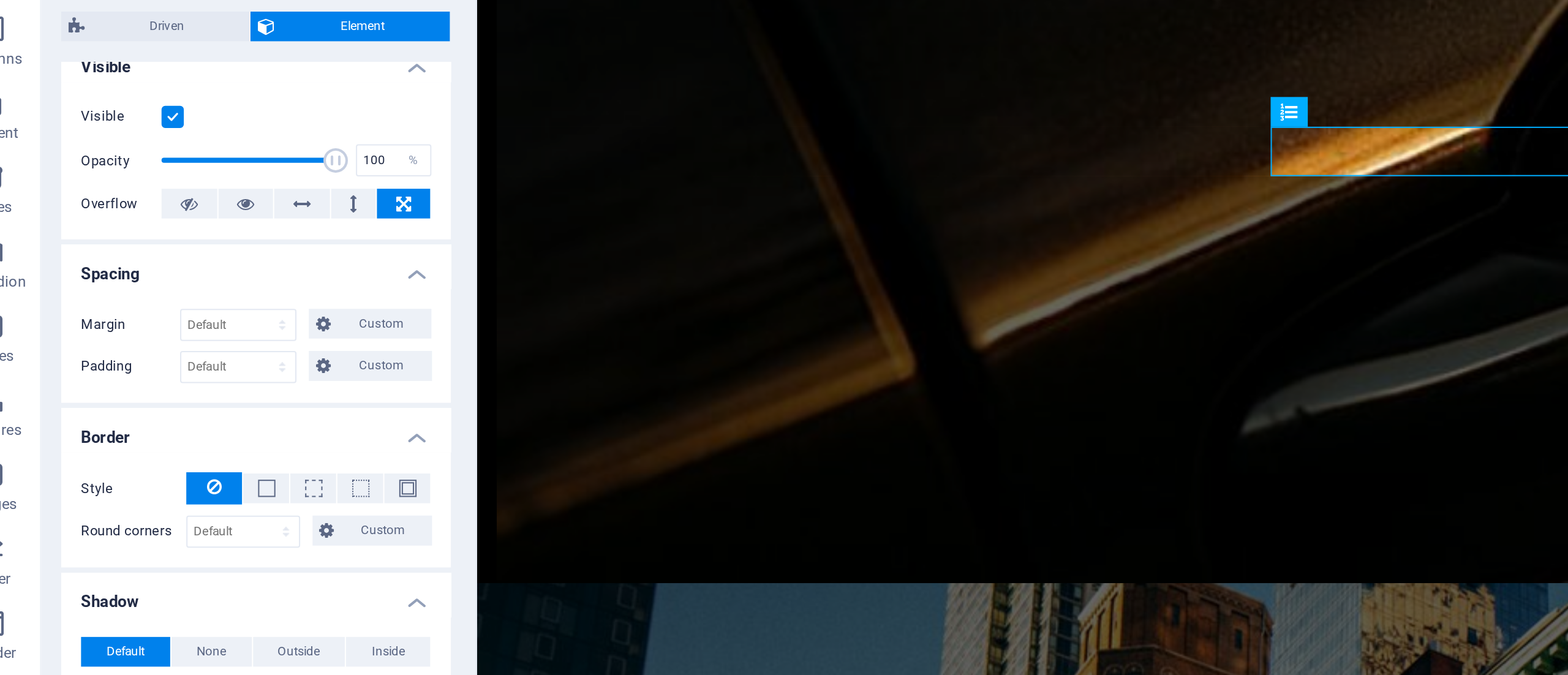
scroll to position [145, 0]
click at [113, 156] on label at bounding box center [114, 158] width 11 height 11
click at [0, 0] on input "Visible" at bounding box center [0, 0] width 0 height 0
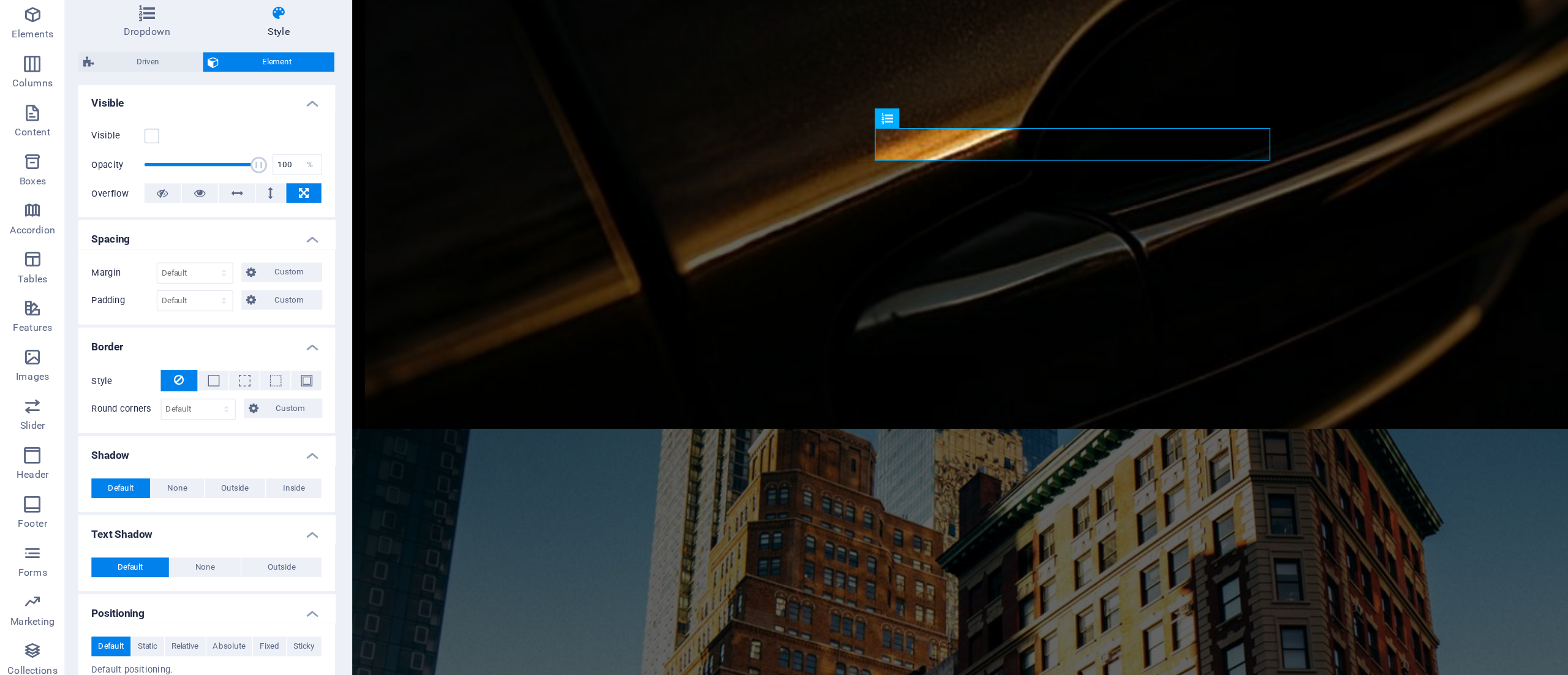
scroll to position [0, 0]
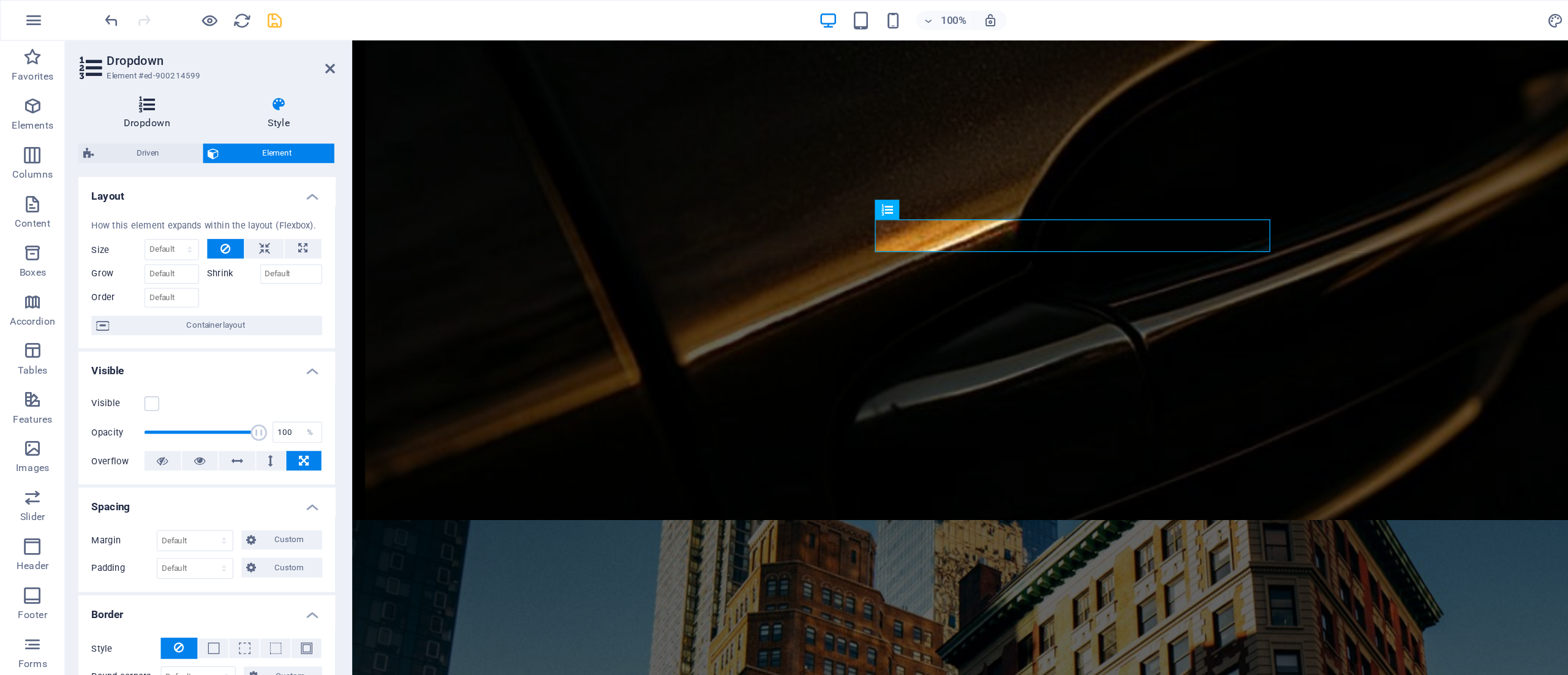
click at [114, 75] on icon at bounding box center [110, 78] width 103 height 12
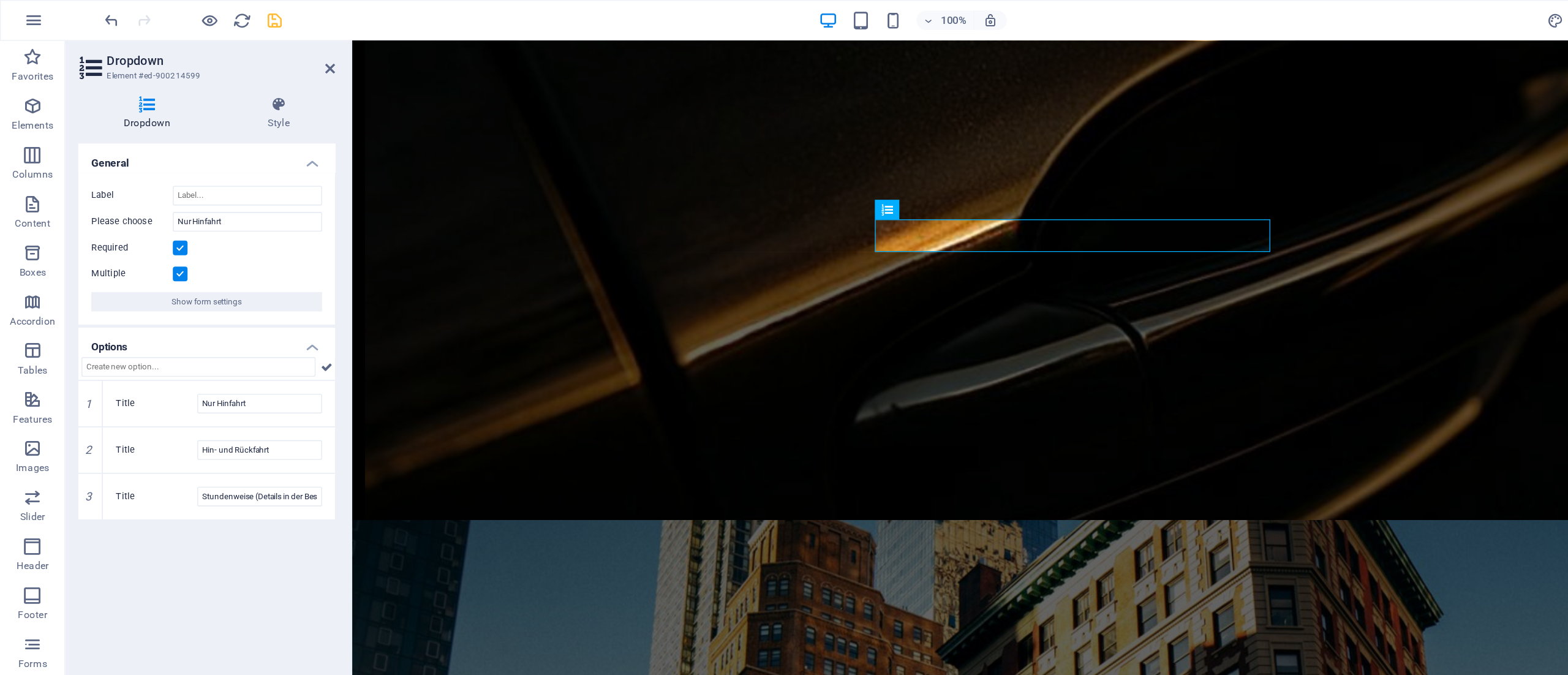
click at [134, 201] on label at bounding box center [136, 206] width 11 height 11
click at [0, 0] on input "Multiple" at bounding box center [0, 0] width 0 height 0
click at [210, 86] on h4 "Style" at bounding box center [209, 85] width 84 height 26
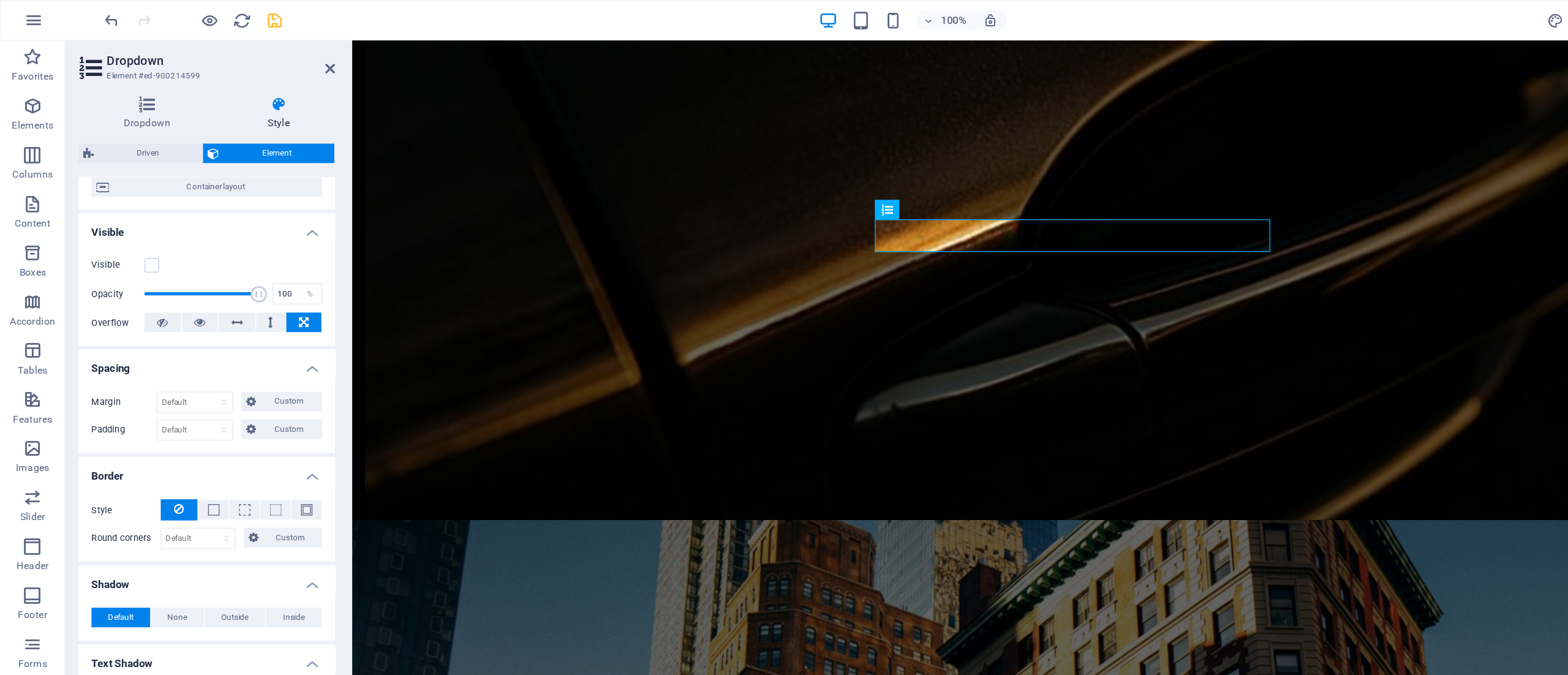
scroll to position [106, 0]
click at [116, 199] on label at bounding box center [114, 197] width 11 height 11
click at [0, 0] on input "Visible" at bounding box center [0, 0] width 0 height 0
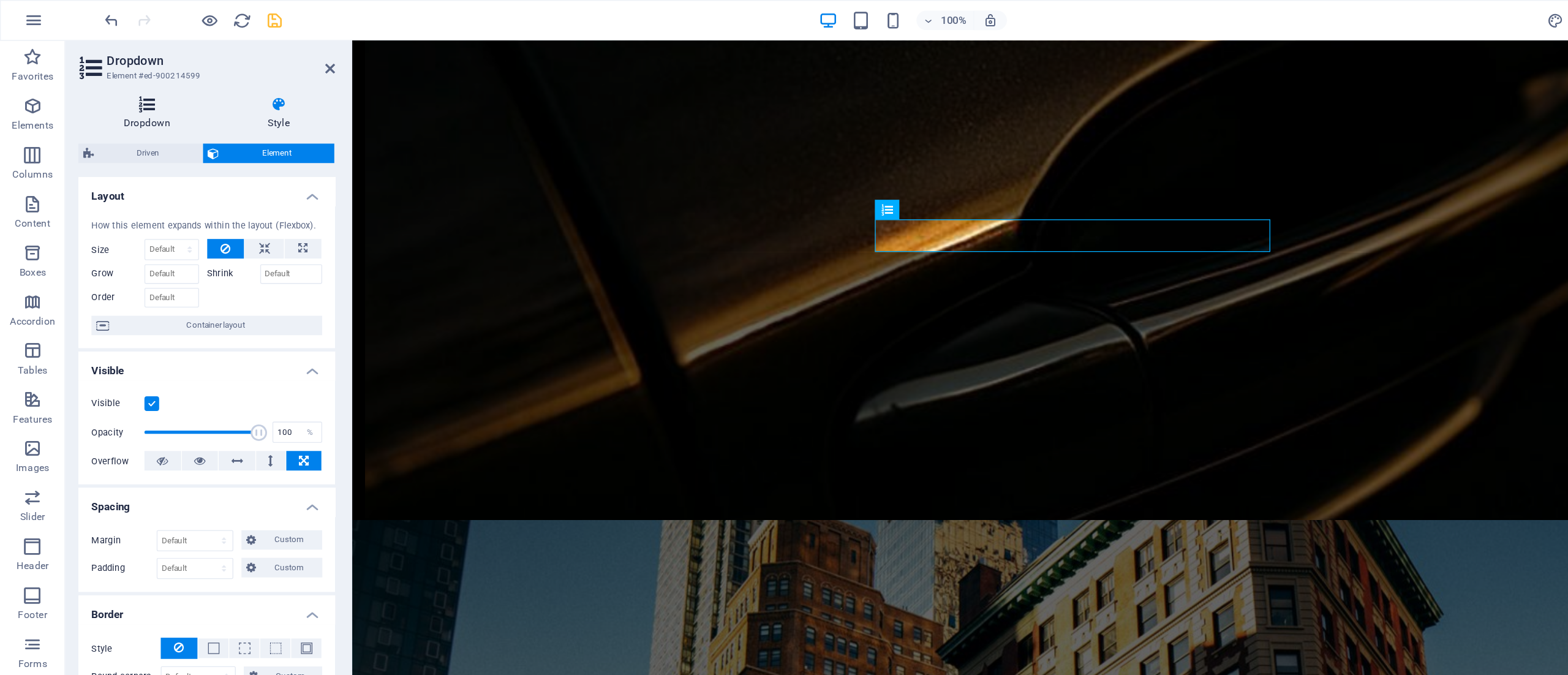
click at [111, 84] on icon at bounding box center [110, 78] width 103 height 12
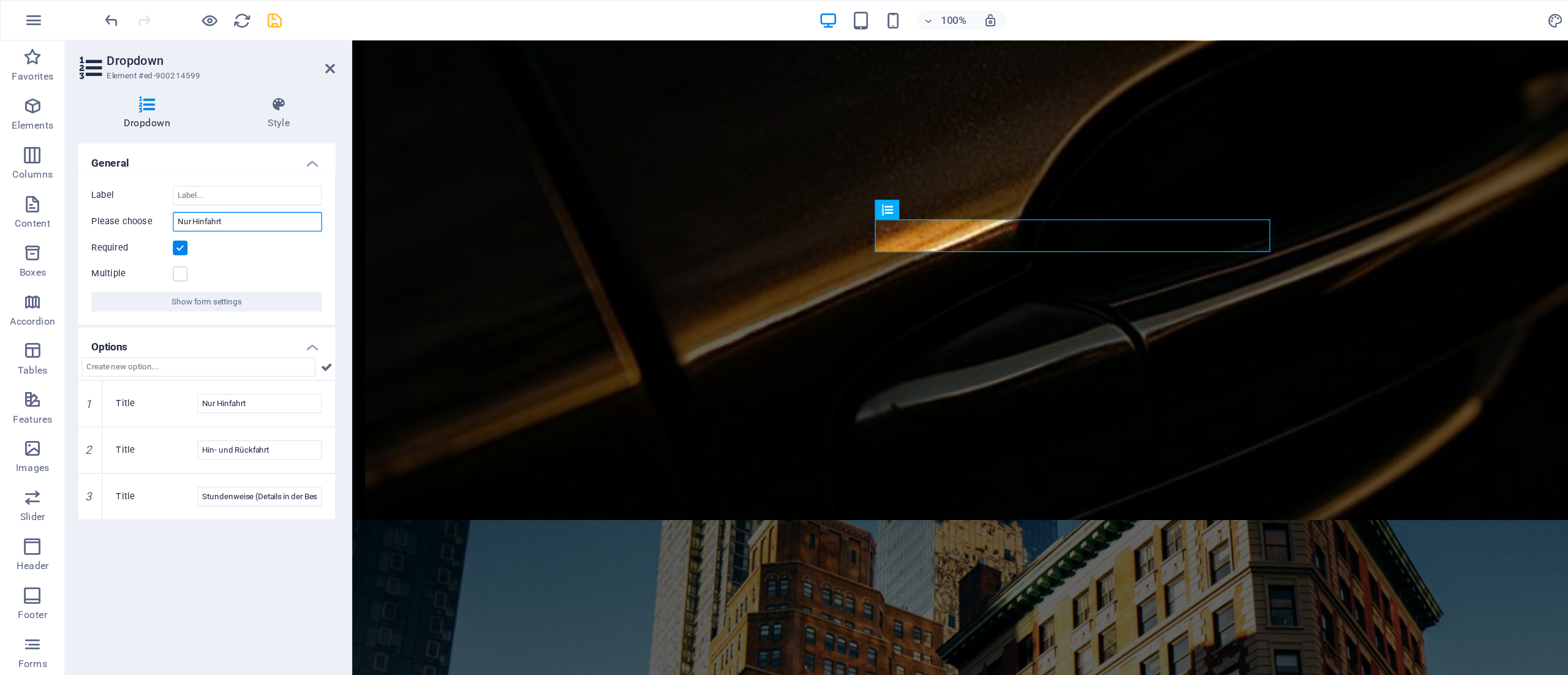
click at [180, 167] on input "Nur Hinfahrt" at bounding box center [186, 166] width 112 height 15
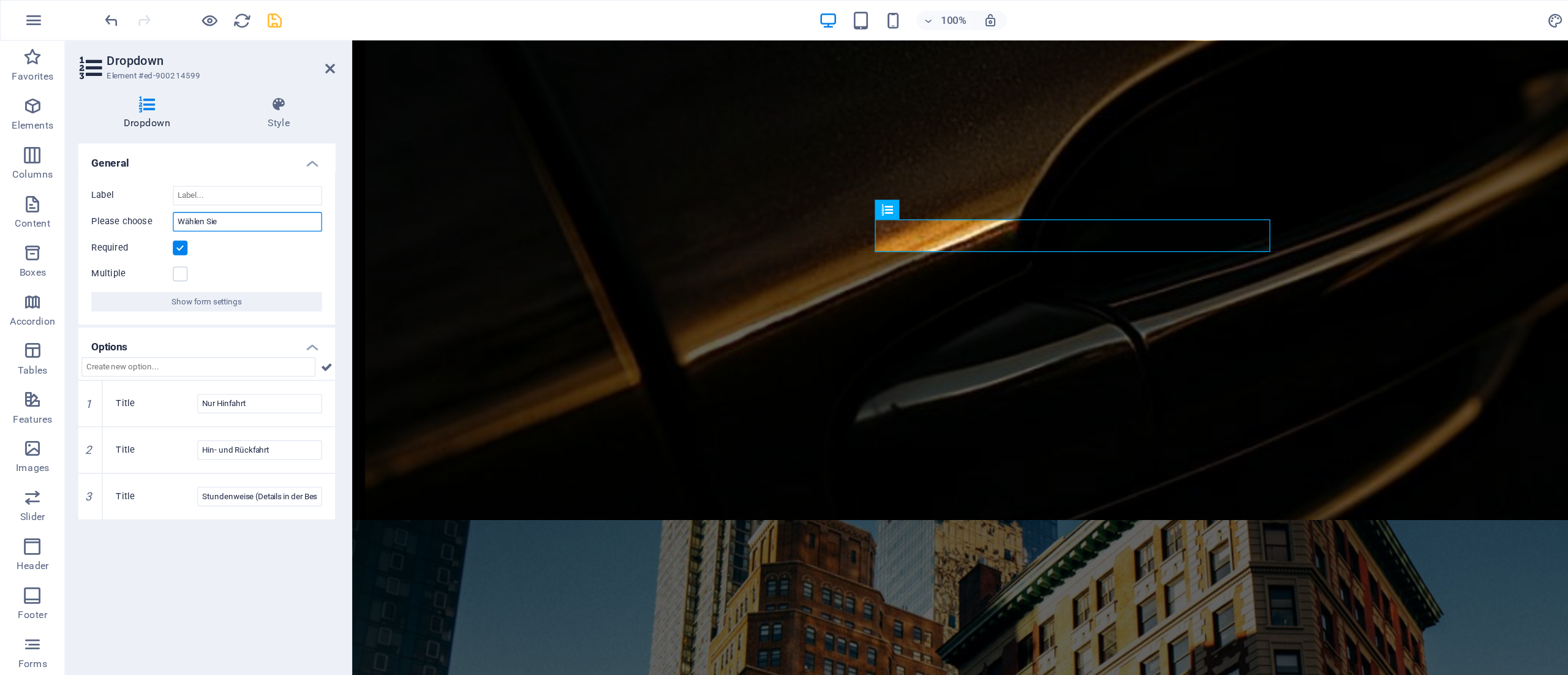
click at [180, 165] on input "Wählen Sie" at bounding box center [186, 166] width 112 height 15
type input "Nur Hinfahrt"
click at [204, 17] on icon "save" at bounding box center [207, 15] width 14 height 14
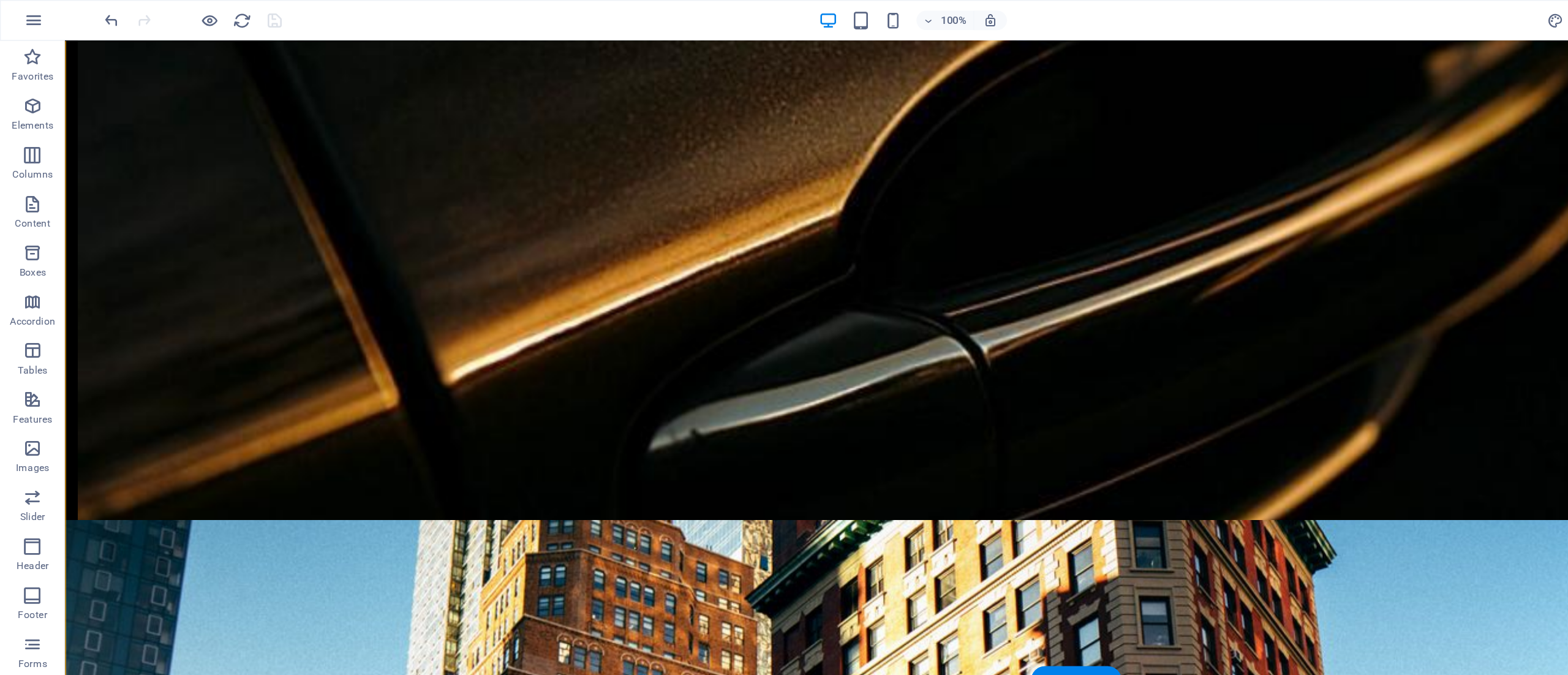
drag, startPoint x: 632, startPoint y: 183, endPoint x: 625, endPoint y: 142, distance: 41.6
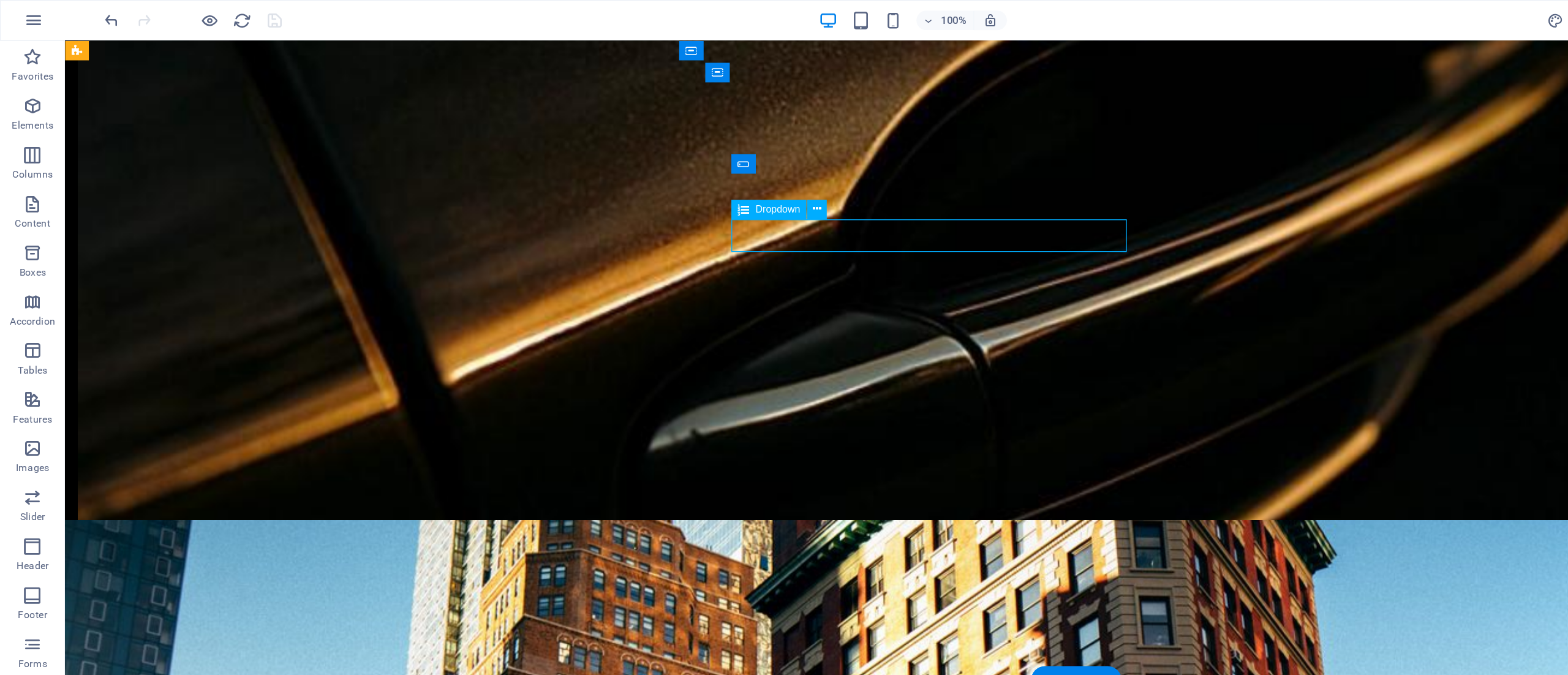
drag, startPoint x: 584, startPoint y: 186, endPoint x: 638, endPoint y: 176, distance: 54.9
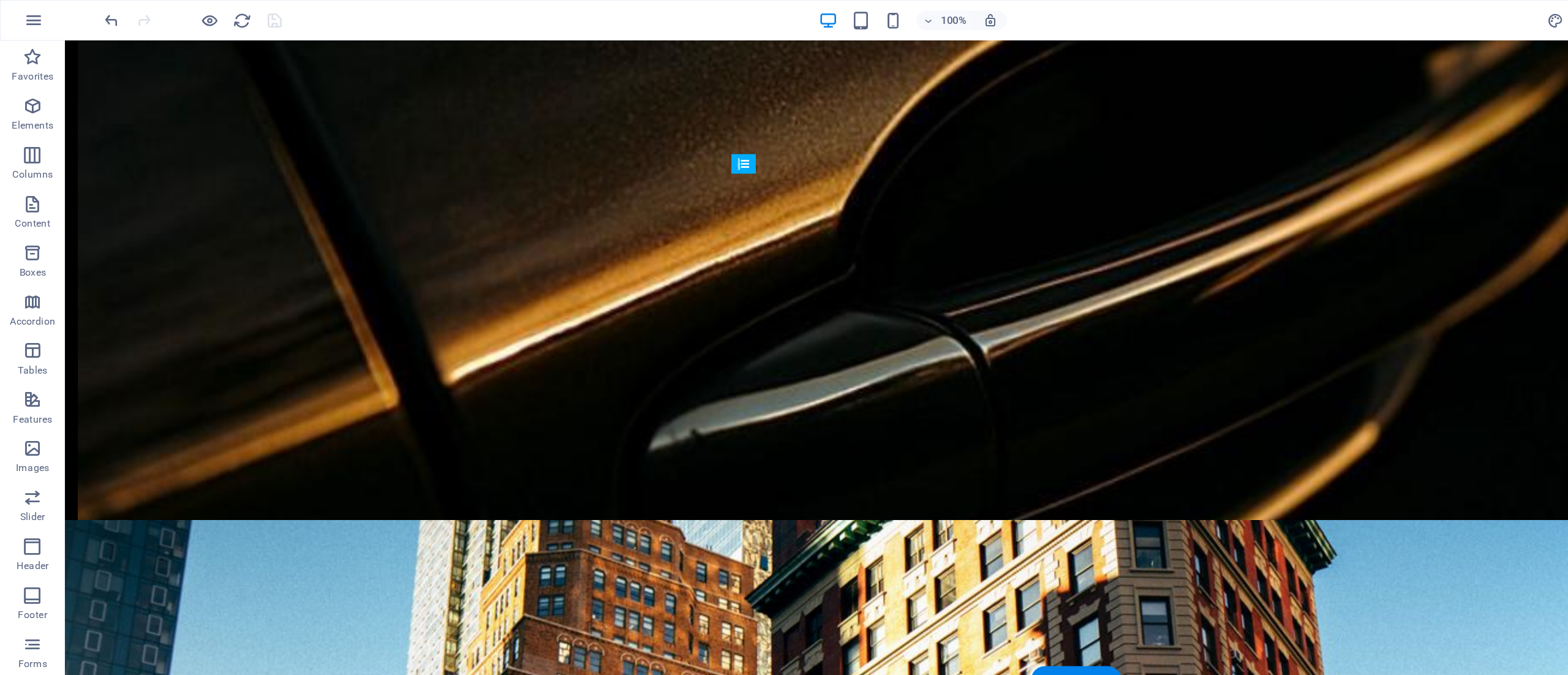
drag, startPoint x: 629, startPoint y: 202, endPoint x: 617, endPoint y: 136, distance: 67.1
drag, startPoint x: 647, startPoint y: 200, endPoint x: 611, endPoint y: 150, distance: 61.6
drag, startPoint x: 632, startPoint y: 165, endPoint x: 632, endPoint y: 204, distance: 39.0
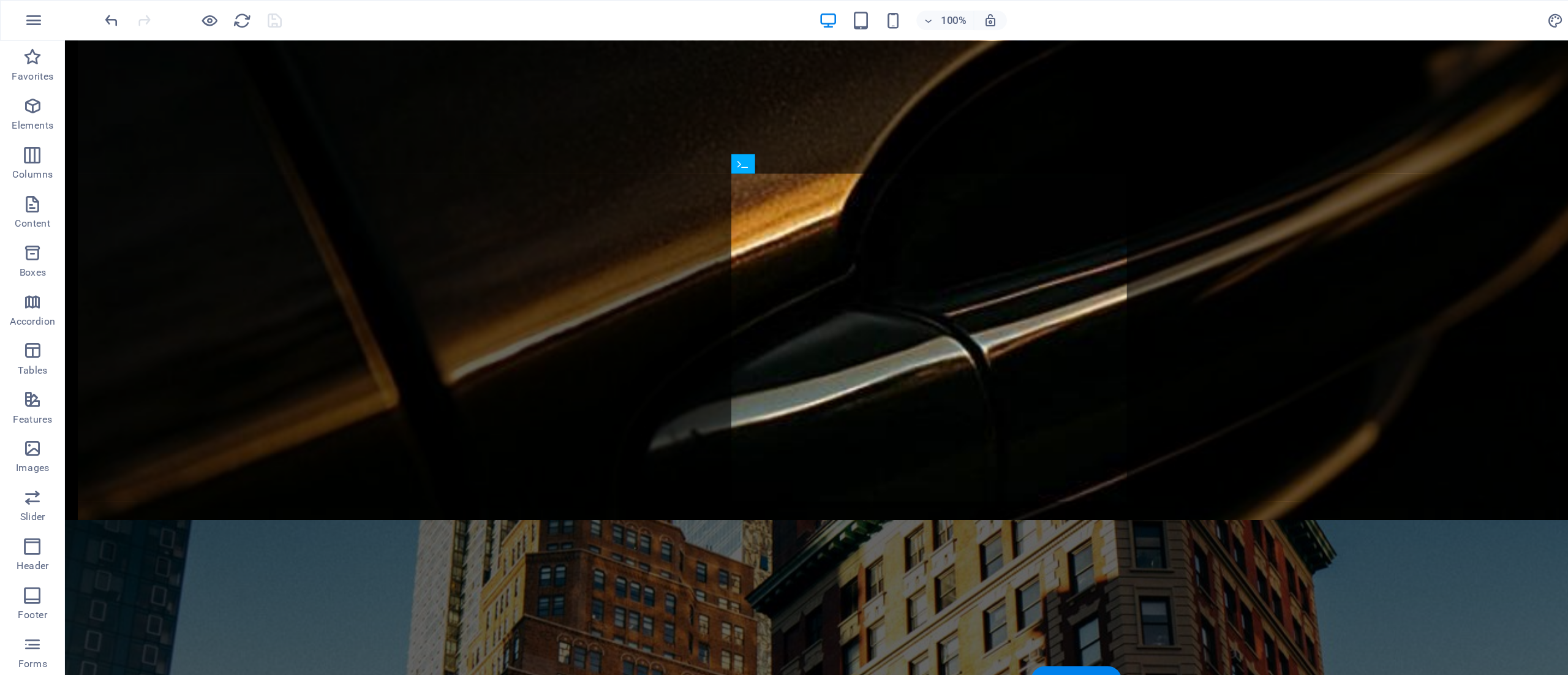
drag, startPoint x: 600, startPoint y: 148, endPoint x: 636, endPoint y: 194, distance: 58.4
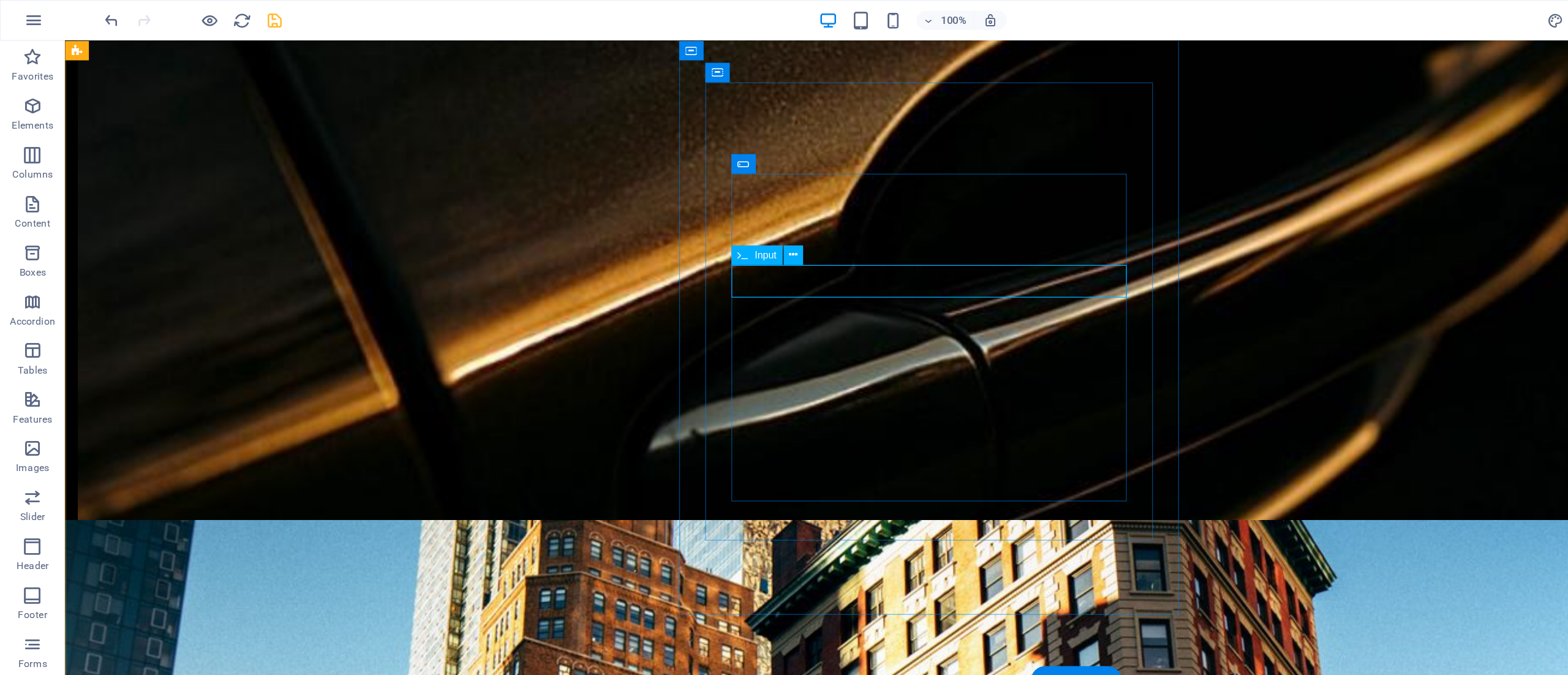
drag, startPoint x: 608, startPoint y: 222, endPoint x: 611, endPoint y: 169, distance: 53.1
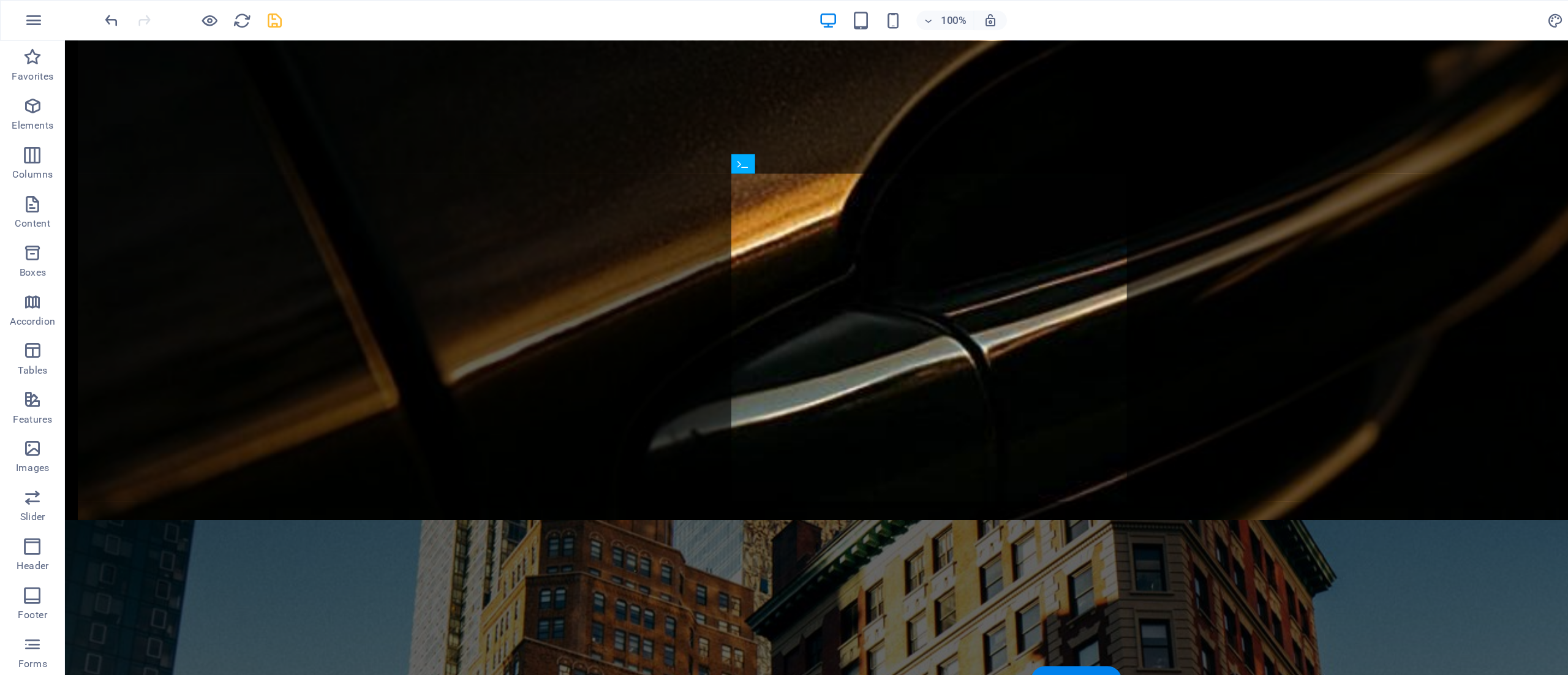
drag, startPoint x: 588, startPoint y: 222, endPoint x: 623, endPoint y: 181, distance: 53.9
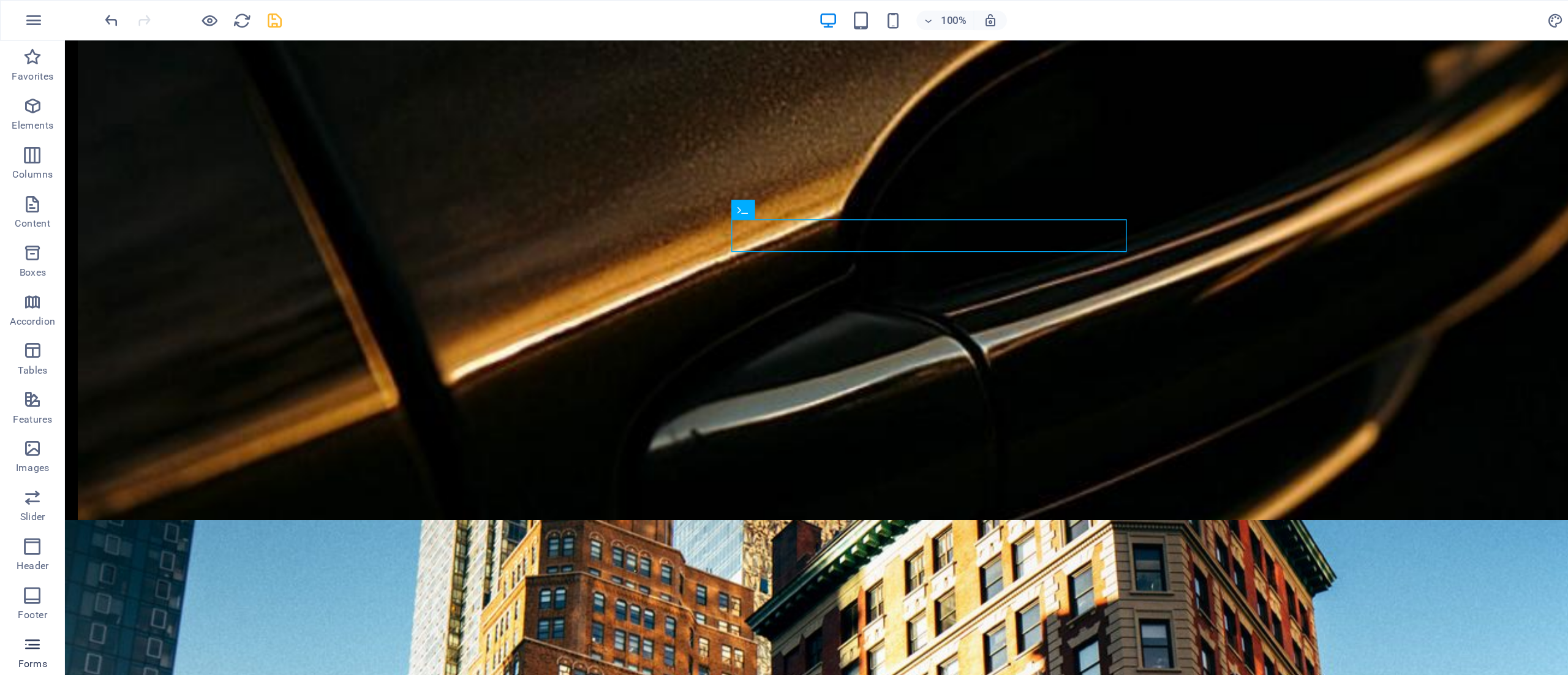
click at [28, 488] on icon "button" at bounding box center [24, 483] width 15 height 15
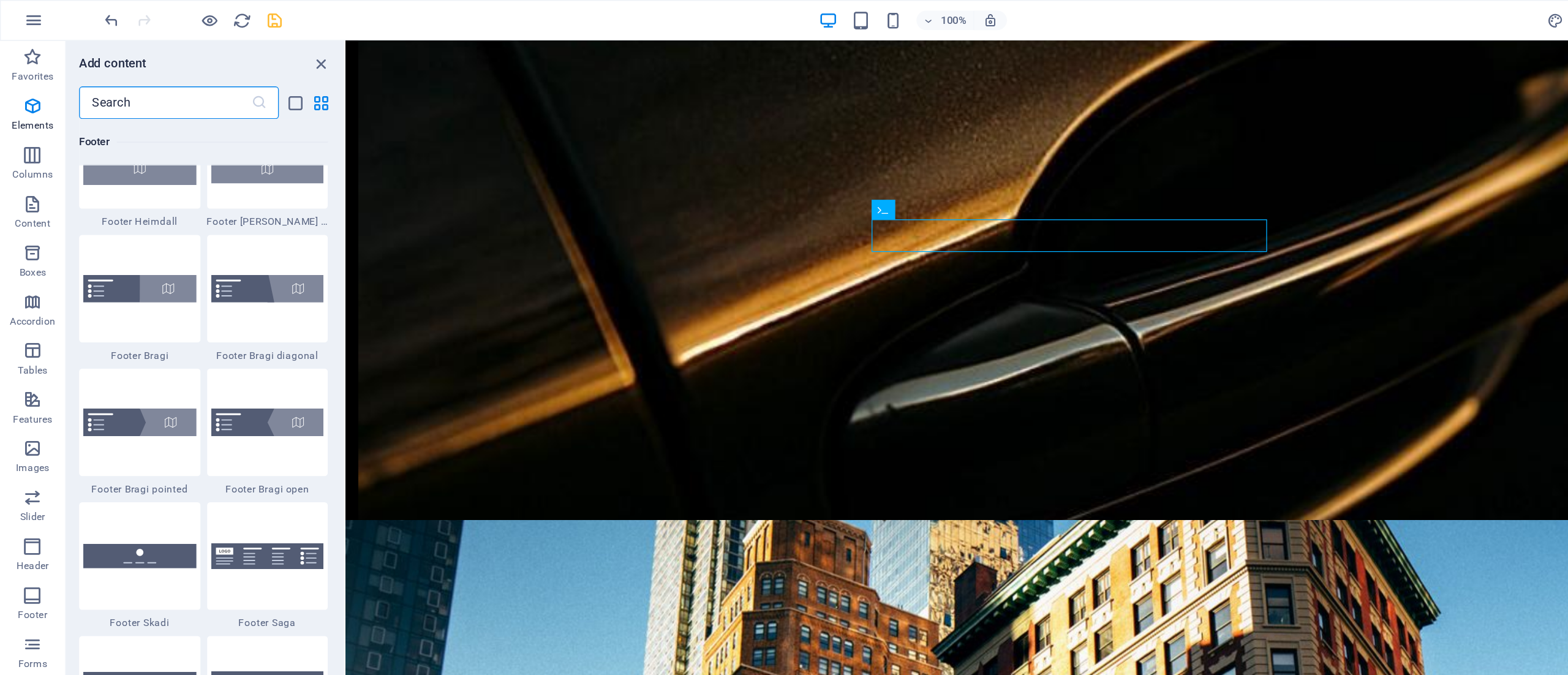
scroll to position [8939, 0]
